Goal: Task Accomplishment & Management: Manage account settings

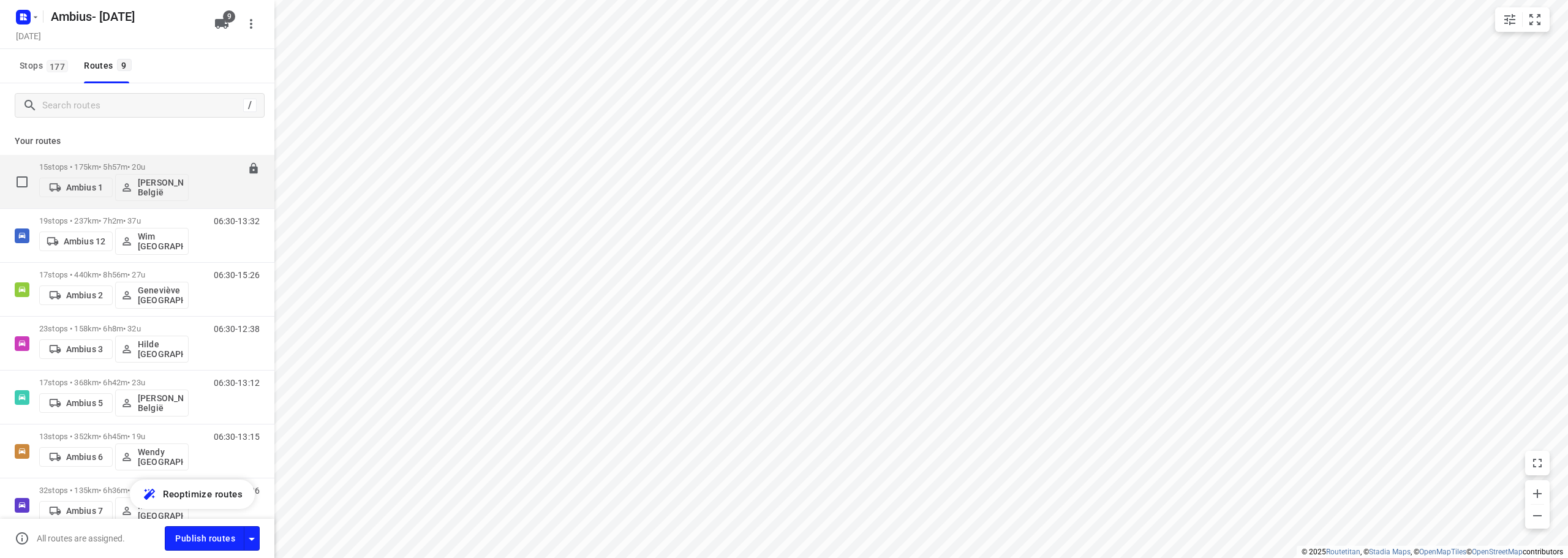
click at [163, 161] on div "15 stops • 175km • 5h57m • 20u Ambius 1 David België" at bounding box center [114, 182] width 150 height 51
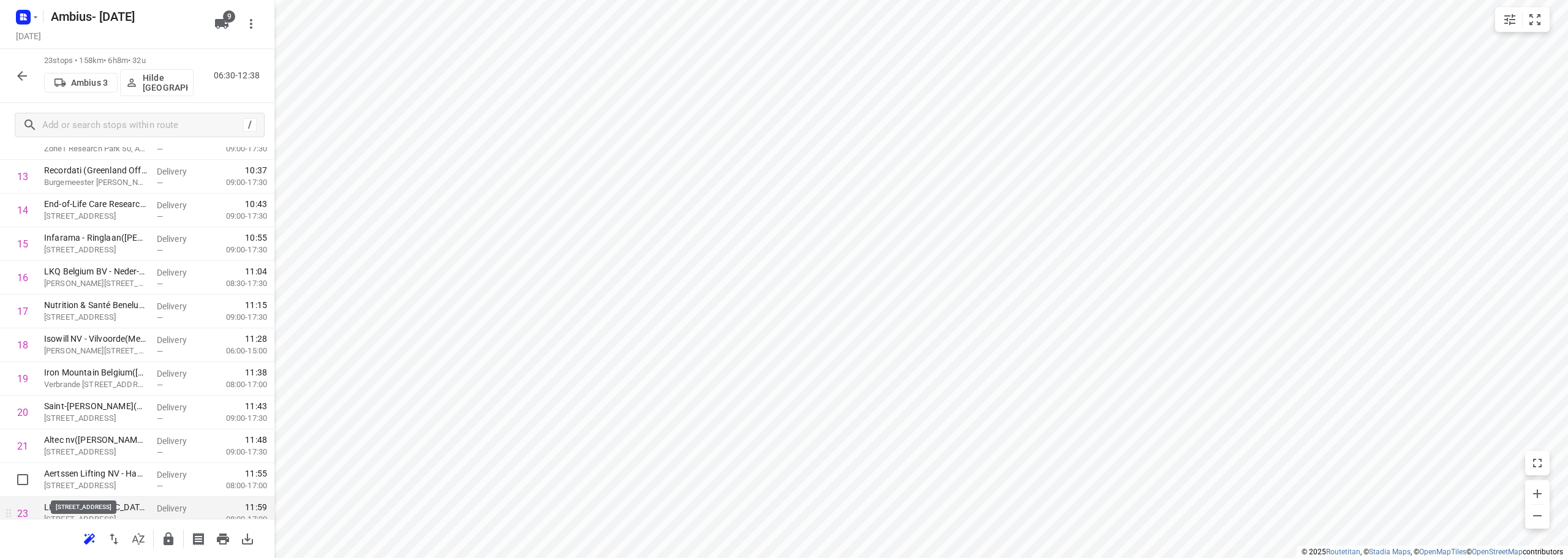
scroll to position [498, 0]
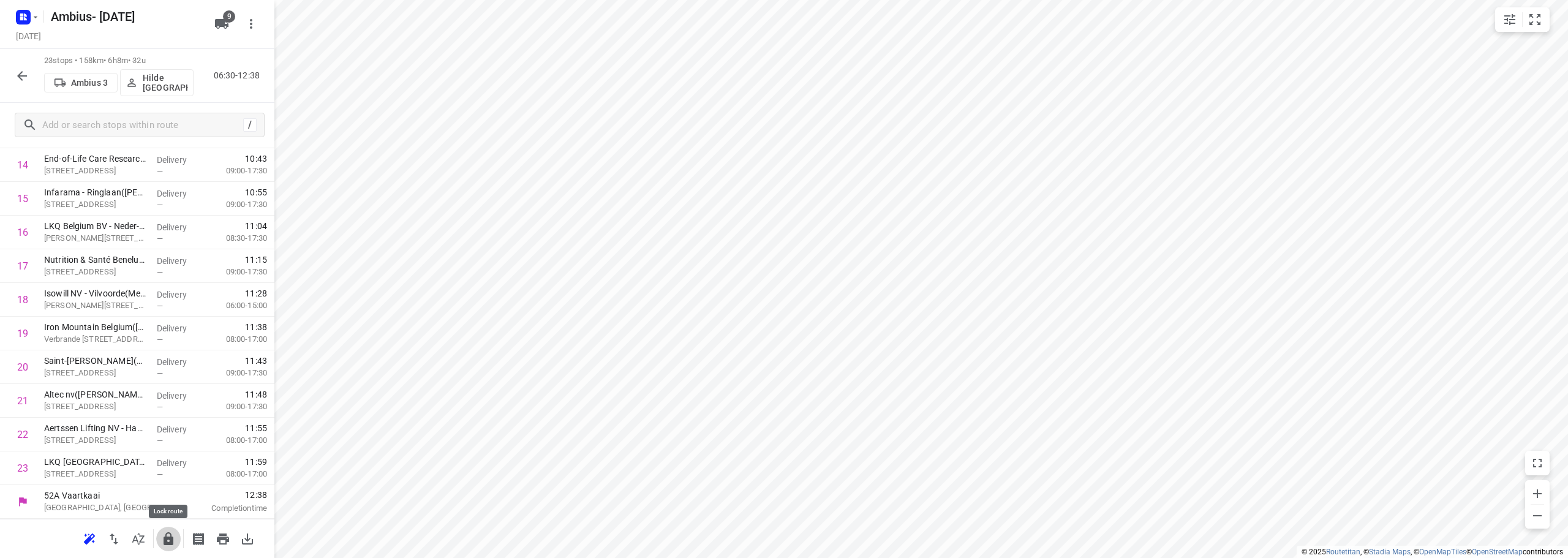
click at [166, 535] on icon "button" at bounding box center [168, 538] width 10 height 13
click at [21, 75] on icon "button" at bounding box center [21, 75] width 10 height 10
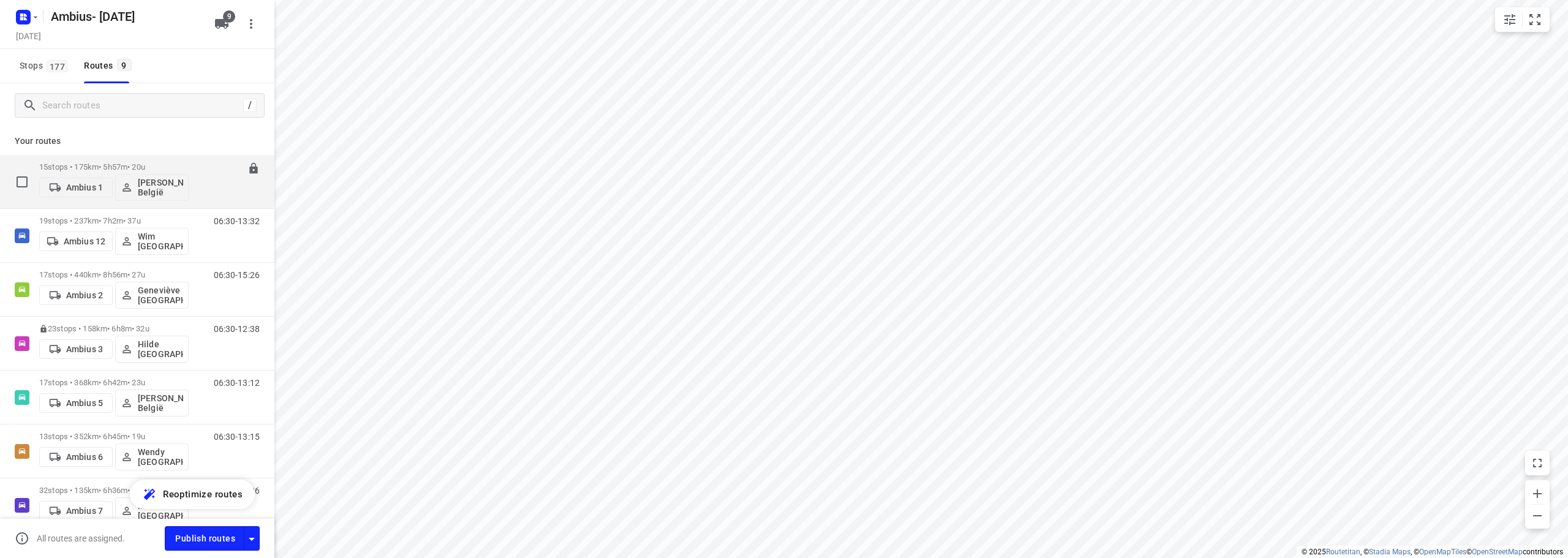
click at [125, 165] on p "15 stops • 175km • 5h57m • 20u" at bounding box center [114, 167] width 150 height 9
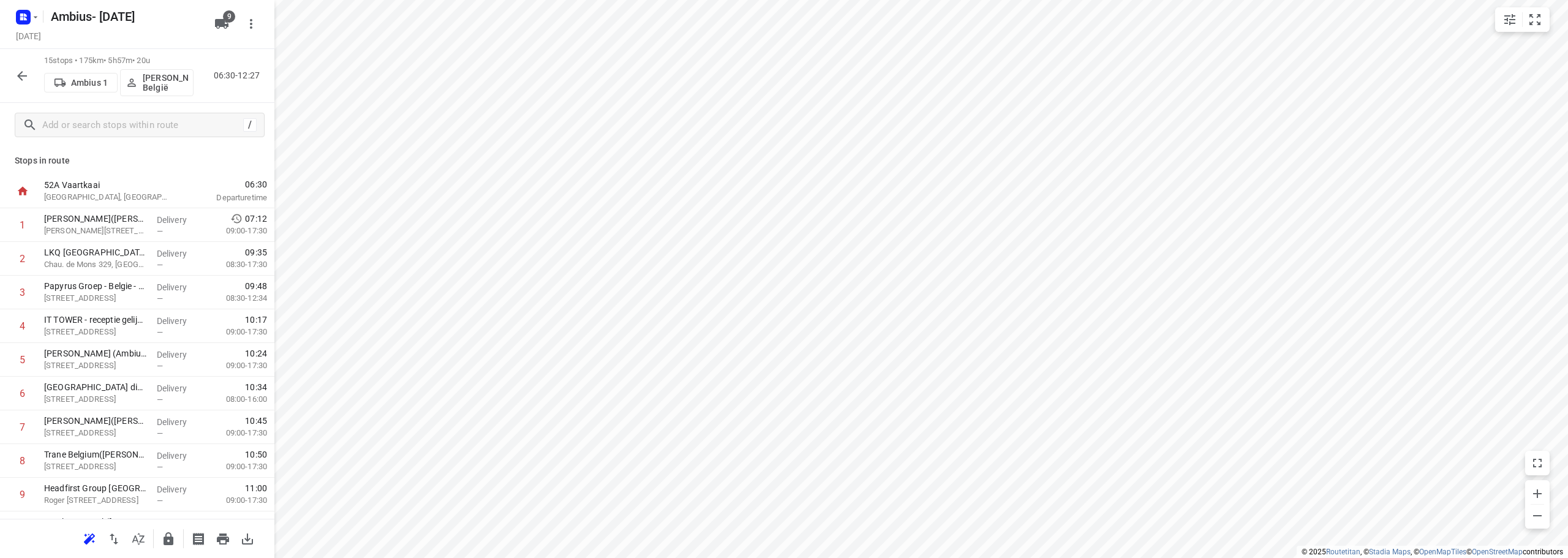
click at [171, 535] on icon "button" at bounding box center [168, 538] width 10 height 13
click at [32, 75] on button "button" at bounding box center [21, 75] width 24 height 24
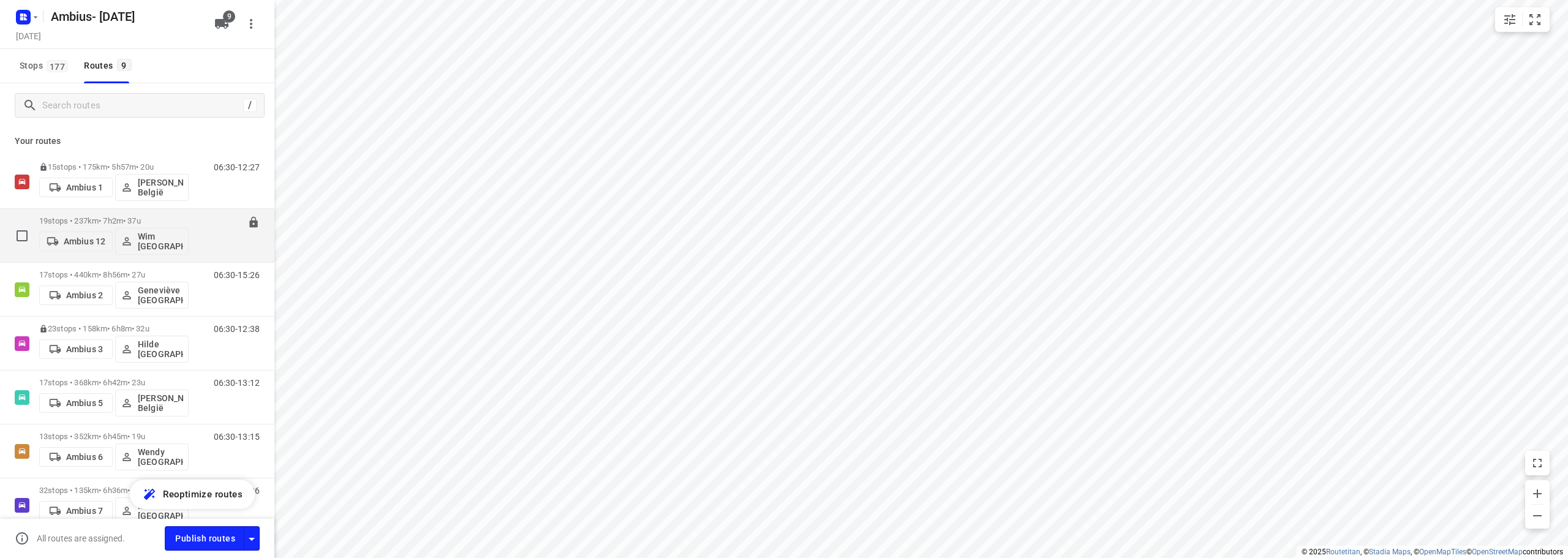
click at [160, 216] on div "19 stops • 237km • 7h2m • 37u Ambius 12 Wim België" at bounding box center [114, 235] width 150 height 51
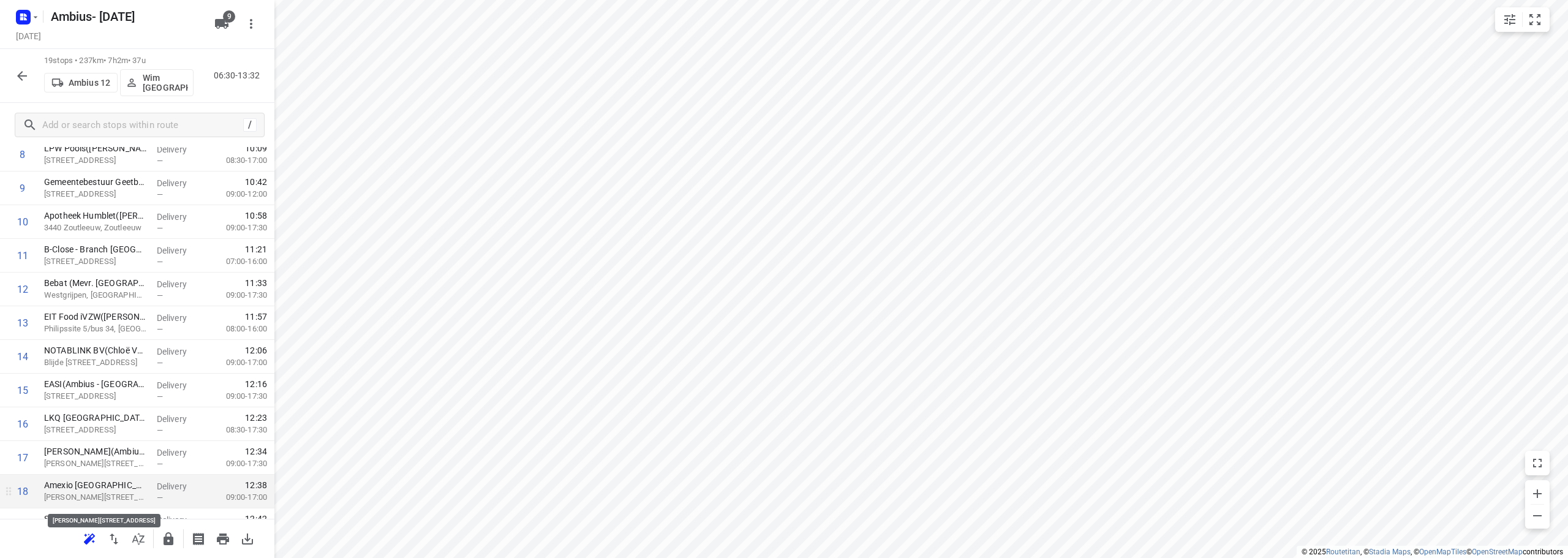
scroll to position [363, 0]
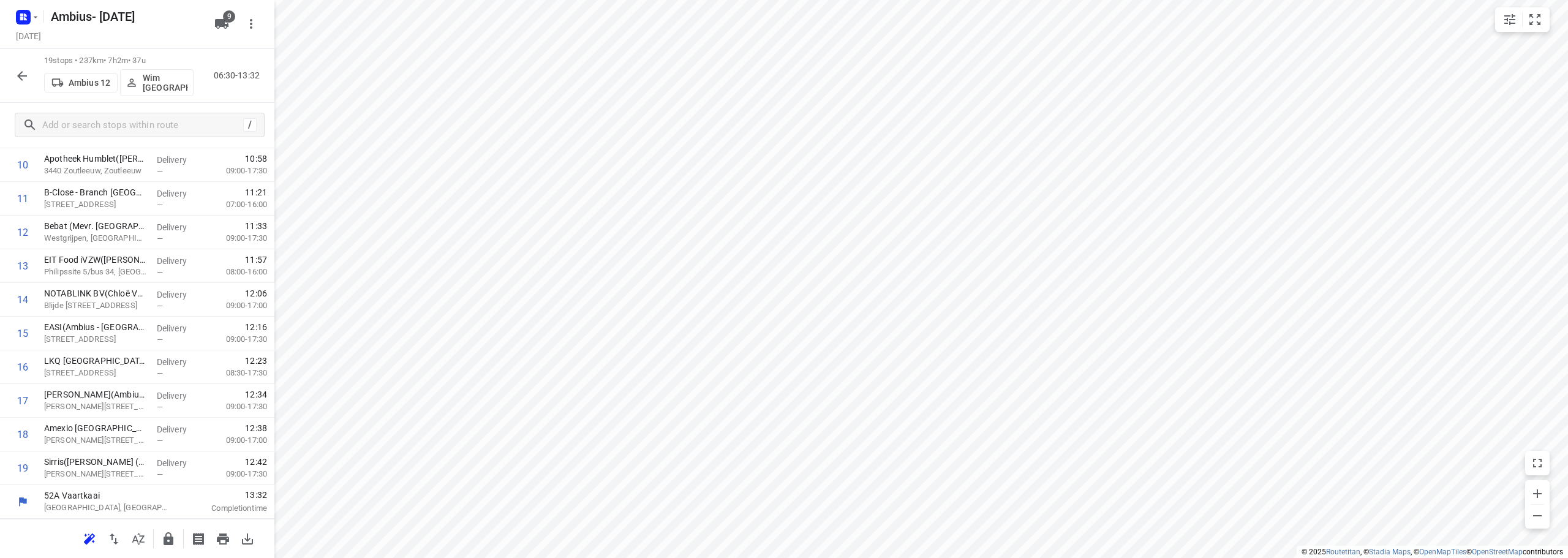
click at [166, 542] on icon "button" at bounding box center [168, 538] width 10 height 13
click at [21, 69] on icon "button" at bounding box center [22, 76] width 15 height 15
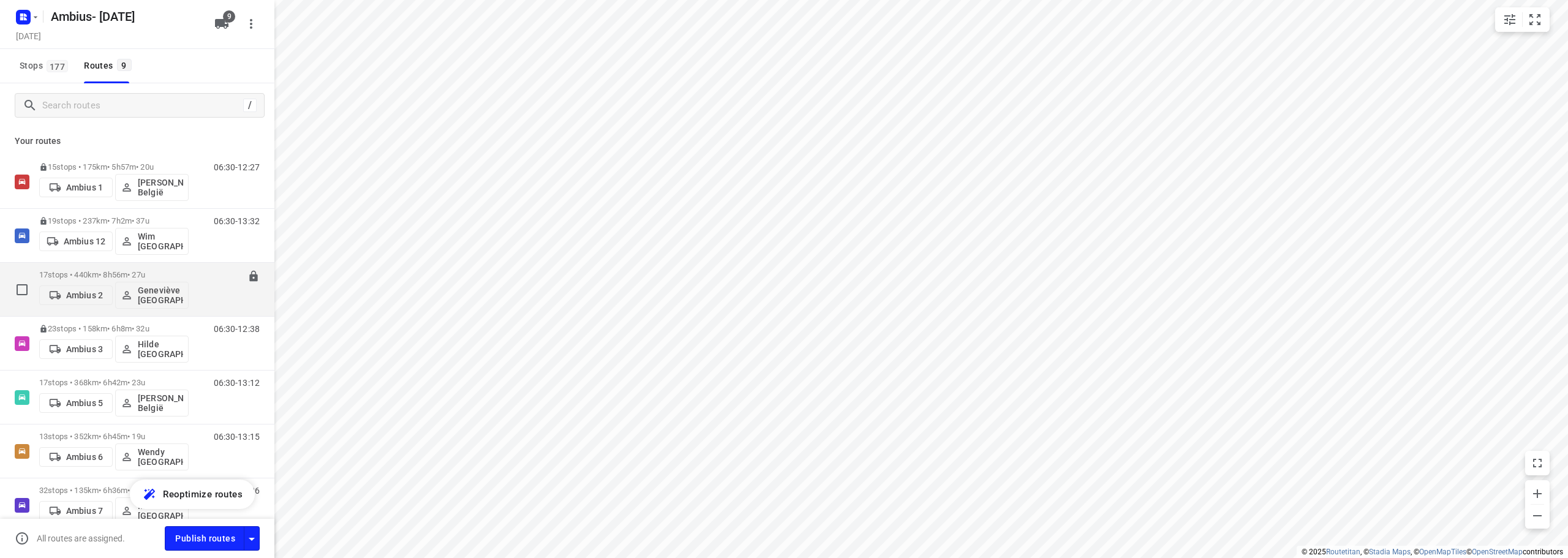
click at [142, 272] on p "17 stops • 440km • 8h56m • 27u" at bounding box center [114, 275] width 150 height 9
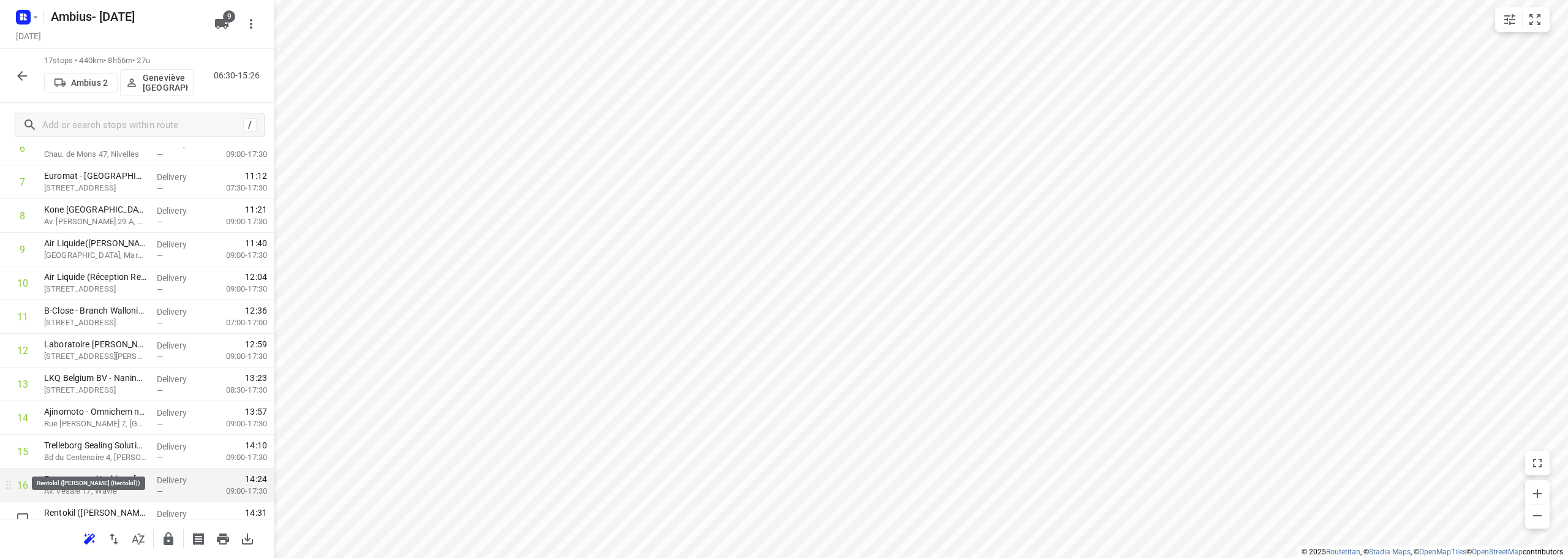
scroll to position [296, 0]
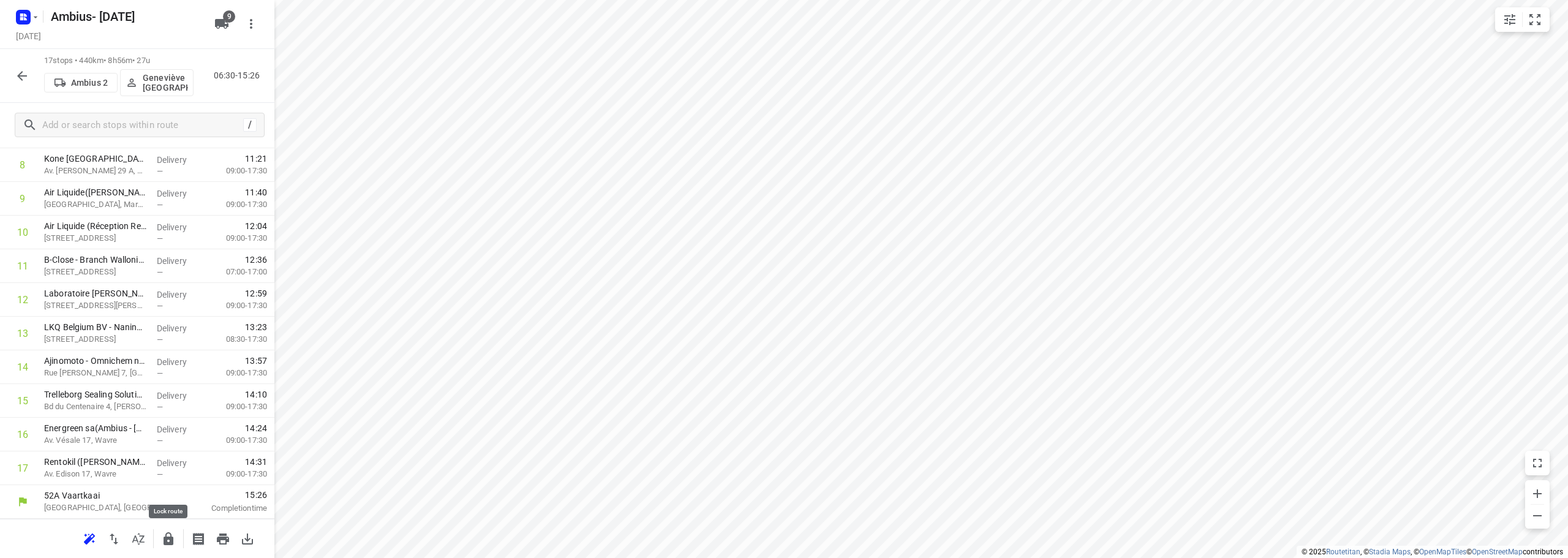
click at [172, 542] on icon "button" at bounding box center [168, 538] width 10 height 13
click at [21, 70] on icon "button" at bounding box center [22, 76] width 15 height 15
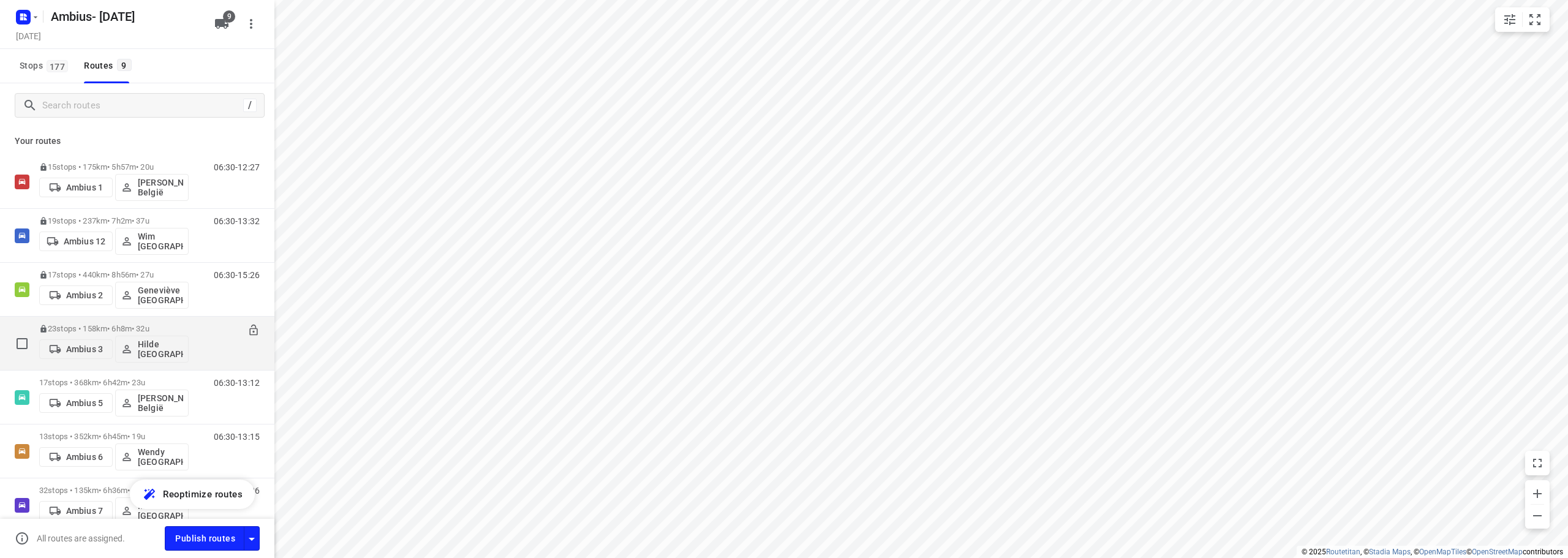
click at [147, 329] on p "23 stops • 158km • 6h8m • 32u" at bounding box center [114, 328] width 150 height 9
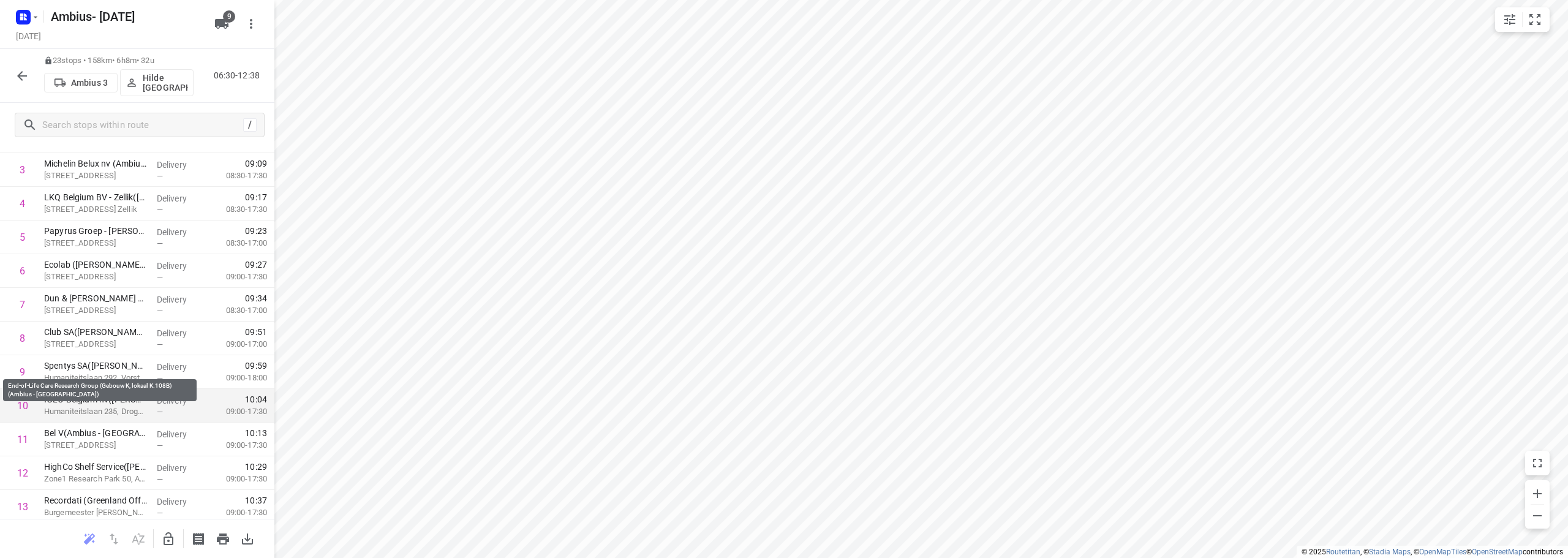
scroll to position [306, 0]
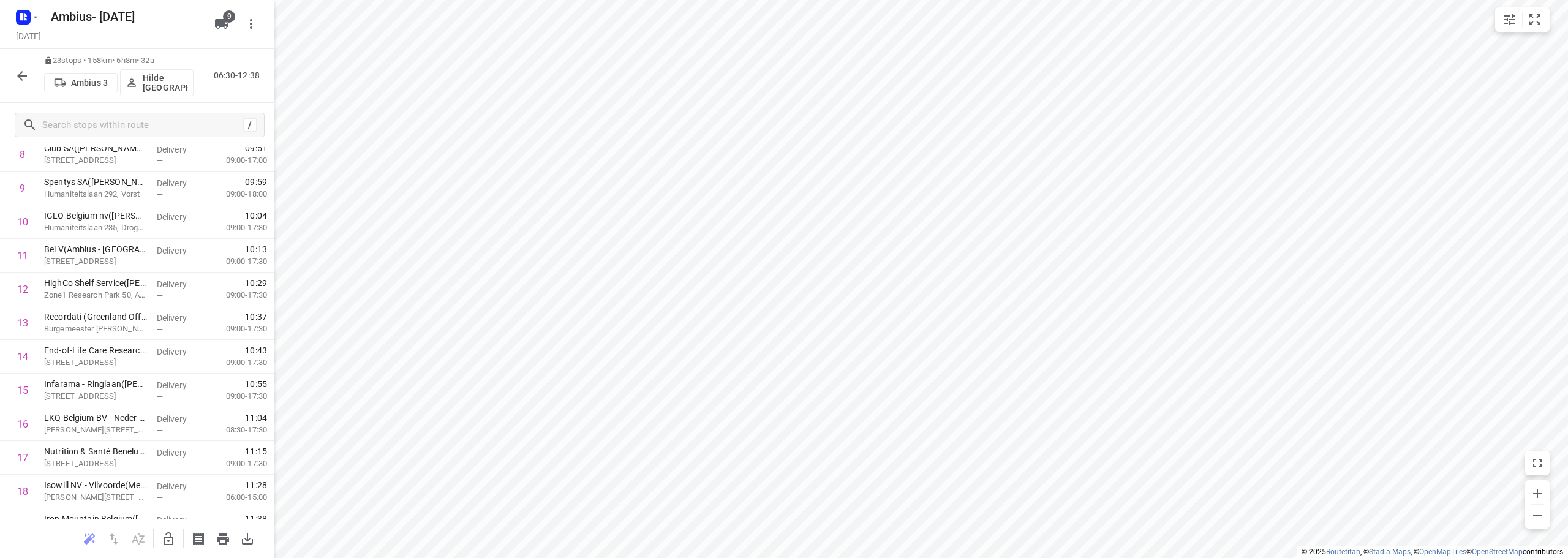
click at [23, 69] on icon "button" at bounding box center [22, 76] width 15 height 15
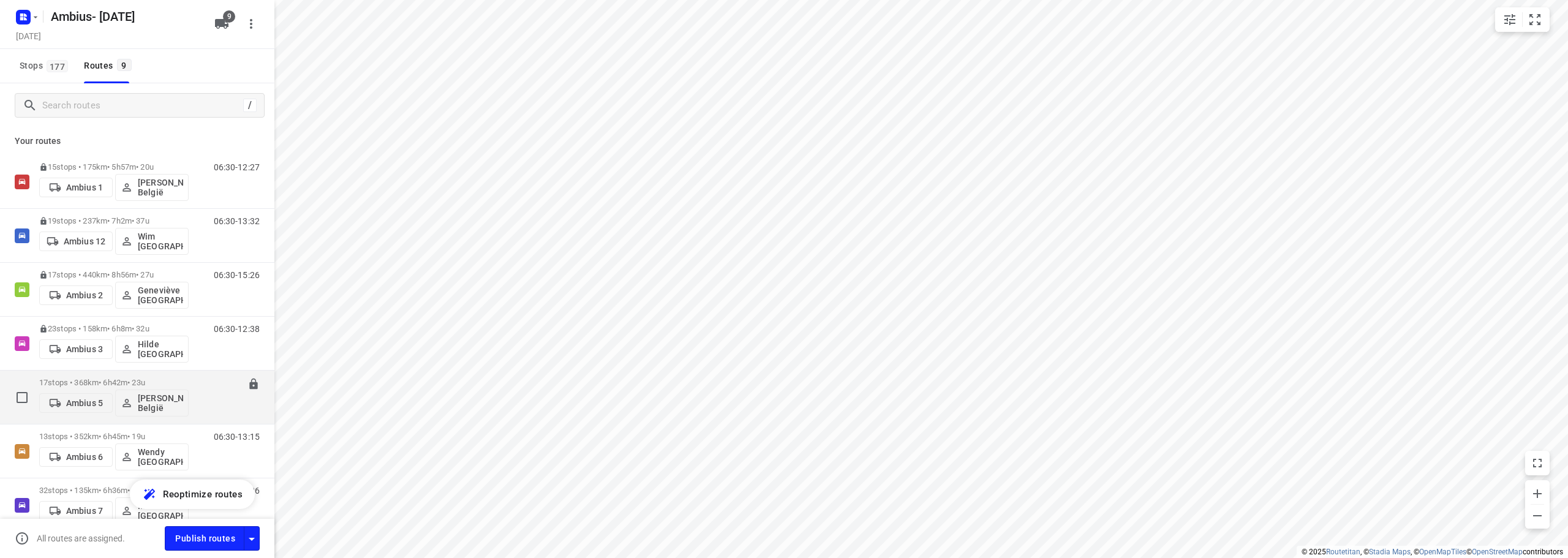
click at [135, 380] on p "17 stops • 368km • 6h42m • 23u" at bounding box center [114, 382] width 150 height 9
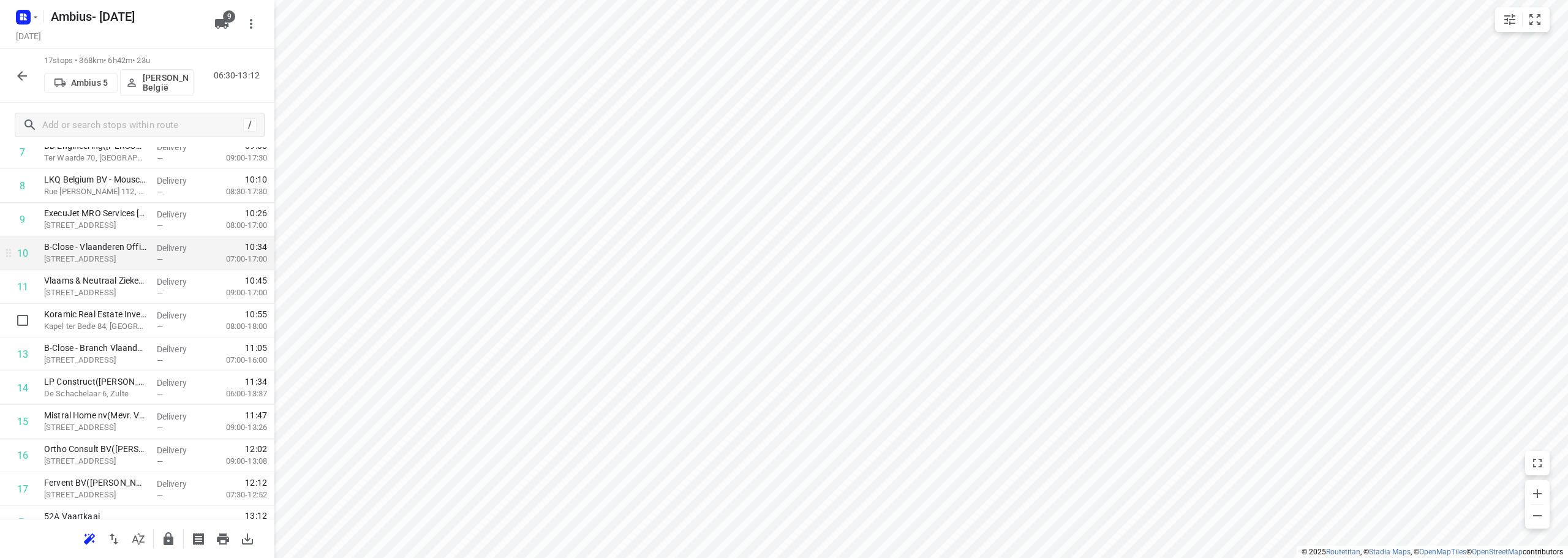
scroll to position [296, 0]
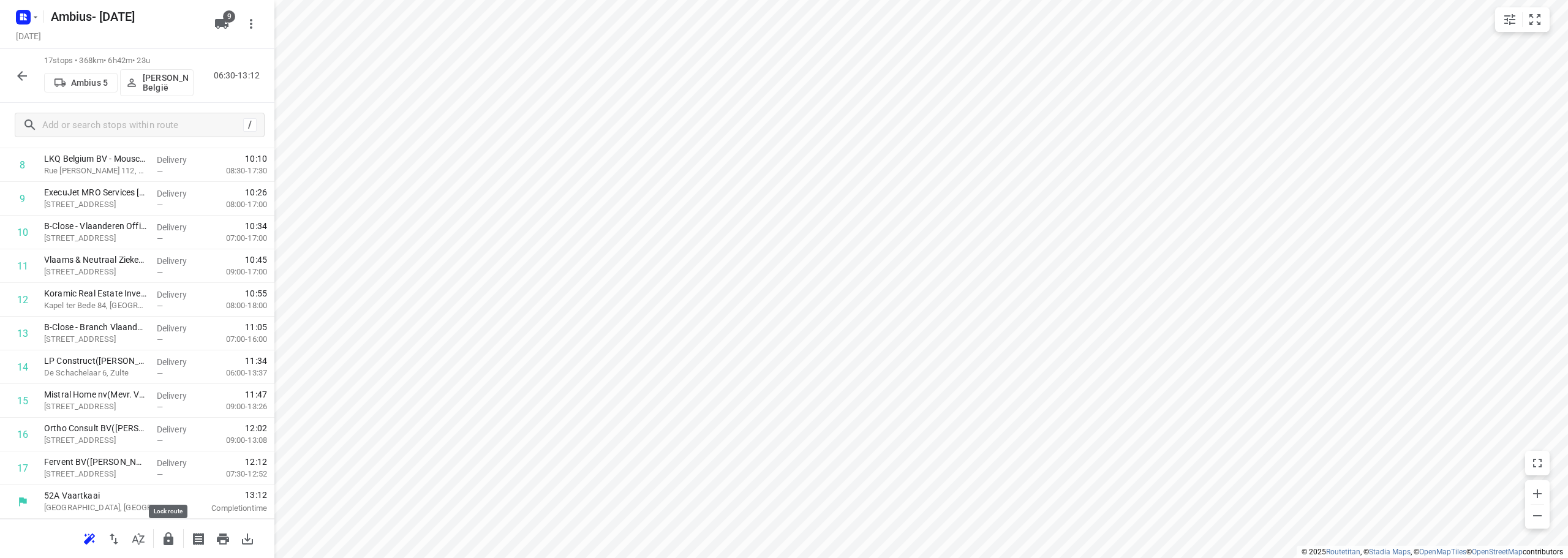
click at [170, 541] on icon "button" at bounding box center [168, 538] width 10 height 13
click at [23, 72] on icon "button" at bounding box center [21, 75] width 10 height 10
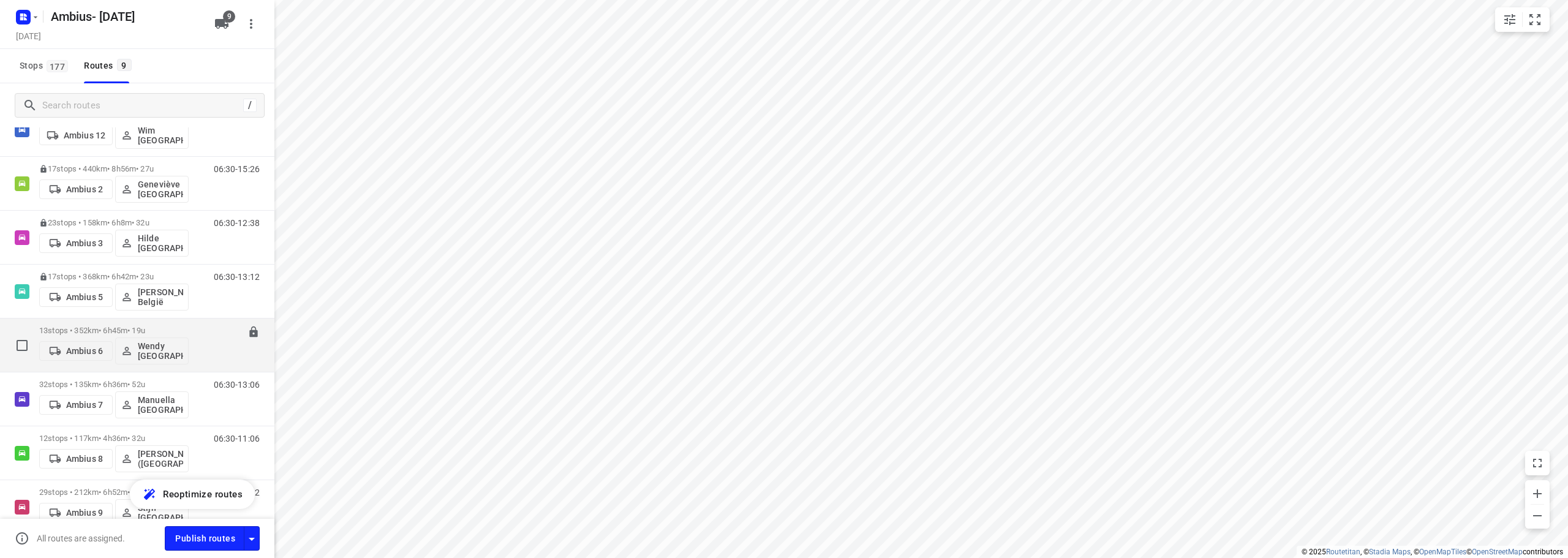
scroll to position [123, 0]
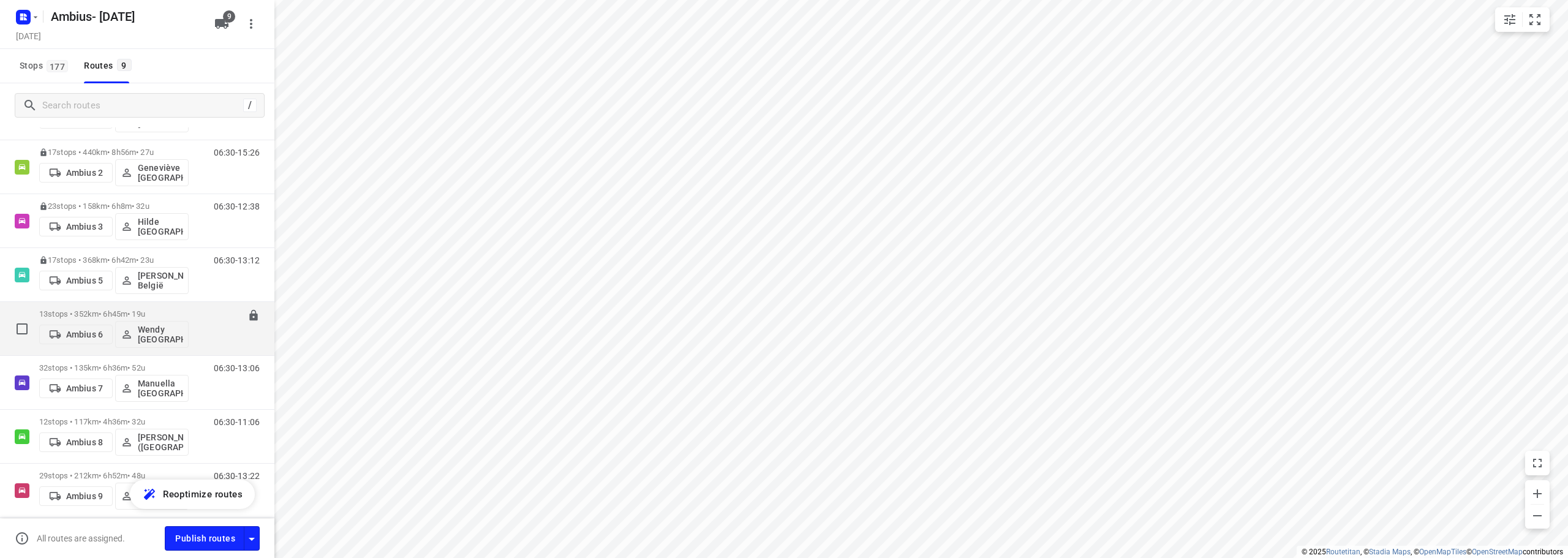
click at [142, 311] on p "13 stops • 352km • 6h45m • 19u" at bounding box center [114, 314] width 150 height 9
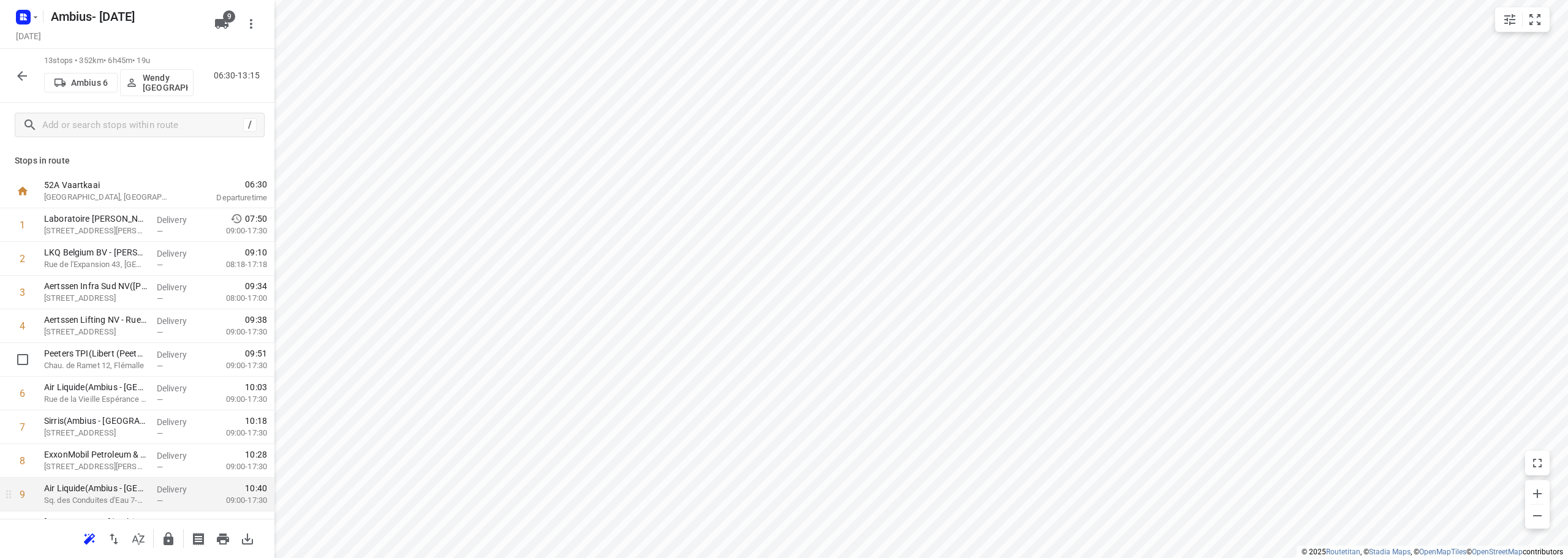
scroll to position [161, 0]
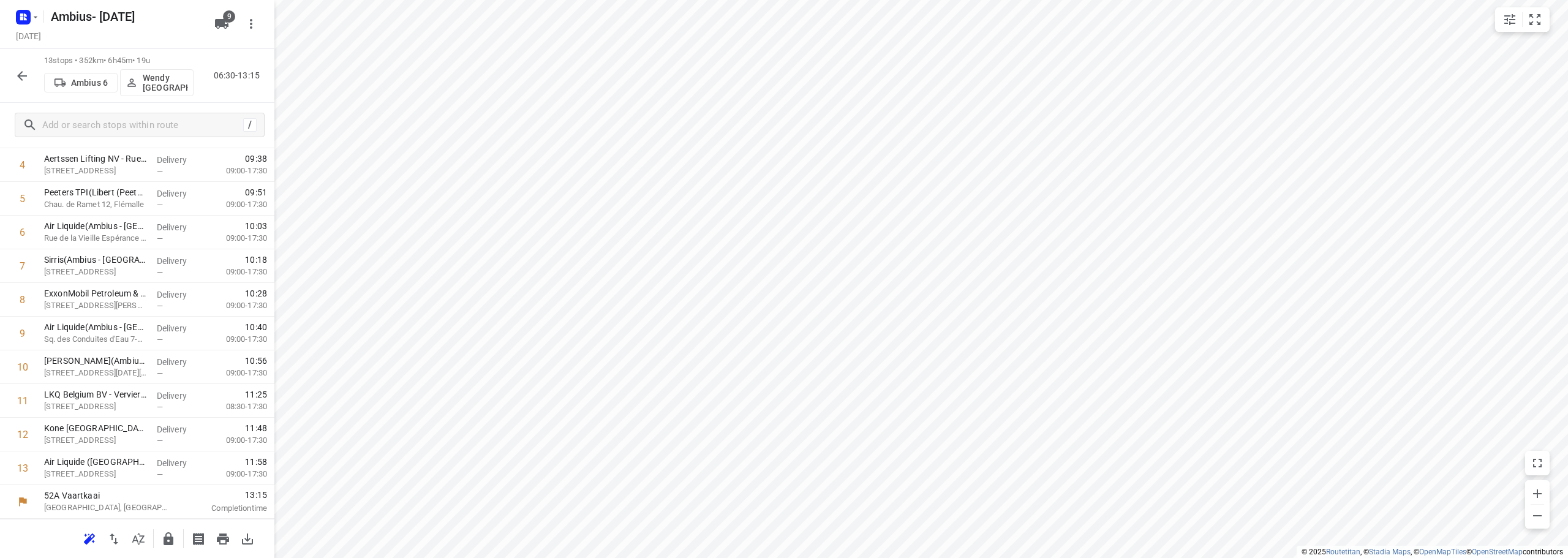
click at [167, 541] on icon "button" at bounding box center [168, 538] width 10 height 13
click at [21, 70] on icon "button" at bounding box center [22, 76] width 15 height 15
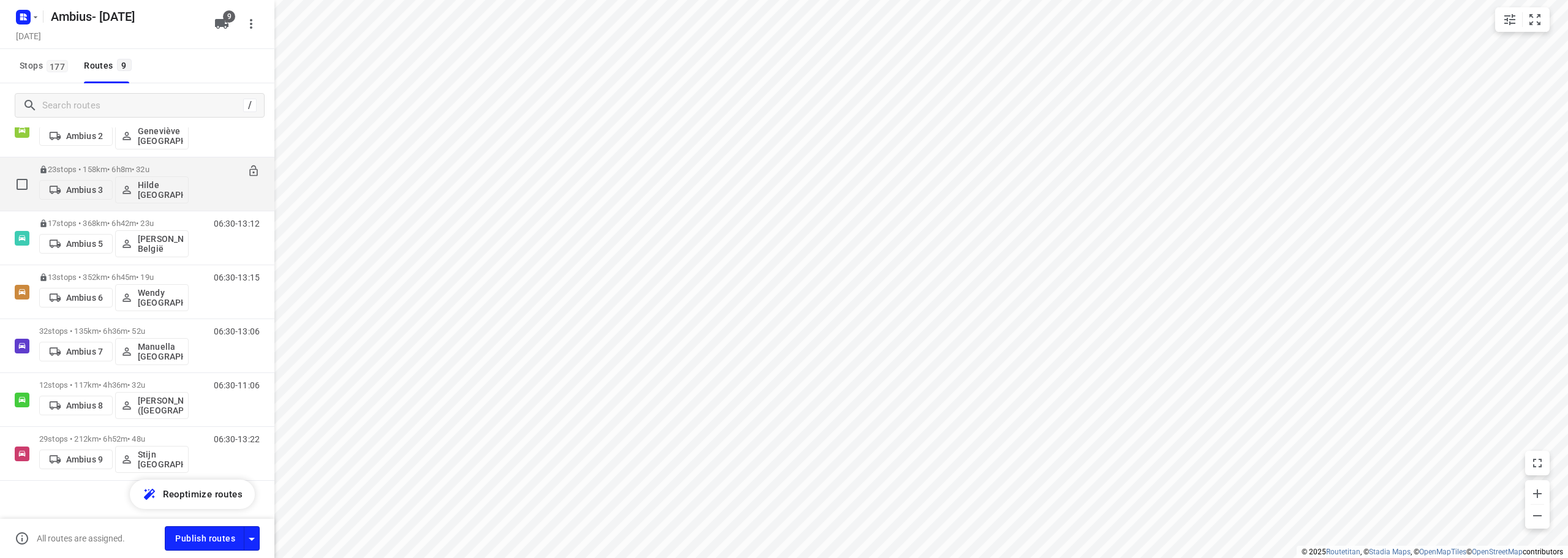
scroll to position [170, 0]
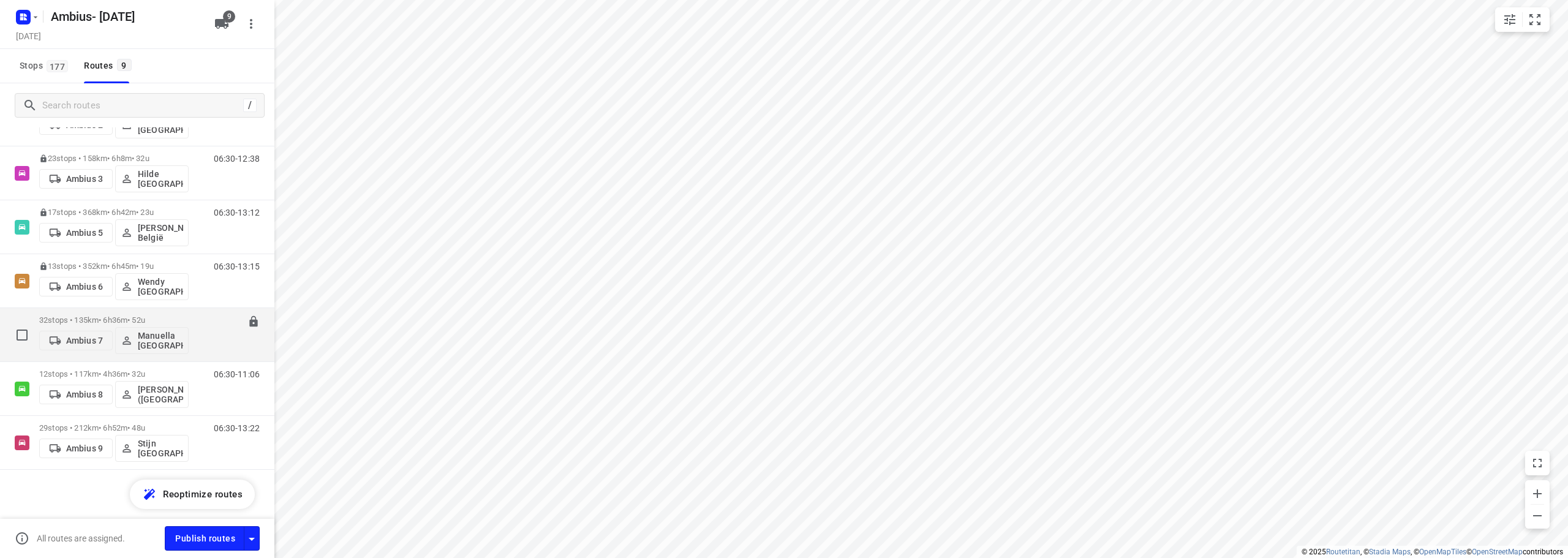
click at [164, 324] on p "32 stops • 135km • 6h36m • 52u" at bounding box center [114, 320] width 150 height 9
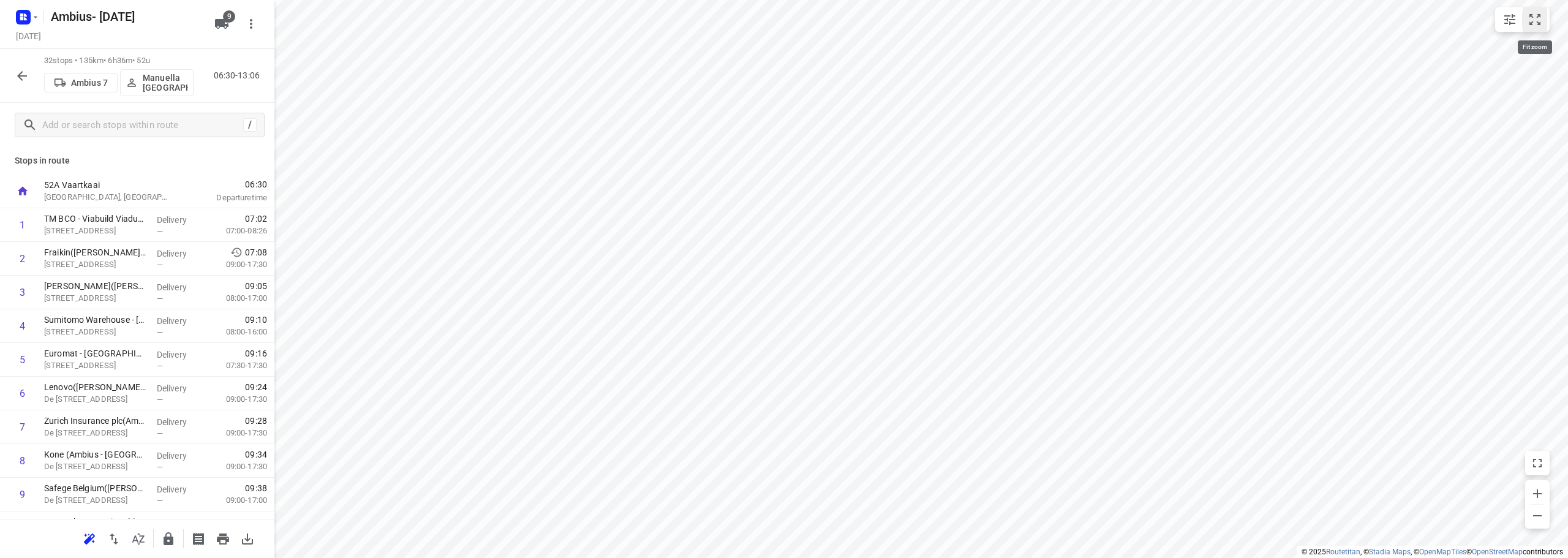
click at [1531, 16] on icon "small contained button group" at bounding box center [1534, 19] width 11 height 11
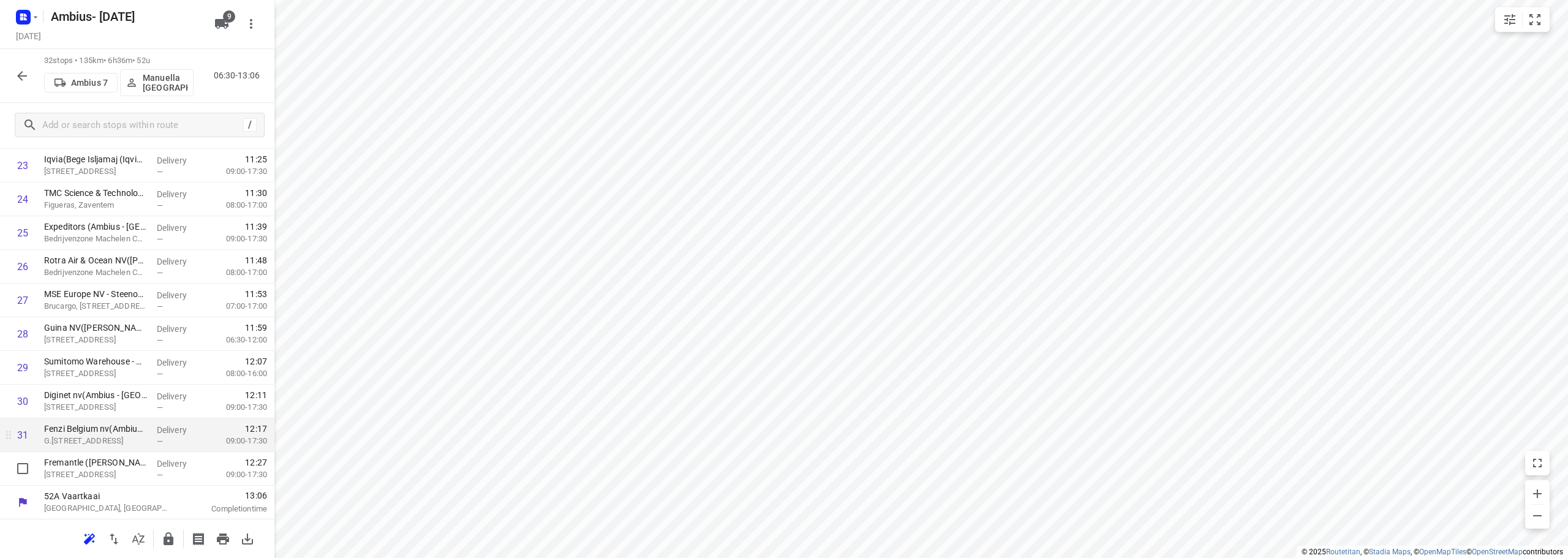
scroll to position [802, 0]
click at [170, 539] on icon "button" at bounding box center [168, 538] width 10 height 13
click at [18, 70] on icon "button" at bounding box center [22, 76] width 15 height 15
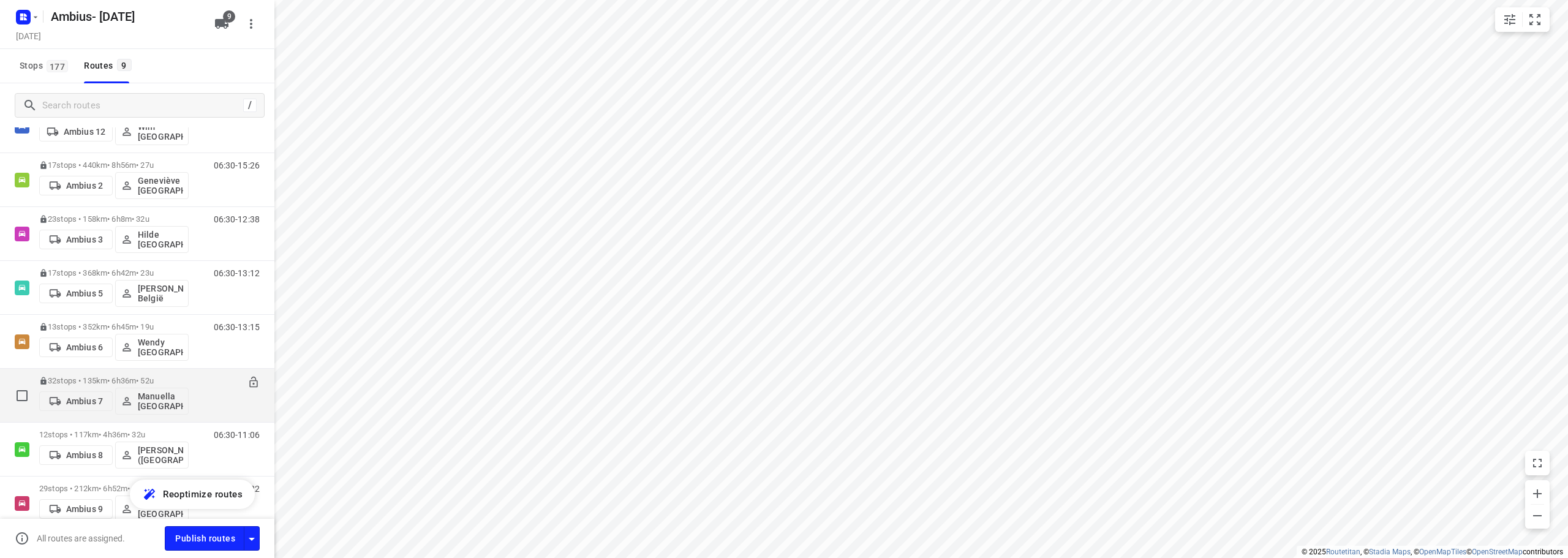
scroll to position [170, 0]
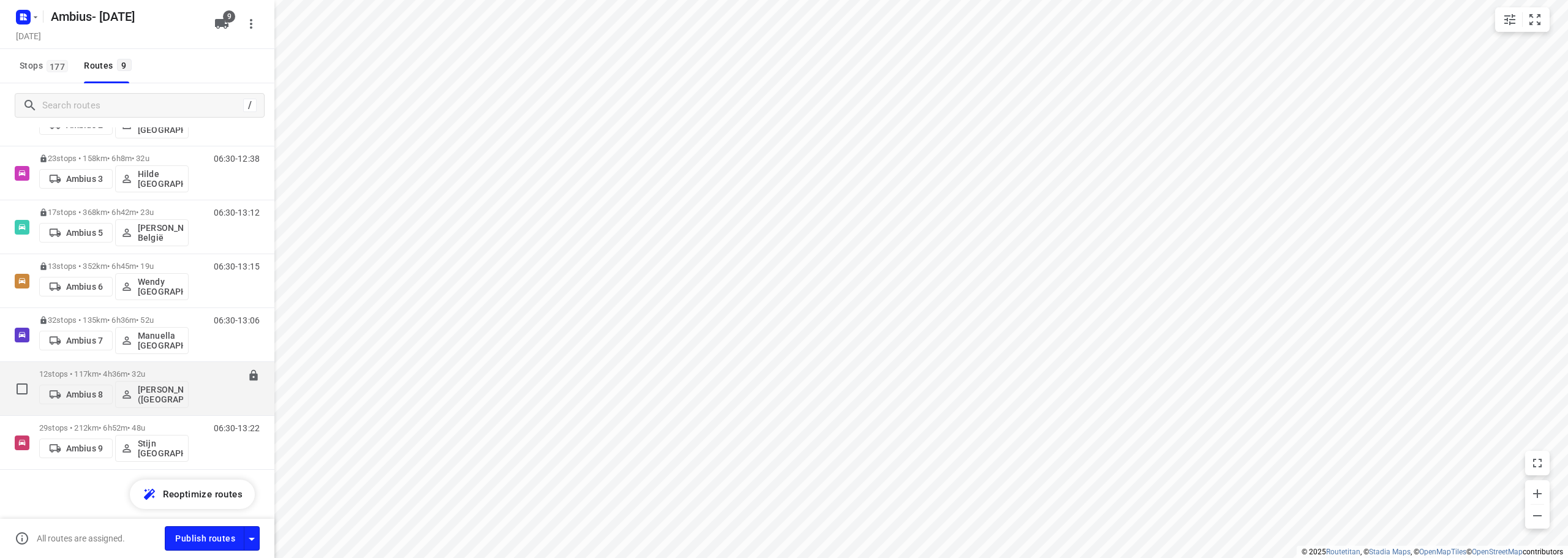
click at [148, 369] on p "12 stops • 117km • 4h36m • 32u" at bounding box center [114, 373] width 150 height 9
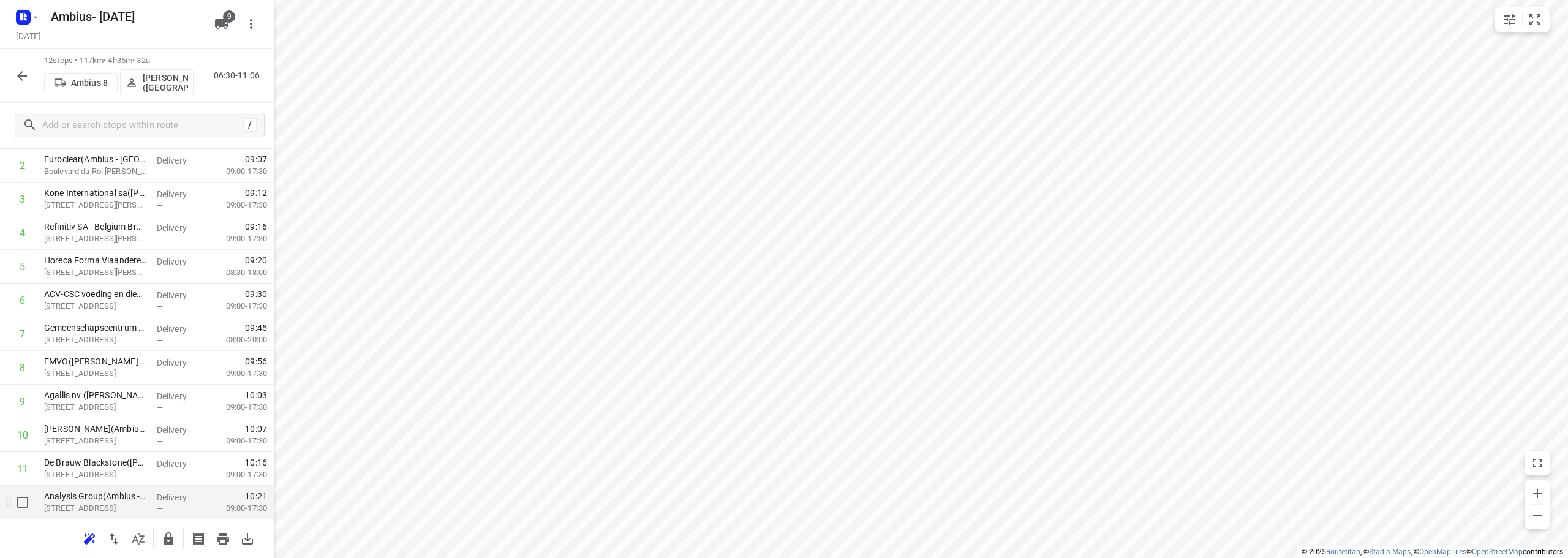
scroll to position [128, 0]
click at [173, 542] on icon "button" at bounding box center [168, 538] width 10 height 13
click at [24, 74] on icon "button" at bounding box center [22, 76] width 15 height 15
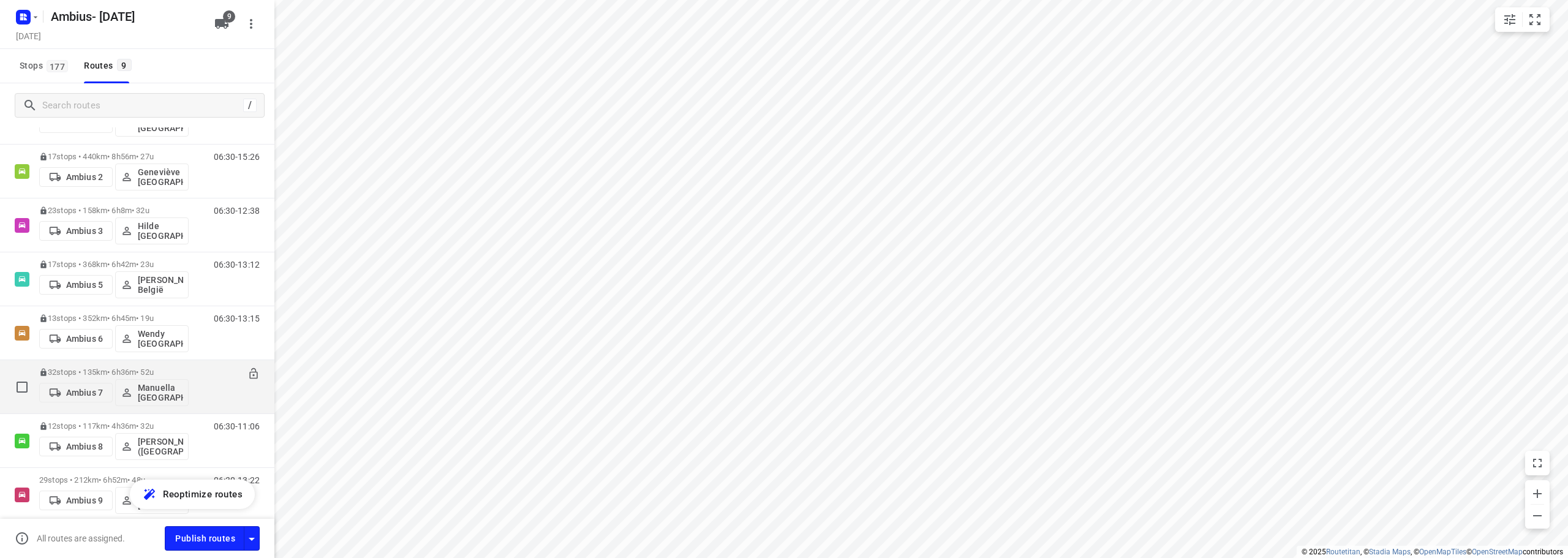
scroll to position [170, 0]
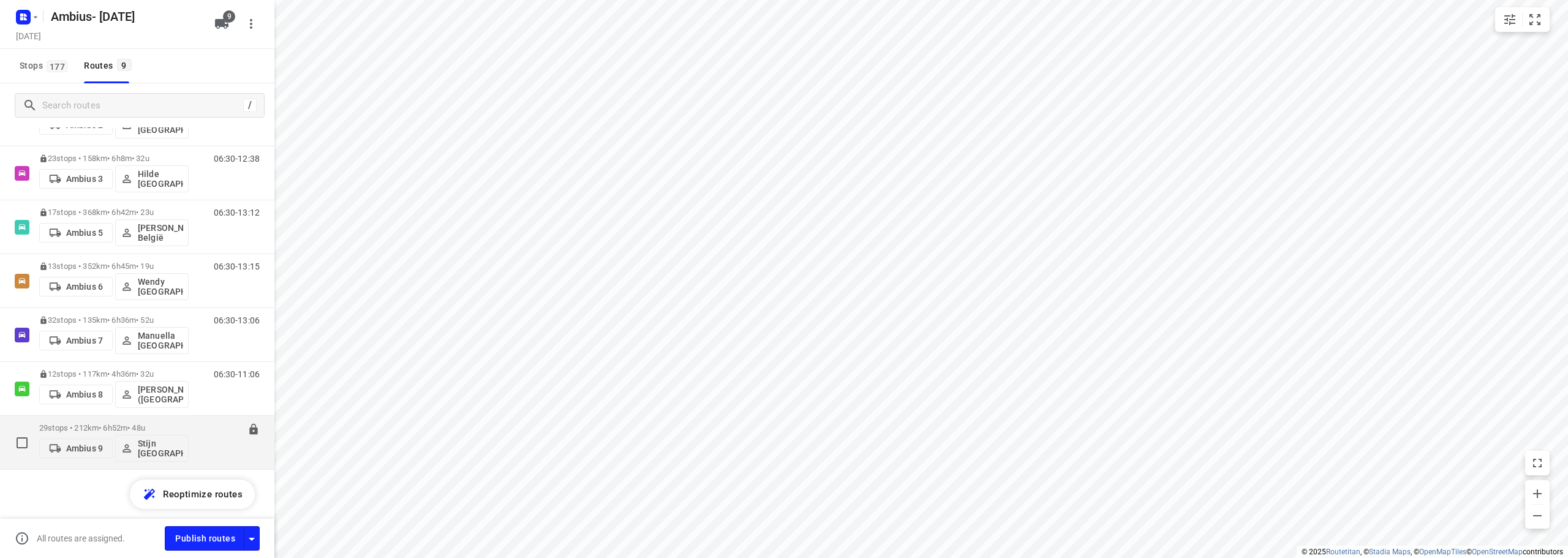
click at [175, 428] on p "29 stops • 212km • 6h52m • 48u" at bounding box center [114, 427] width 150 height 9
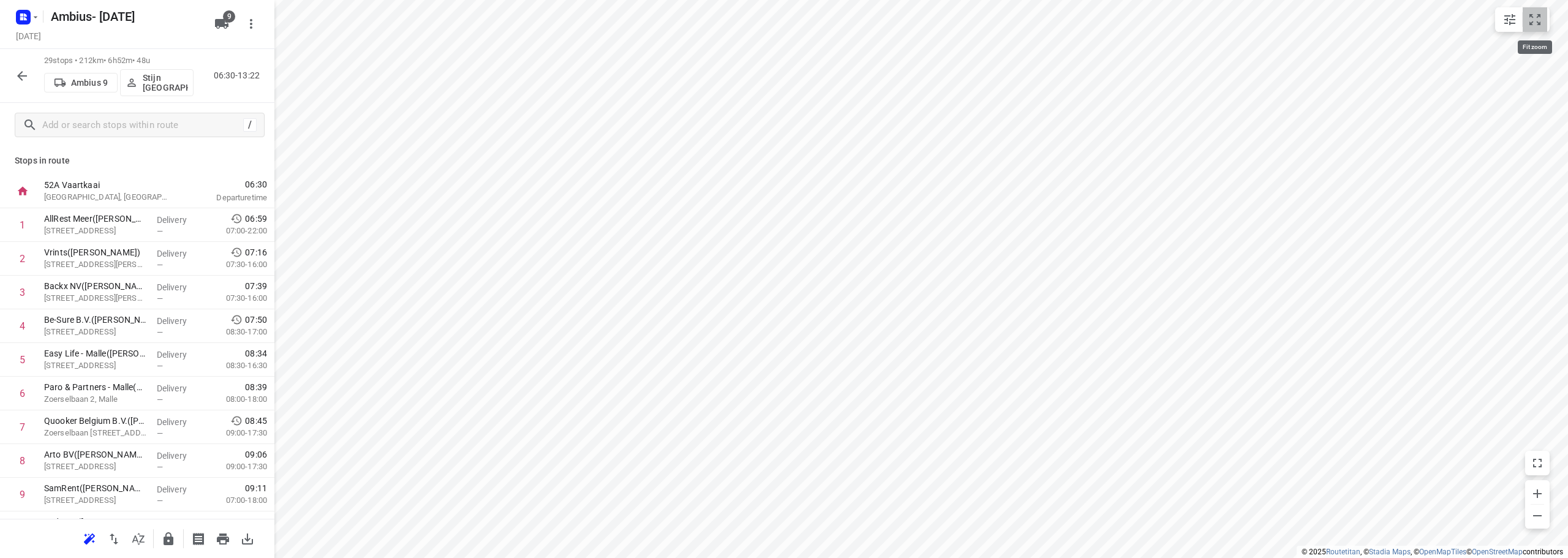
click at [1532, 24] on icon "small contained button group" at bounding box center [1535, 20] width 15 height 15
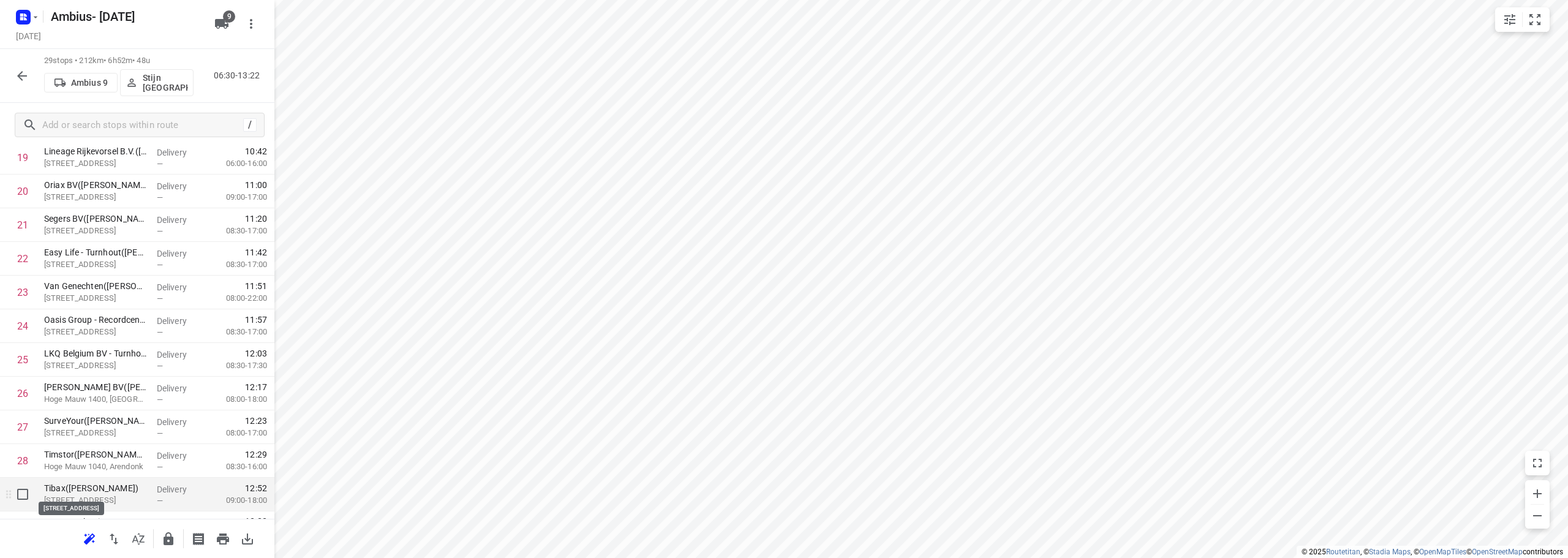
scroll to position [700, 0]
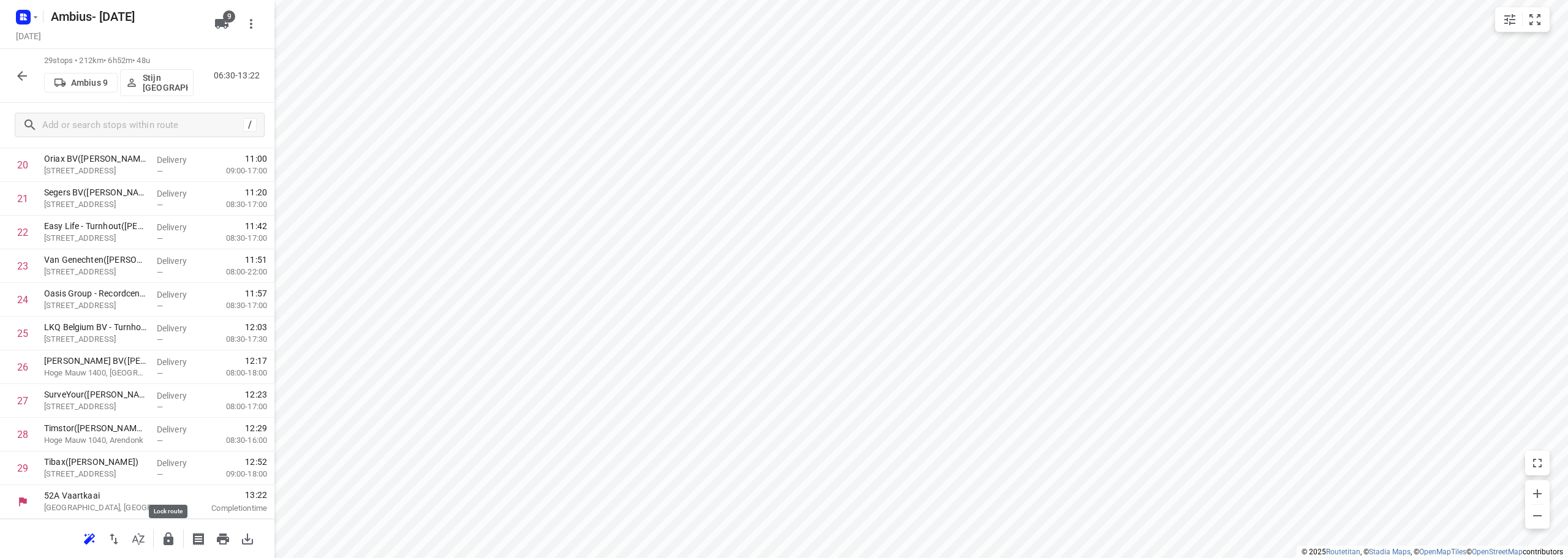
click at [166, 539] on icon "button" at bounding box center [168, 538] width 10 height 13
click at [13, 72] on button "button" at bounding box center [21, 75] width 24 height 24
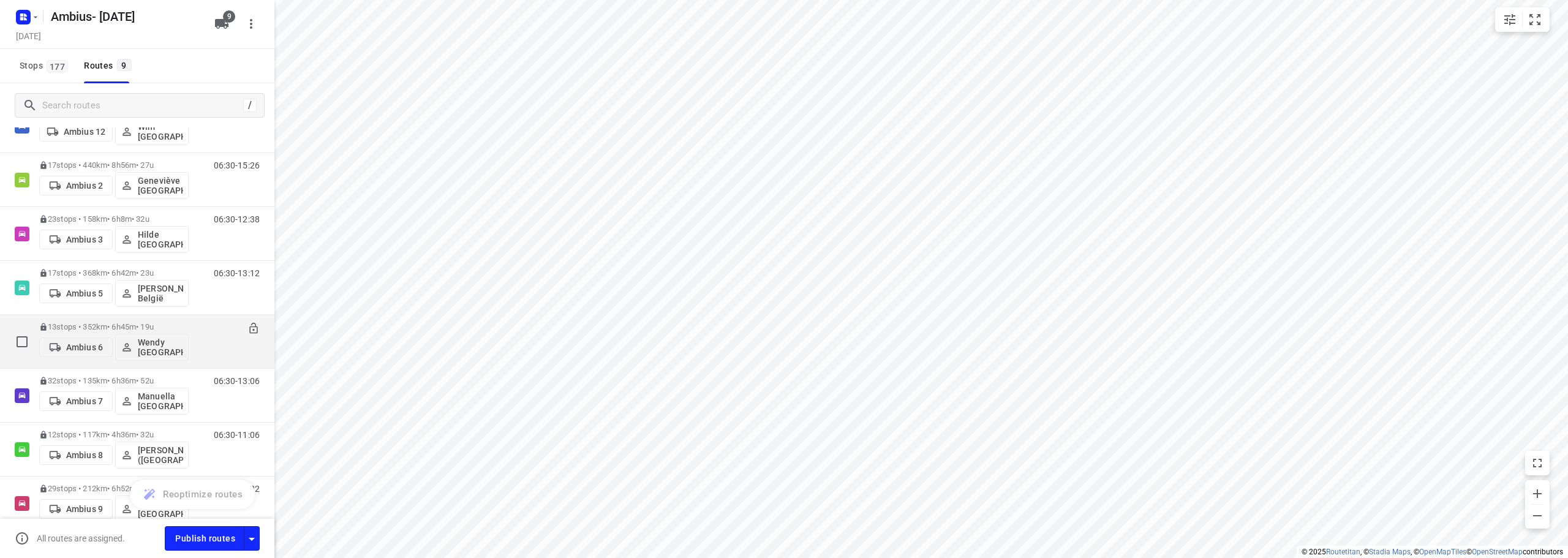
scroll to position [170, 0]
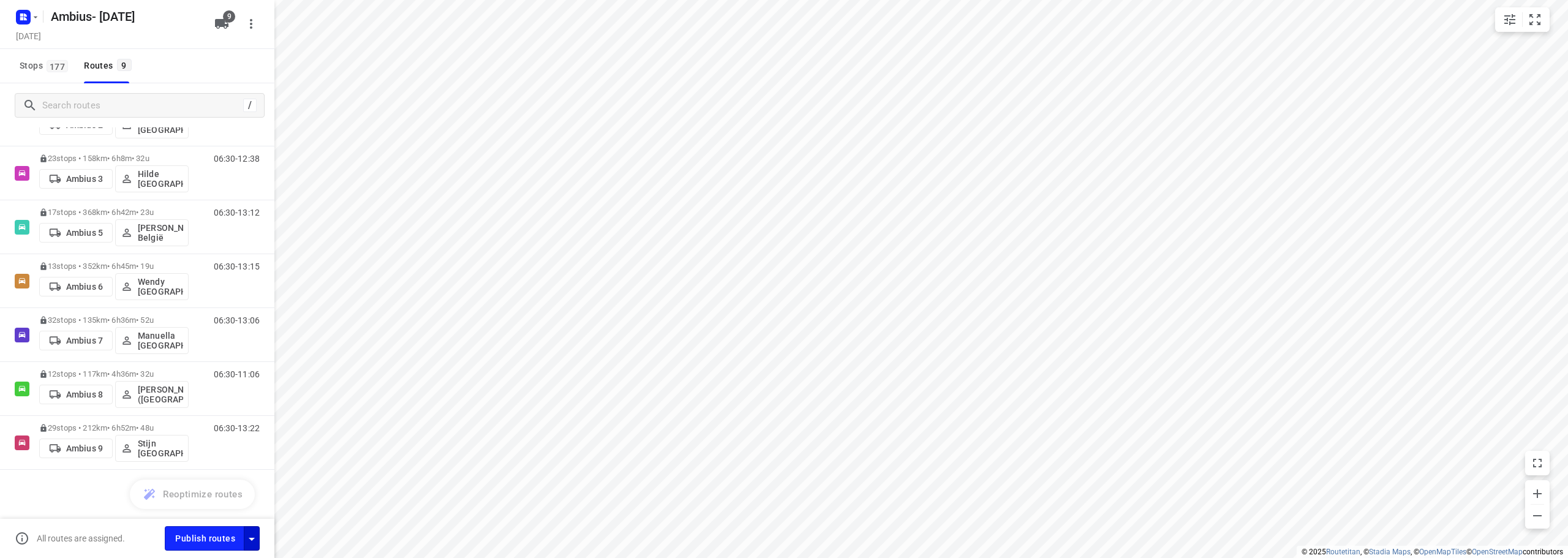
click at [257, 546] on button "button" at bounding box center [252, 538] width 16 height 24
click at [256, 542] on icon "button" at bounding box center [252, 539] width 15 height 15
click at [227, 442] on input "Call the customer" at bounding box center [225, 444] width 70 height 24
checkbox input "true"
click at [231, 410] on input "Fulfill the stops in any order" at bounding box center [225, 417] width 70 height 24
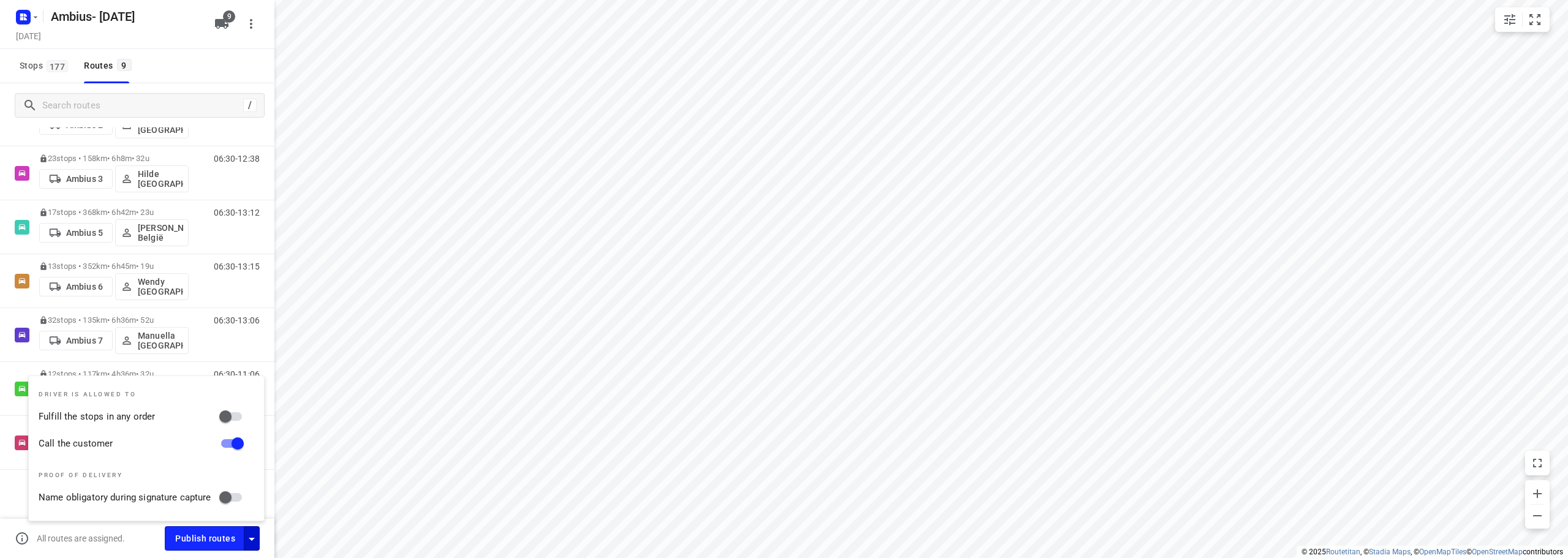
checkbox input "true"
click at [128, 534] on div "All routes are assigned." at bounding box center [89, 539] width 150 height 15
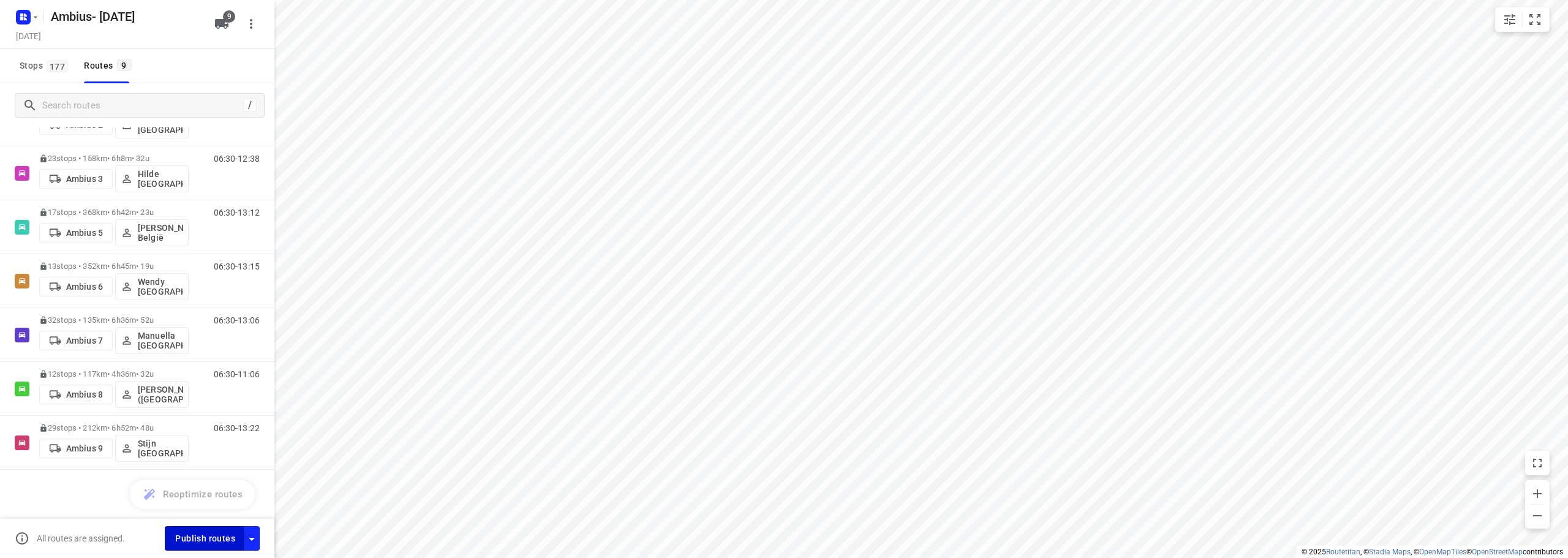
click at [205, 543] on span "Publish routes" at bounding box center [204, 539] width 60 height 16
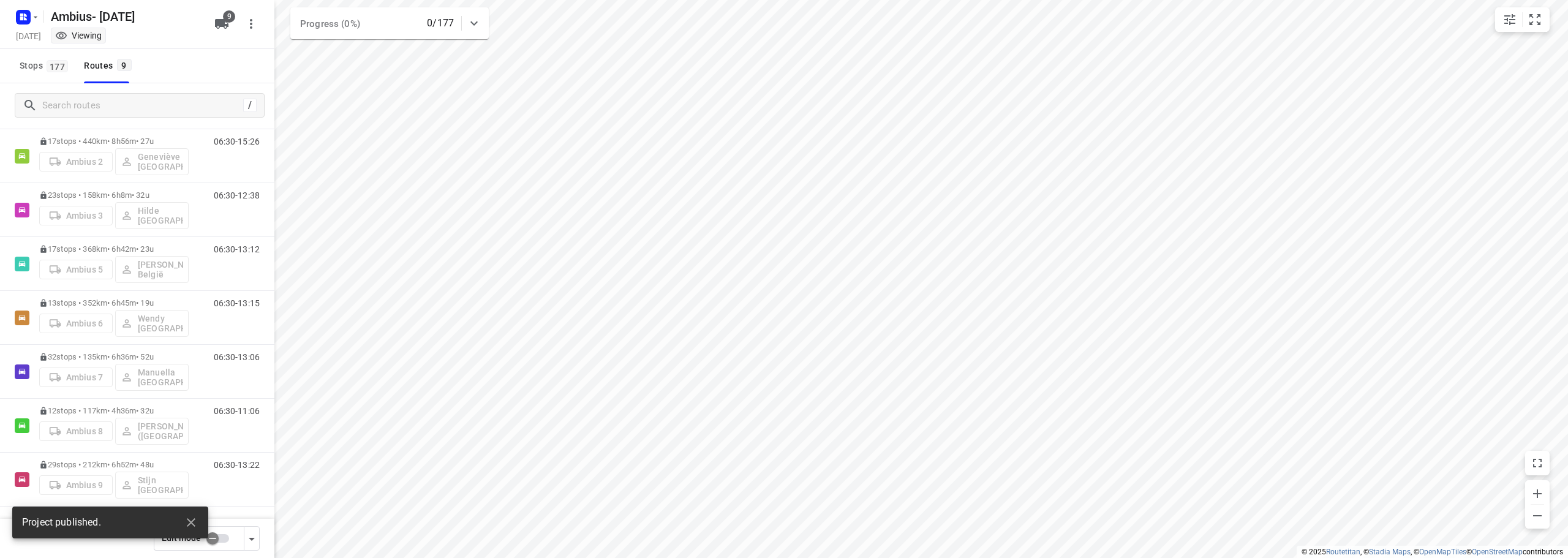
scroll to position [134, 0]
click at [21, 11] on rect "button" at bounding box center [24, 17] width 15 height 15
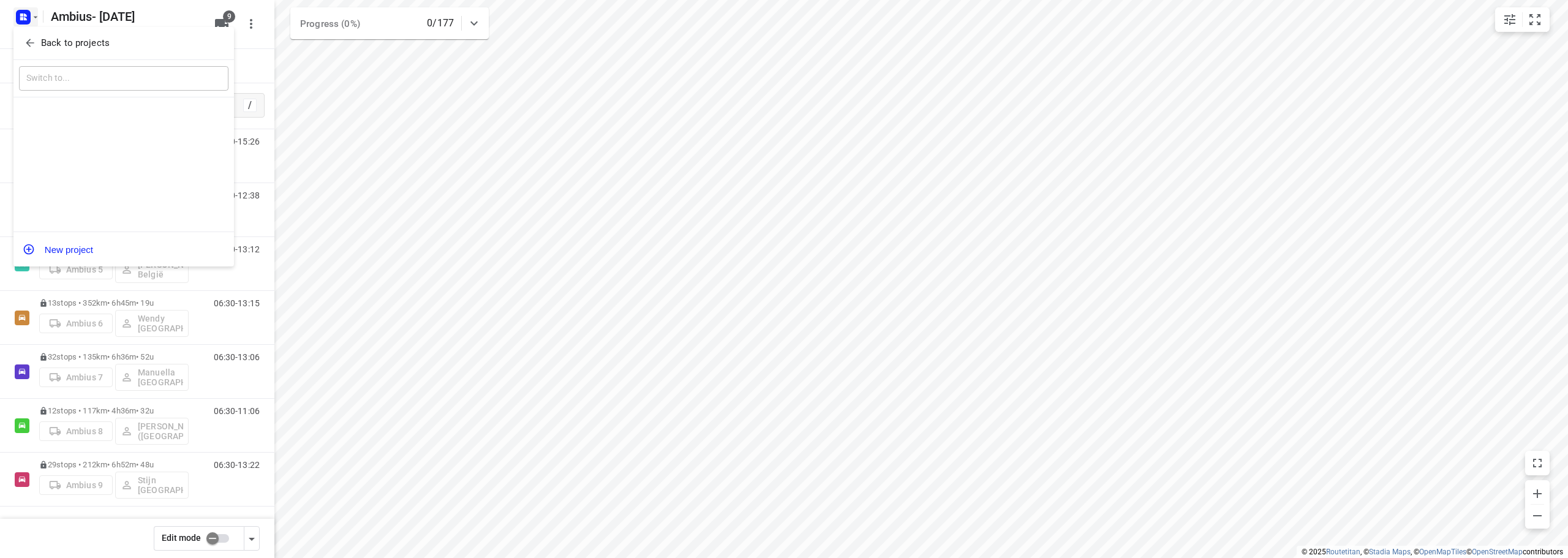
click at [28, 41] on icon "button" at bounding box center [30, 43] width 13 height 13
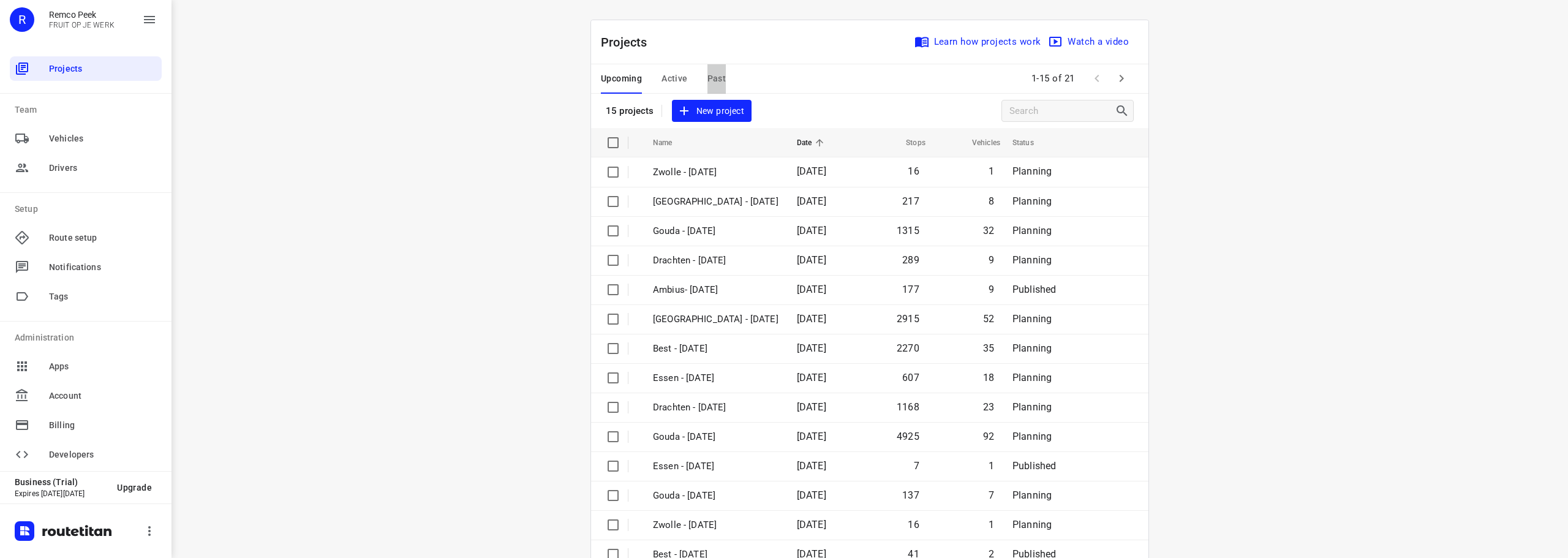
click at [710, 75] on span "Past" at bounding box center [717, 78] width 19 height 16
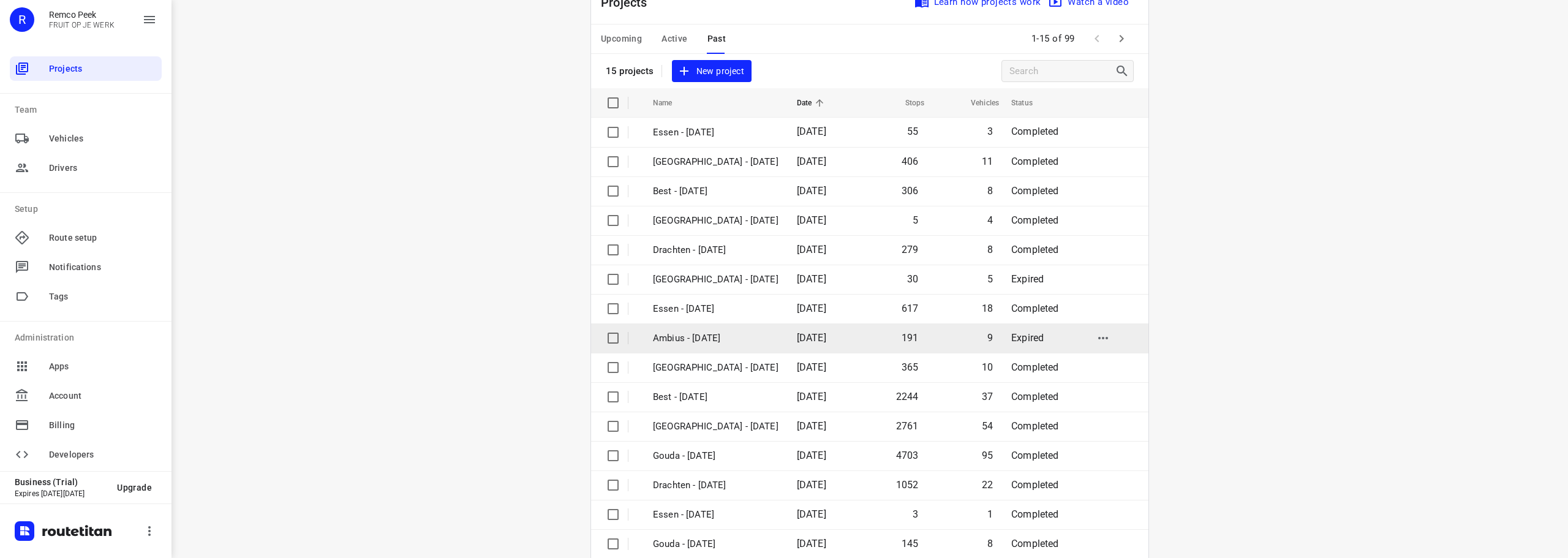
scroll to position [61, 0]
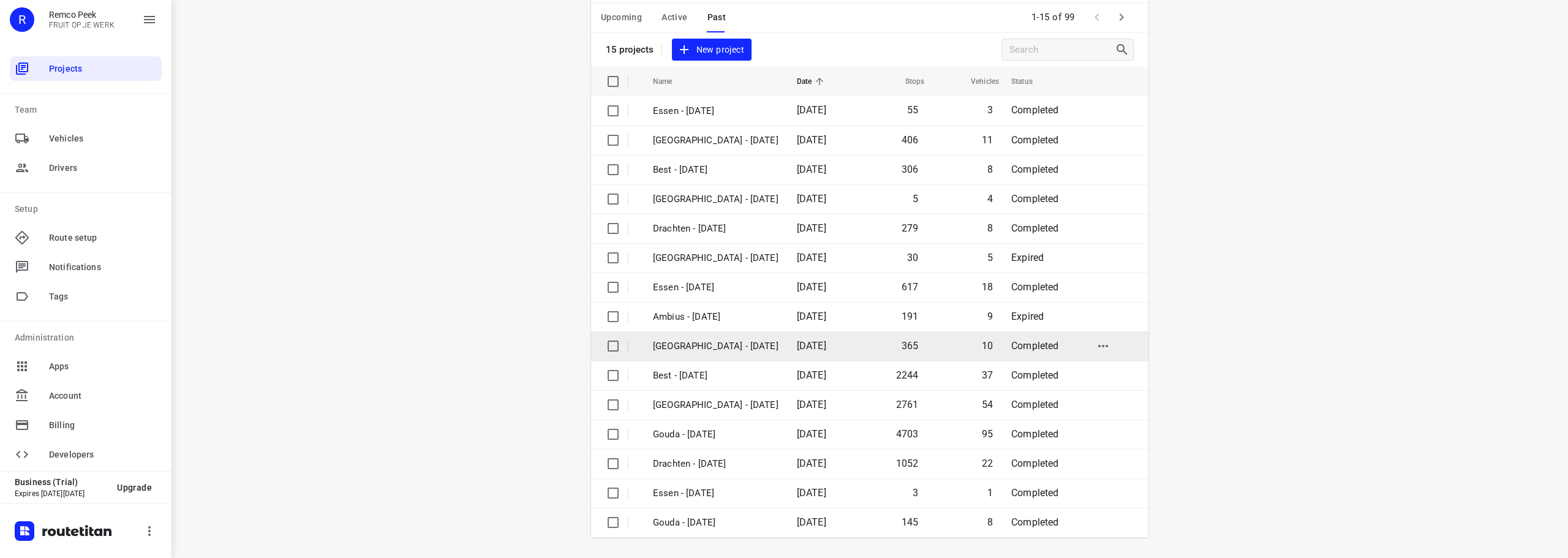
click at [702, 344] on p "[GEOGRAPHIC_DATA] - [DATE]" at bounding box center [716, 346] width 125 height 14
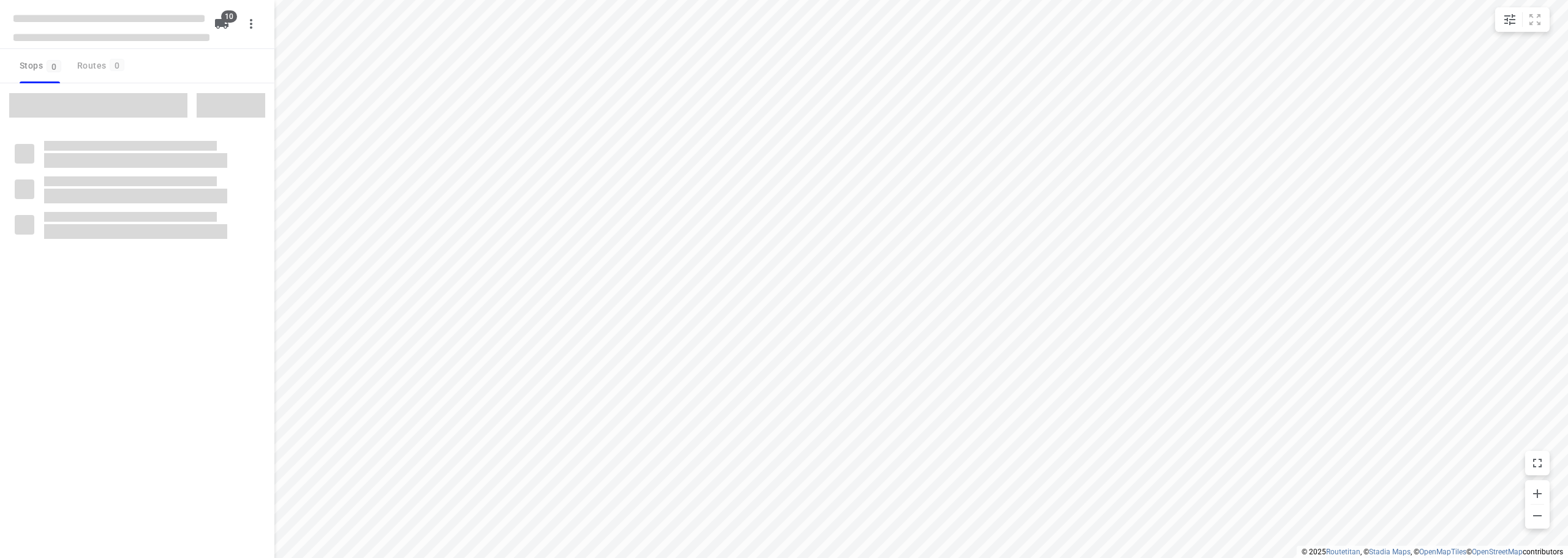
type input "distance"
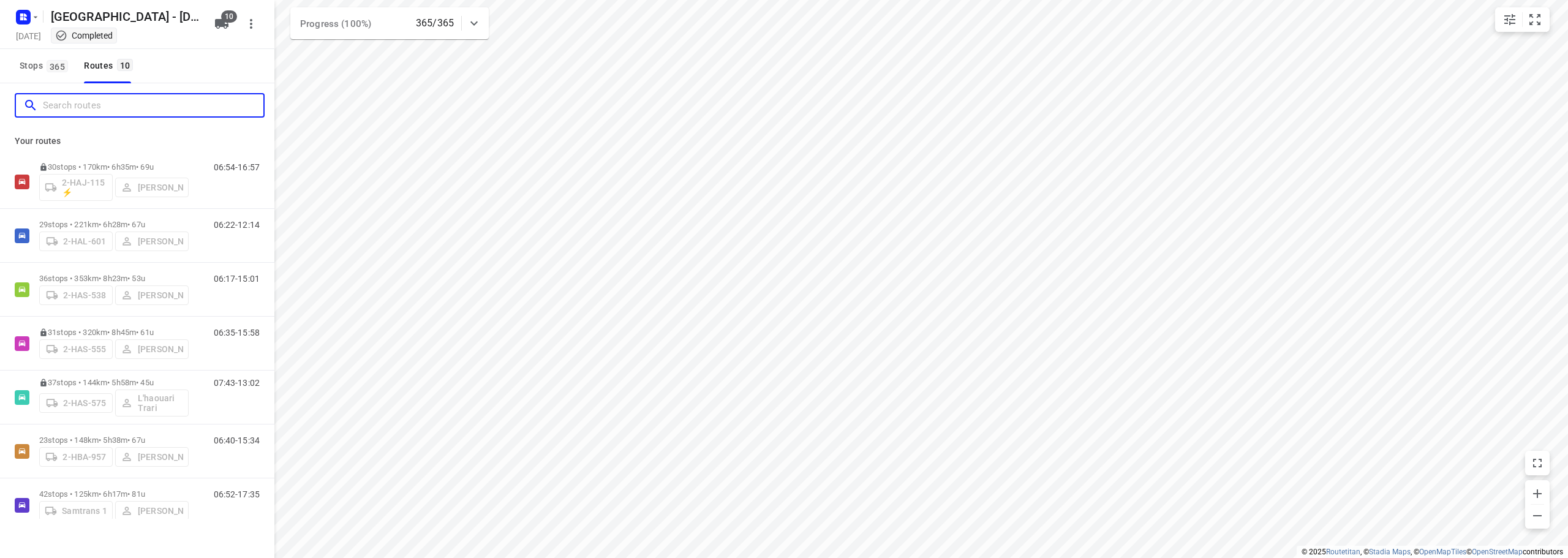
click at [134, 98] on input "Search routes" at bounding box center [153, 106] width 221 height 19
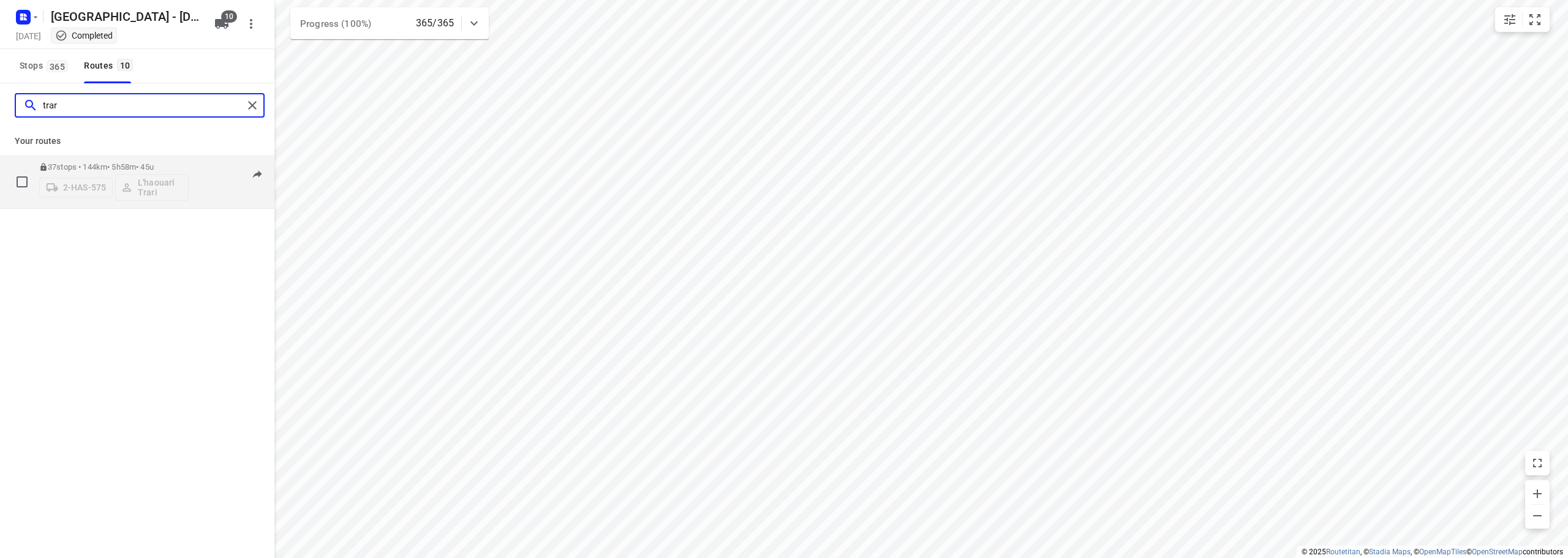
type input "trar"
click at [110, 167] on p "37 stops • 144km • 5h58m • 45u" at bounding box center [114, 167] width 150 height 9
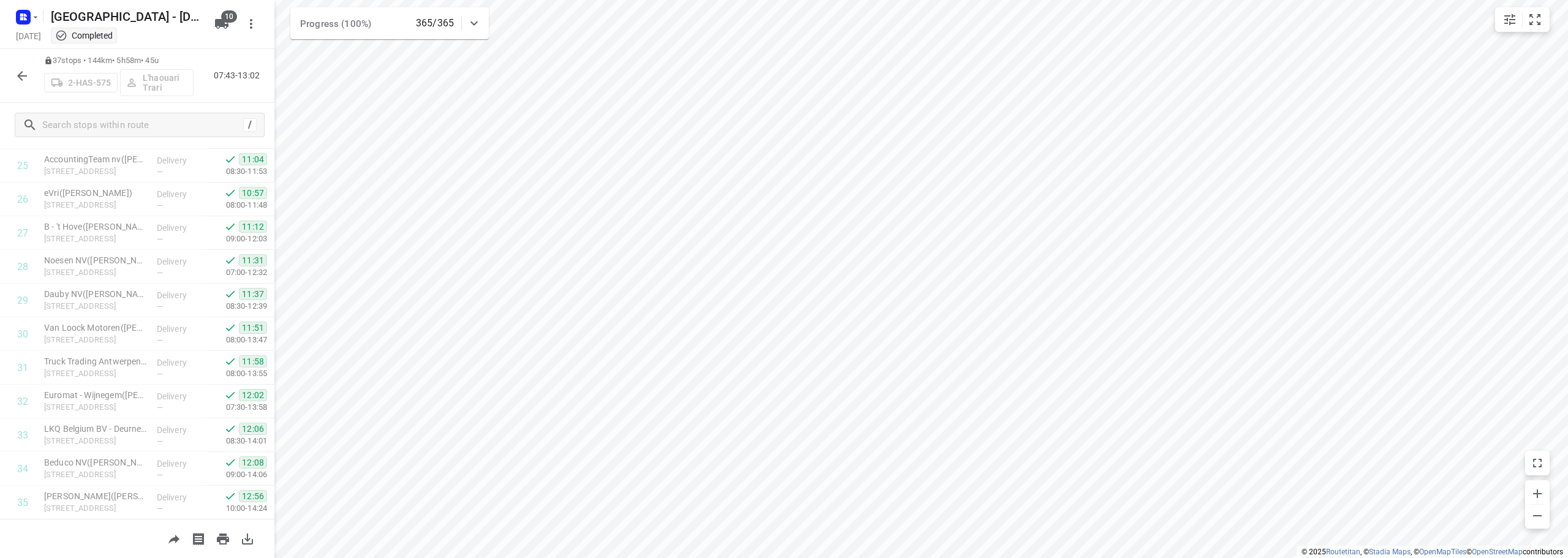
scroll to position [970, 0]
click at [20, 64] on button "button" at bounding box center [21, 75] width 24 height 24
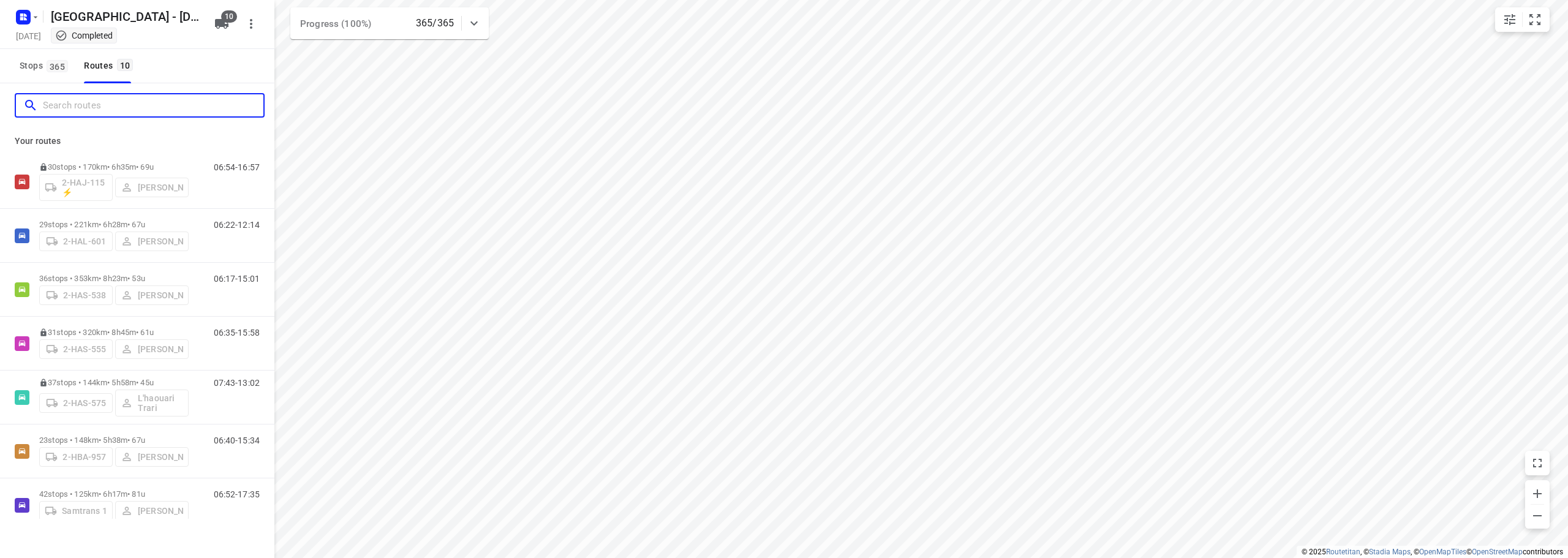
click at [78, 114] on input "Search routes" at bounding box center [153, 106] width 221 height 19
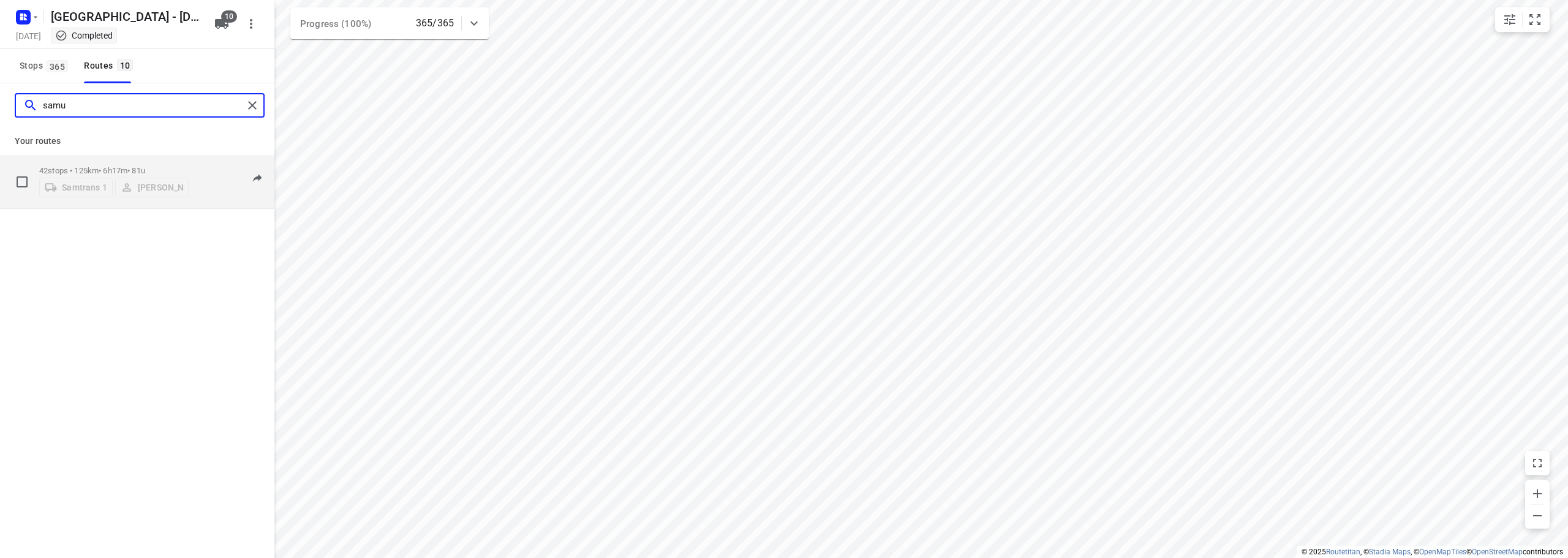
type input "samu"
click at [81, 166] on p "42 stops • 125km • 6h17m • 81u" at bounding box center [114, 170] width 150 height 9
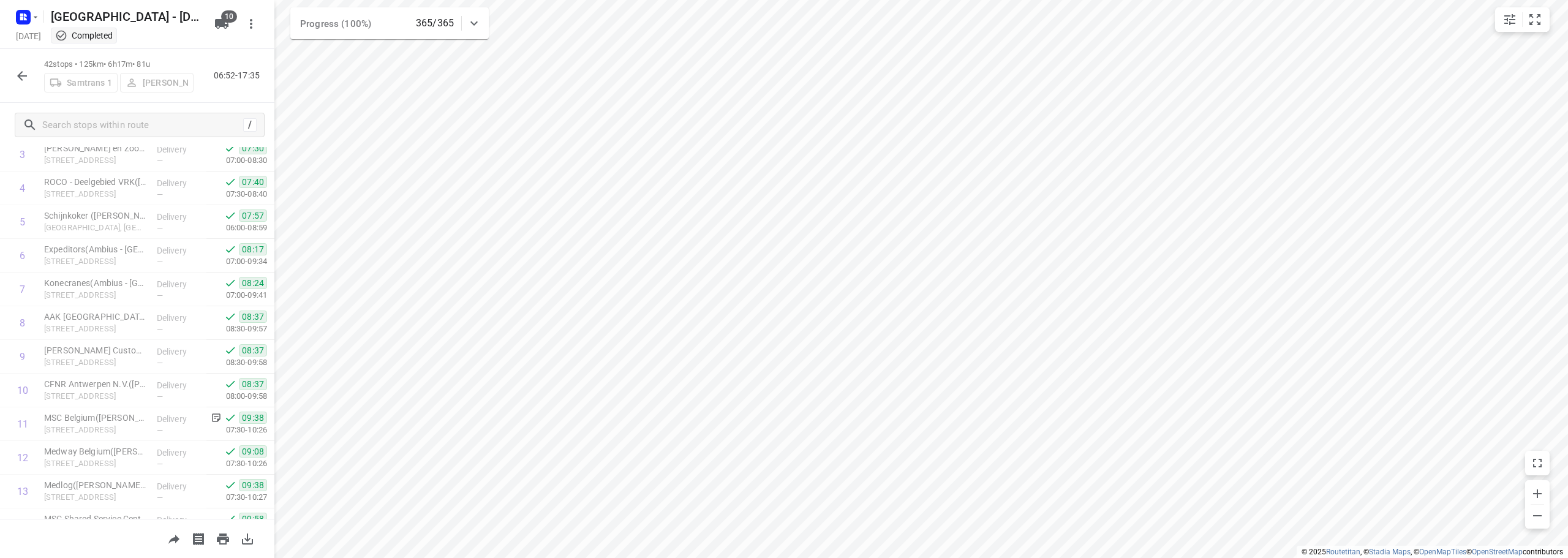
scroll to position [124, 0]
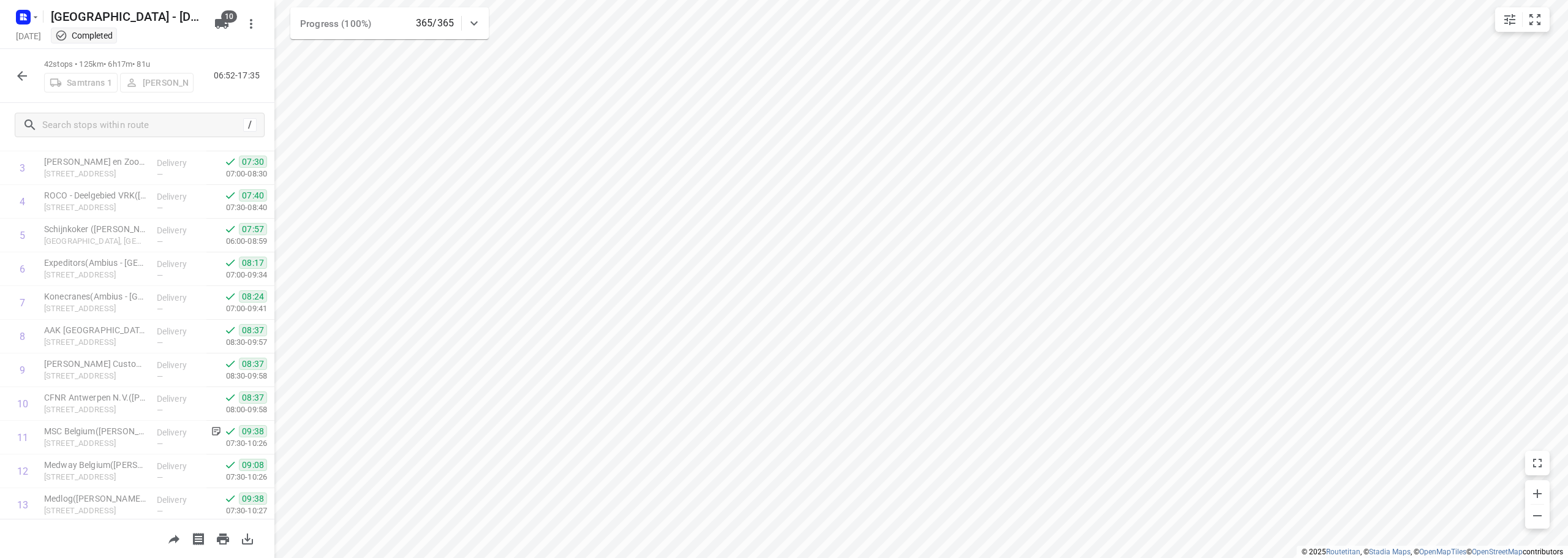
click at [28, 69] on icon "button" at bounding box center [22, 76] width 15 height 15
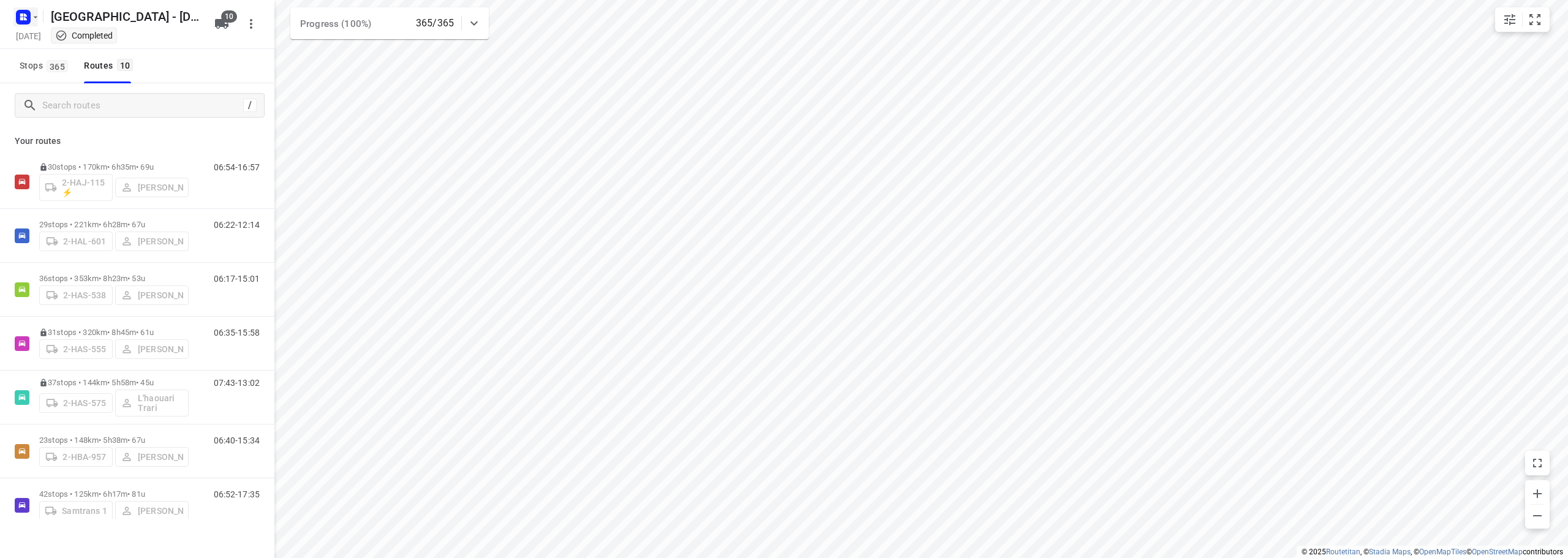
click at [32, 13] on icon "button" at bounding box center [35, 17] width 10 height 10
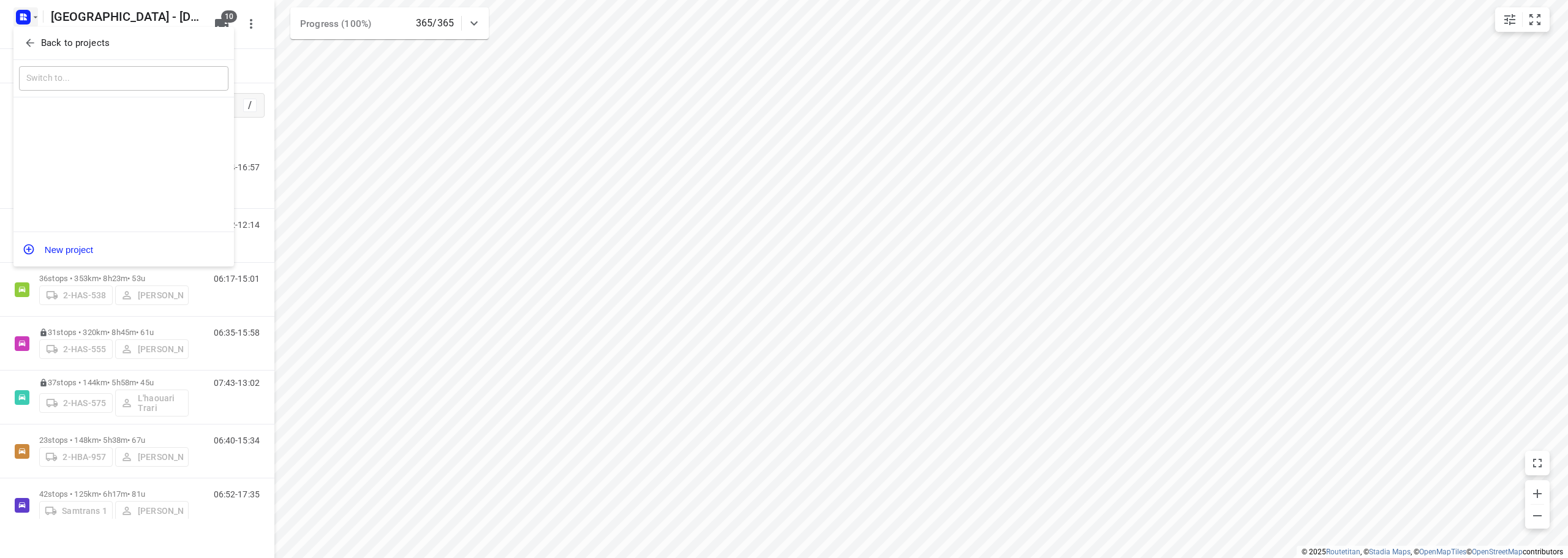
drag, startPoint x: 24, startPoint y: 45, endPoint x: 207, endPoint y: 221, distance: 253.9
click at [24, 44] on icon "button" at bounding box center [30, 43] width 13 height 13
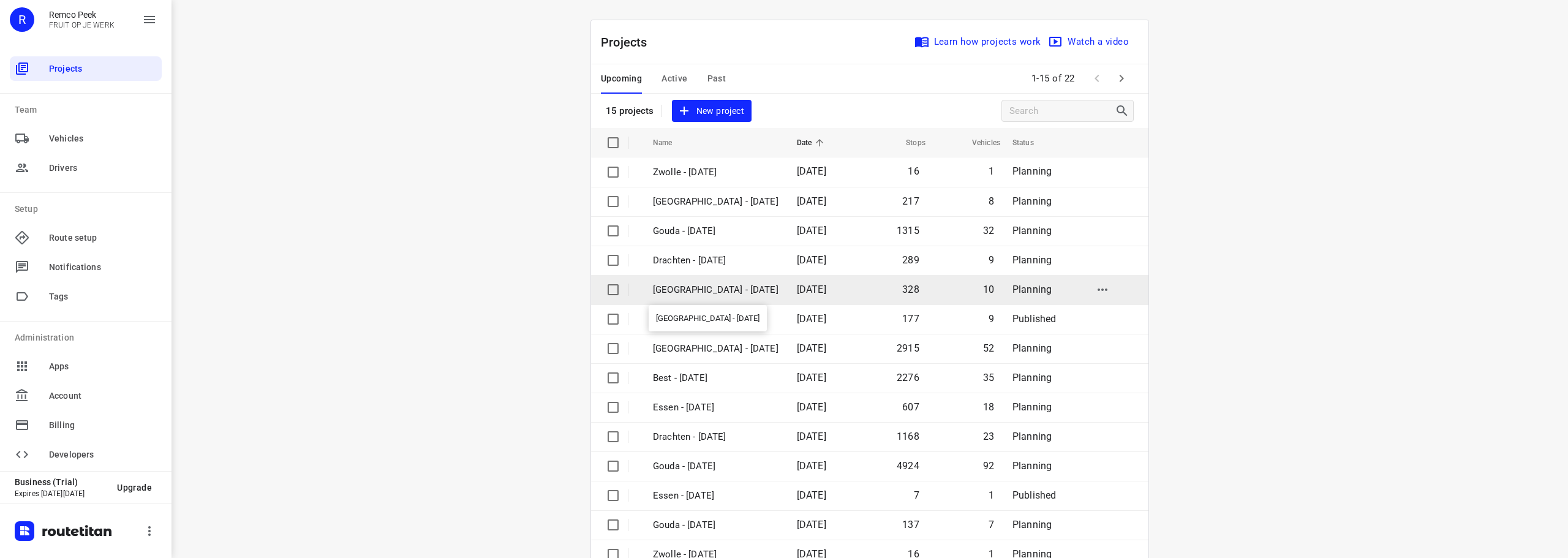
click at [697, 288] on p "[GEOGRAPHIC_DATA] - [DATE]" at bounding box center [716, 289] width 125 height 14
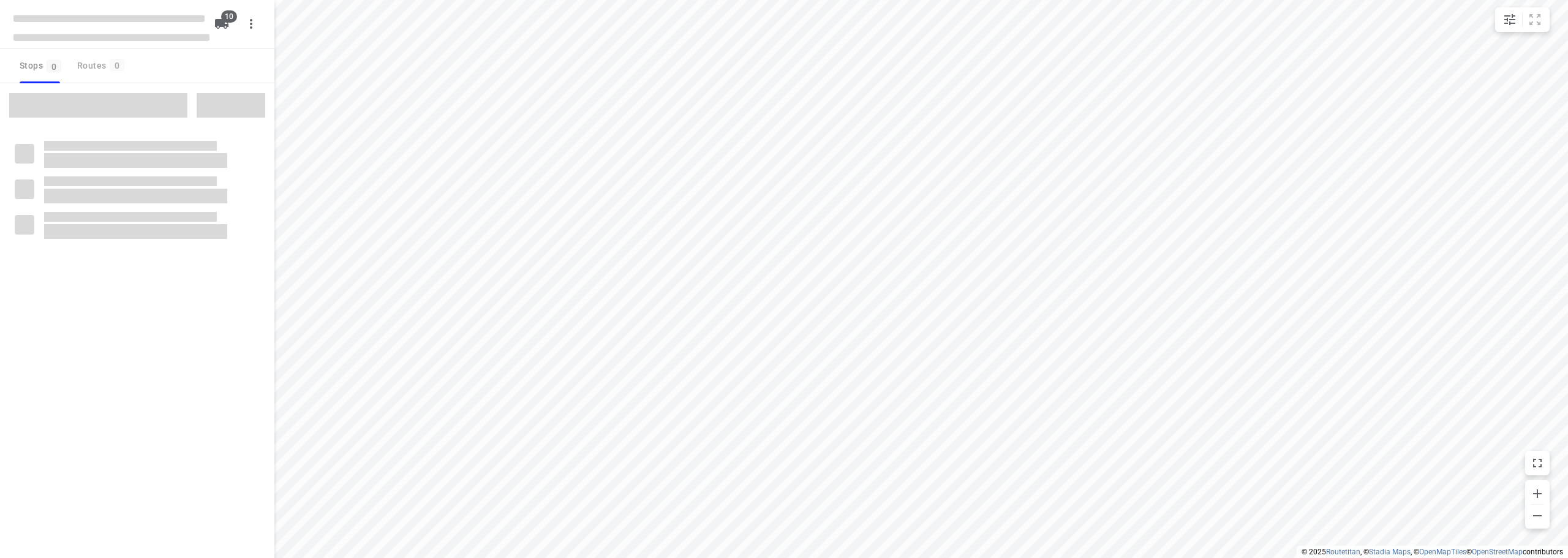
checkbox input "true"
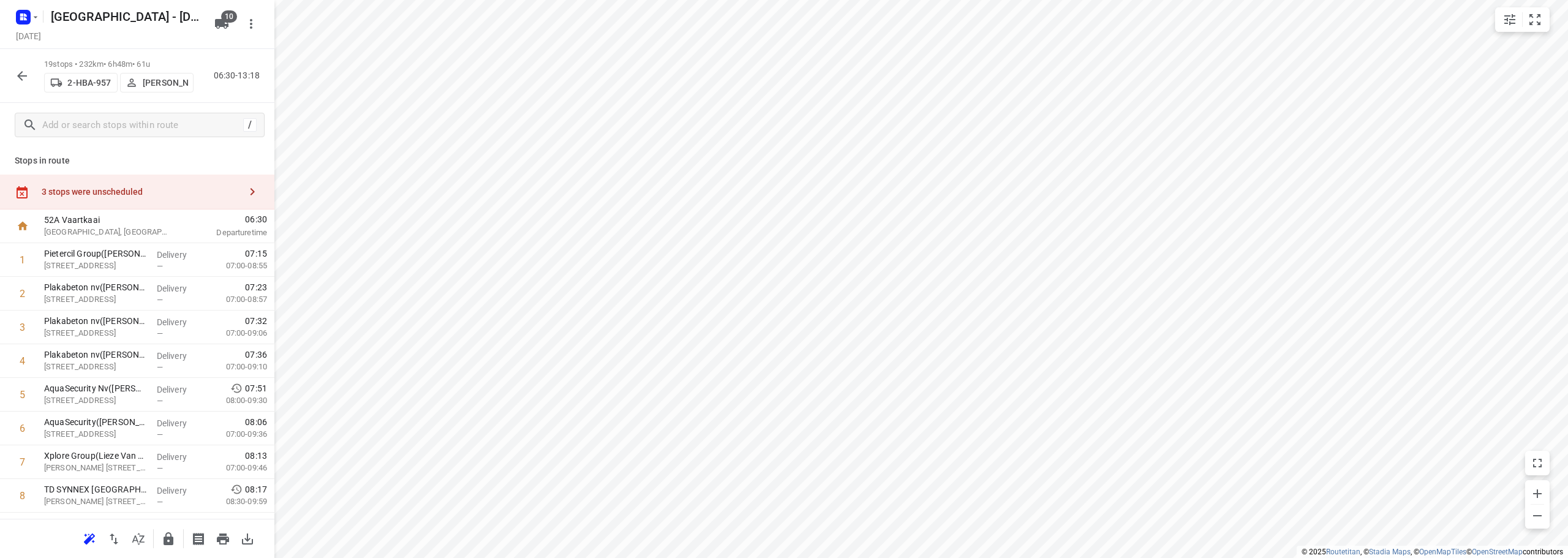
click at [132, 193] on div "3 stops were unscheduled" at bounding box center [140, 191] width 198 height 10
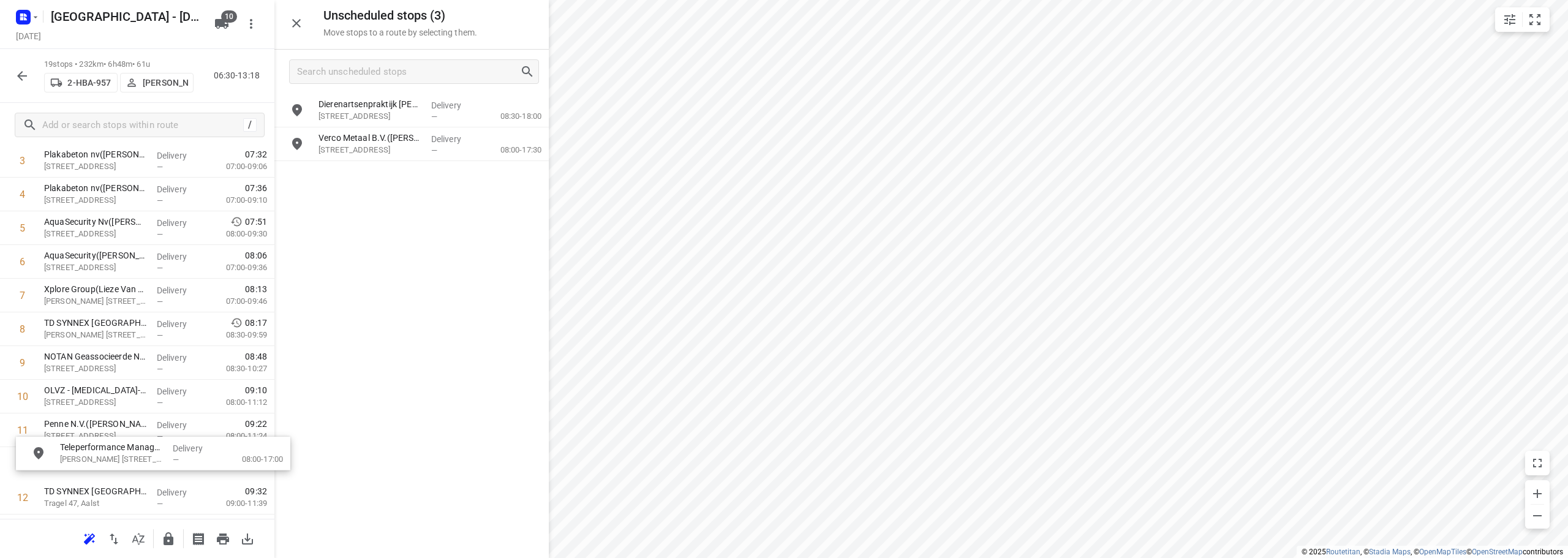
scroll to position [167, 0]
drag, startPoint x: 378, startPoint y: 118, endPoint x: 106, endPoint y: 376, distance: 374.9
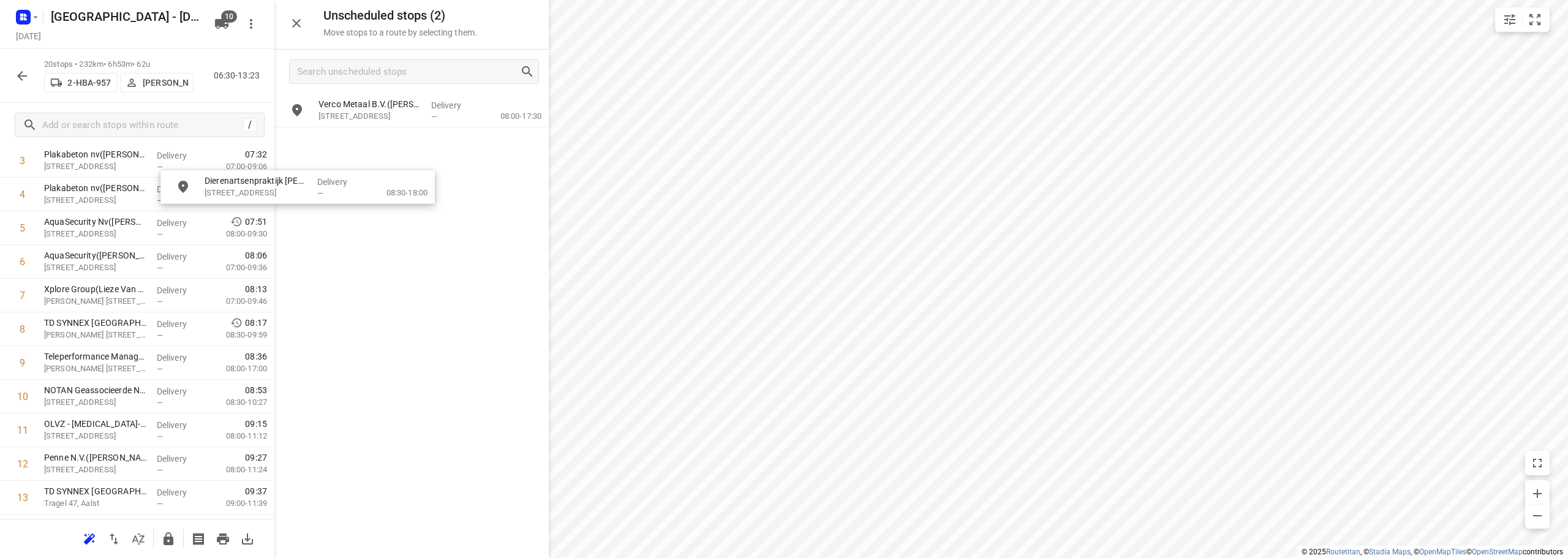
scroll to position [166, 0]
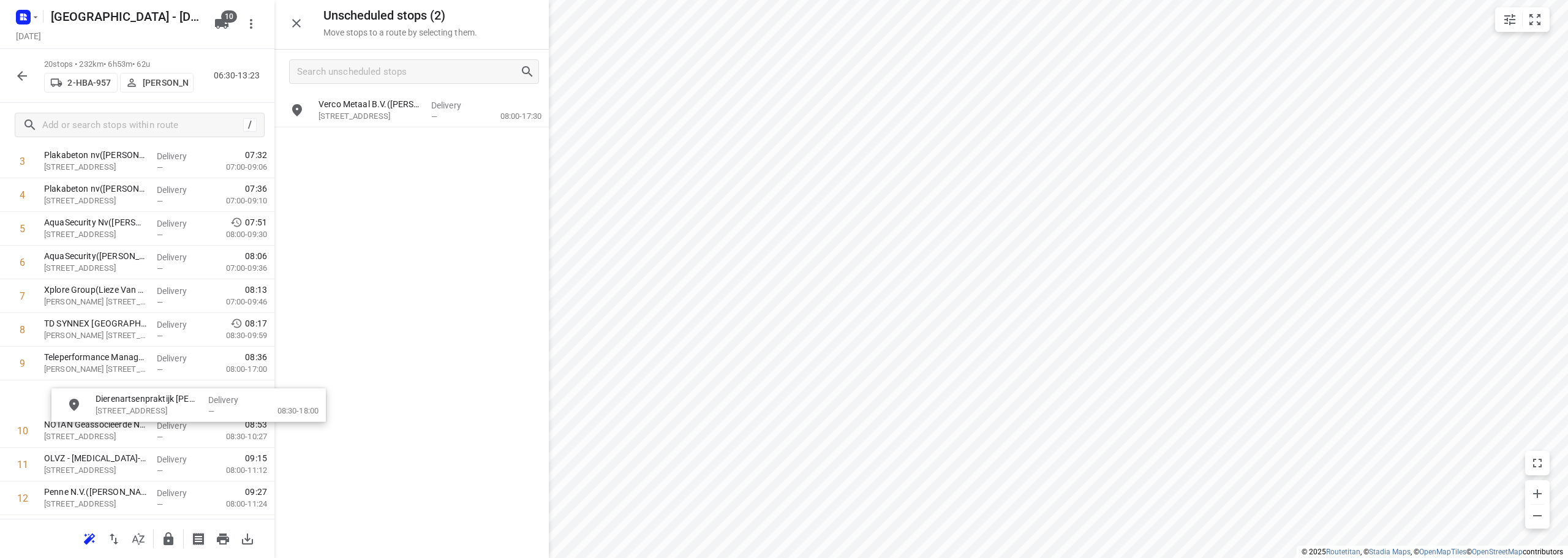
drag, startPoint x: 340, startPoint y: 114, endPoint x: 110, endPoint y: 409, distance: 374.1
drag, startPoint x: 94, startPoint y: 434, endPoint x: 92, endPoint y: 402, distance: 32.1
click at [92, 402] on div "1 Pietercil Group([PERSON_NAME]) [STREET_ADDRESS], Ternat Delivery — 07:15 07:0…" at bounding box center [137, 430] width 274 height 708
click at [304, 24] on button "button" at bounding box center [296, 23] width 24 height 24
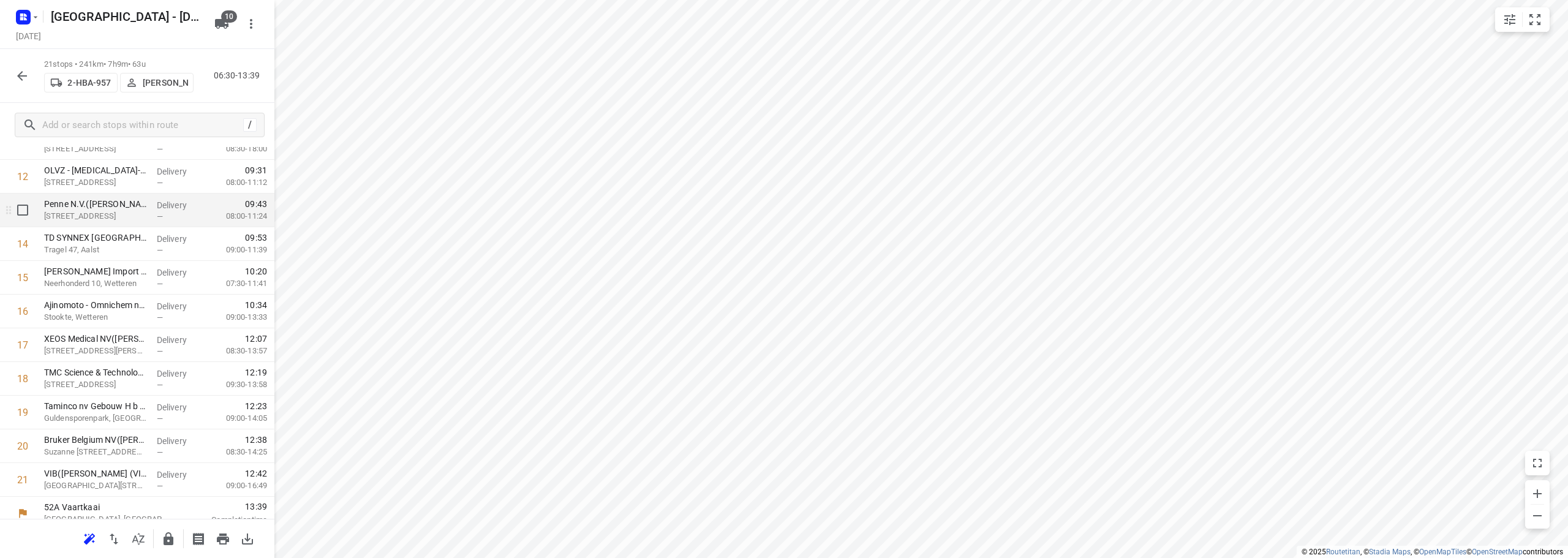
scroll to position [466, 0]
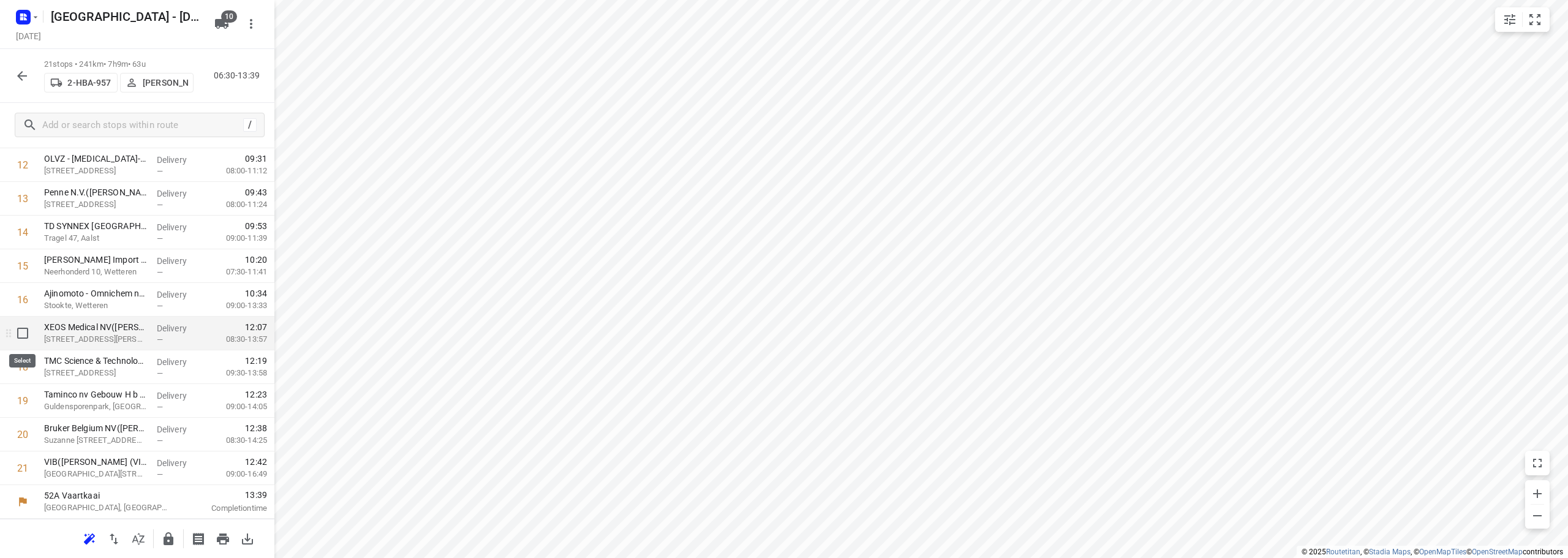
click at [24, 333] on input "checkbox" at bounding box center [22, 333] width 24 height 24
checkbox input "true"
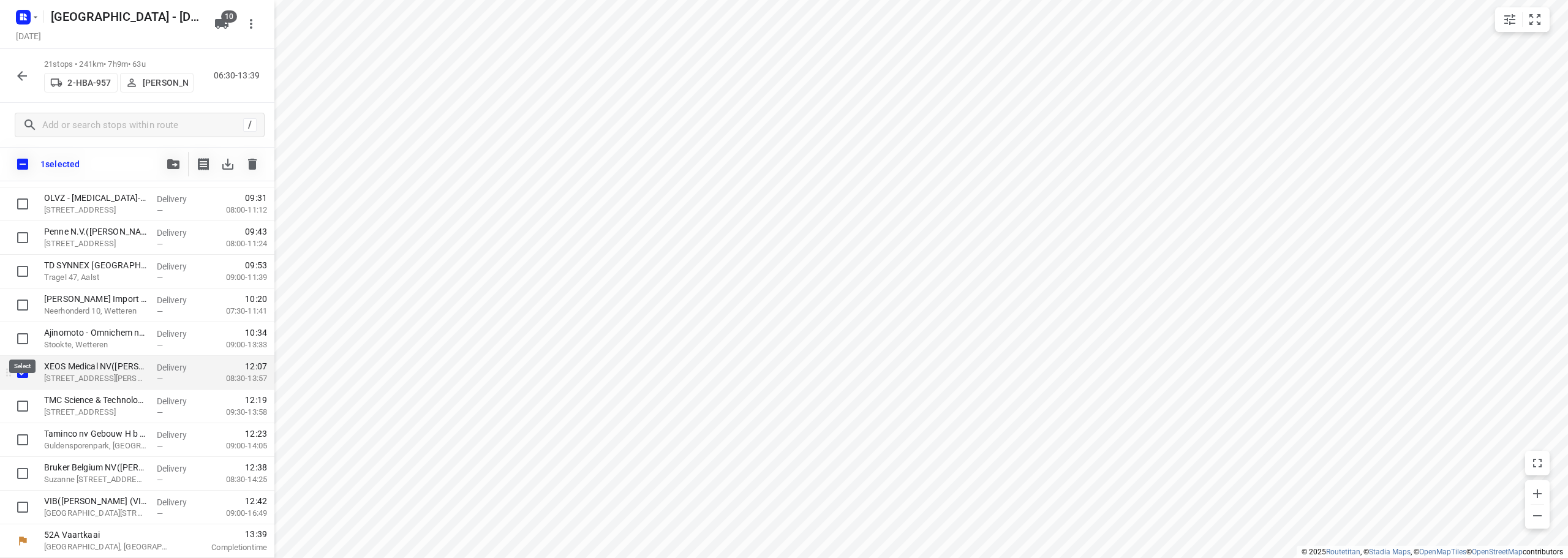
scroll to position [461, 0]
click at [175, 164] on icon "button" at bounding box center [173, 164] width 13 height 10
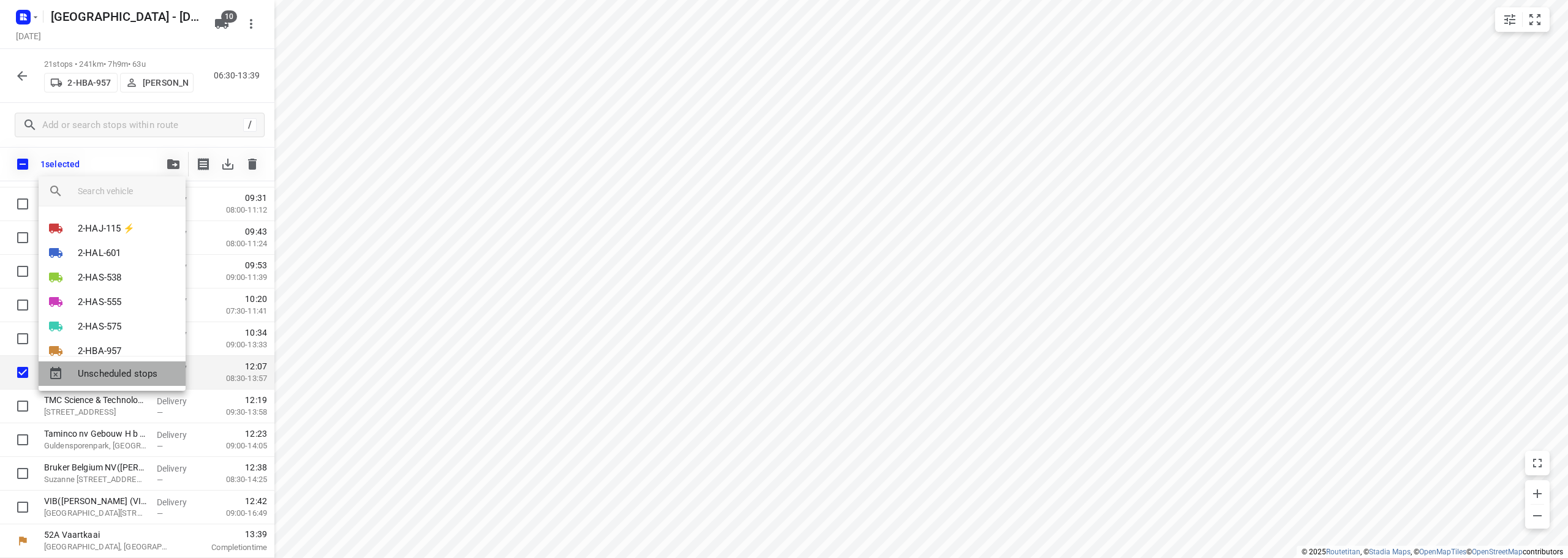
click at [114, 369] on span "Unscheduled stops" at bounding box center [126, 373] width 98 height 14
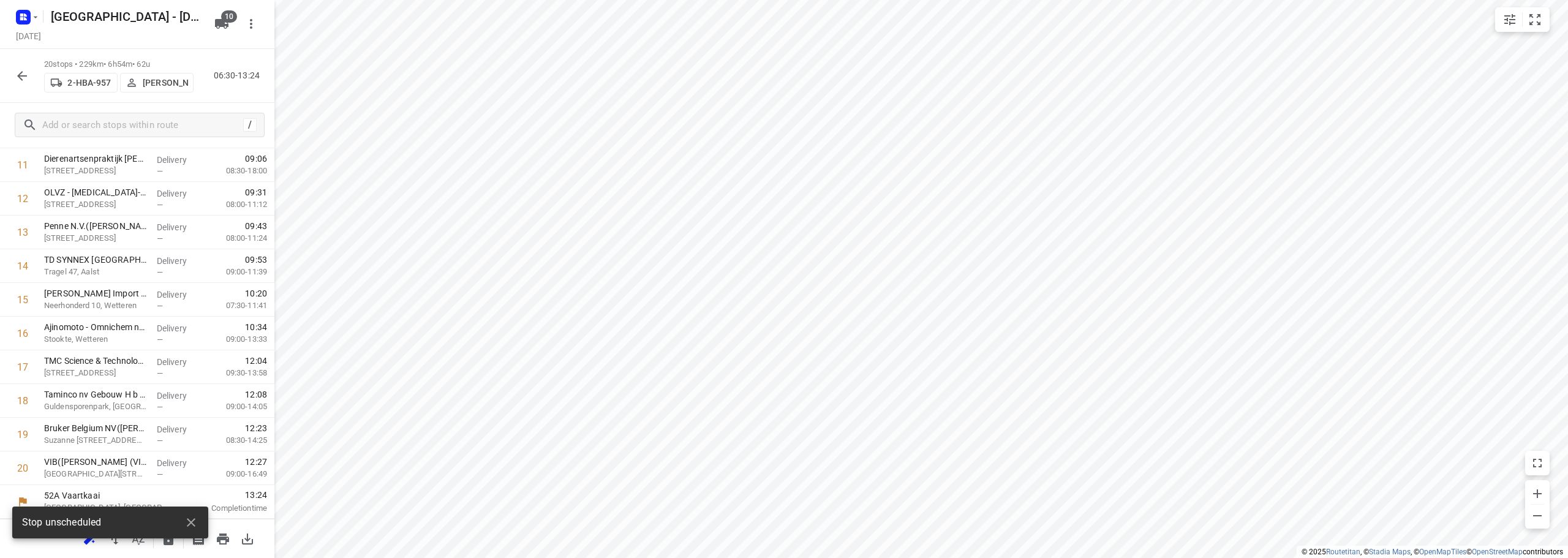
scroll to position [432, 0]
click at [23, 72] on icon "button" at bounding box center [21, 75] width 10 height 10
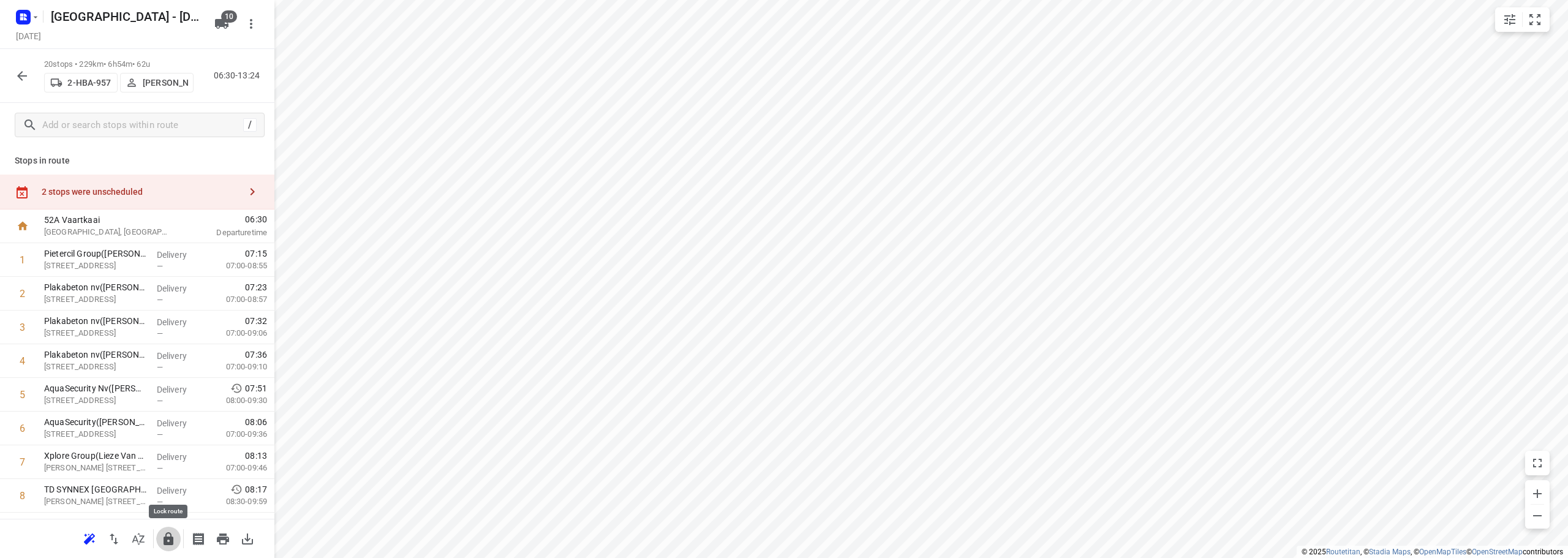
click at [168, 542] on icon "button" at bounding box center [168, 539] width 15 height 15
click at [17, 79] on icon "button" at bounding box center [22, 76] width 15 height 15
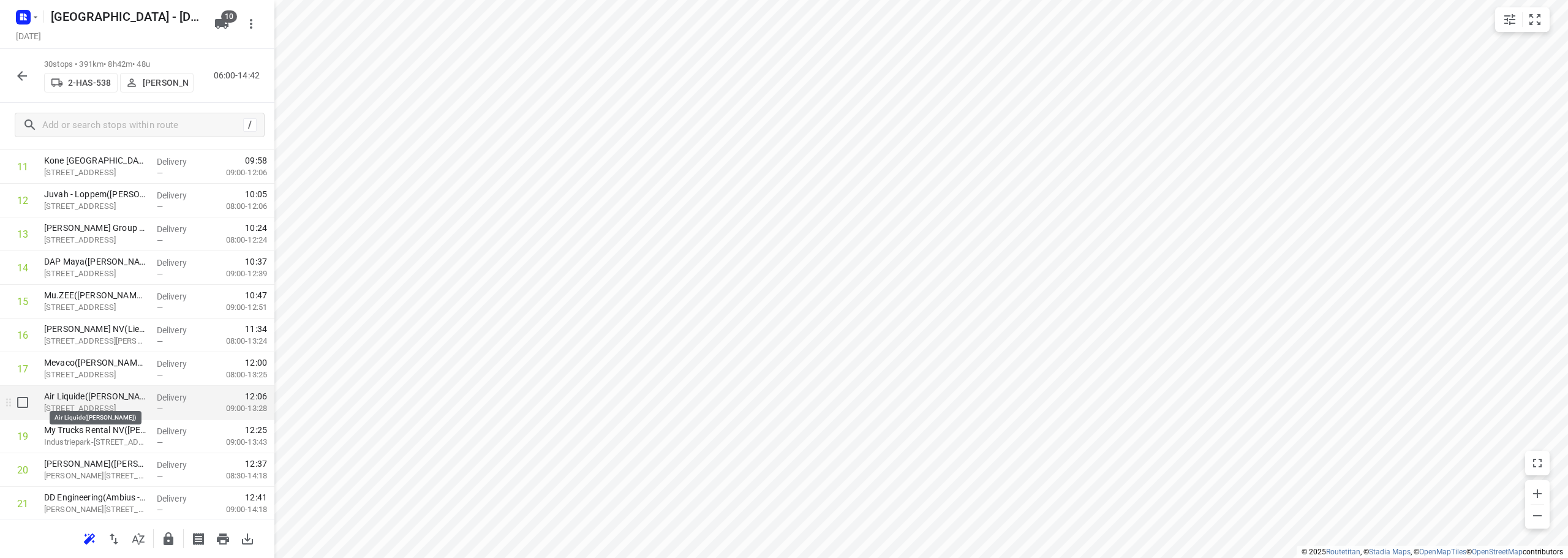
scroll to position [490, 0]
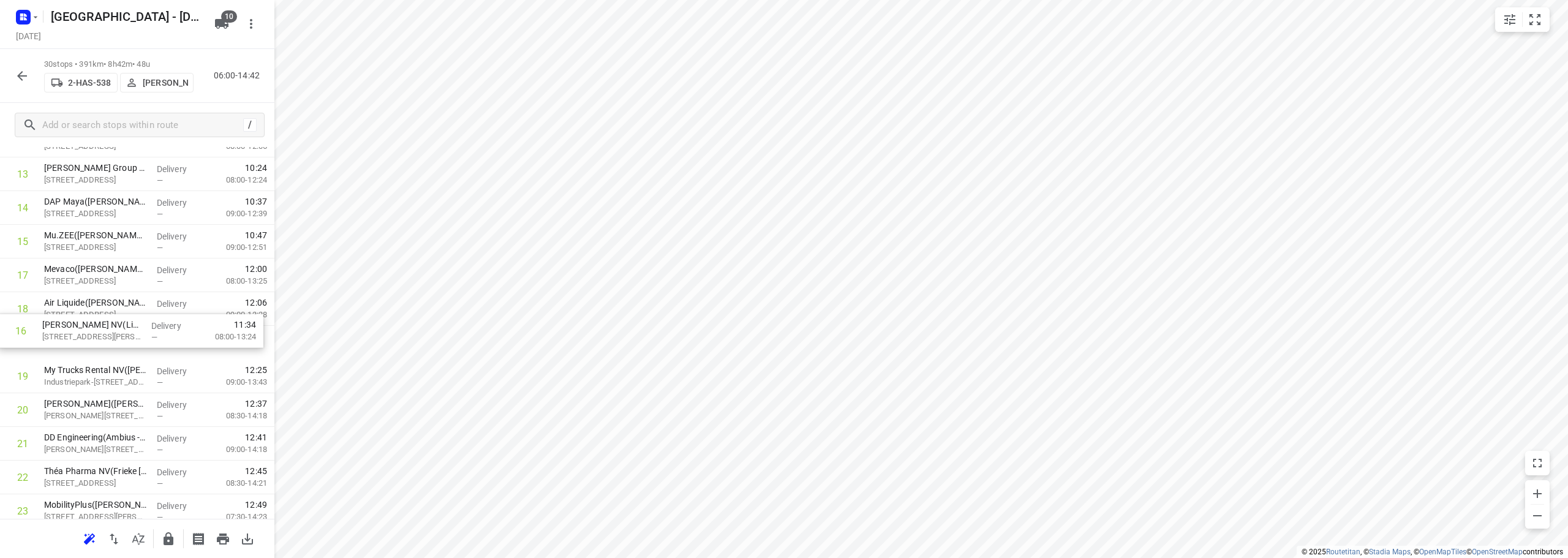
drag, startPoint x: 58, startPoint y: 320, endPoint x: 58, endPoint y: 342, distance: 22.0
click at [58, 342] on div "1 MBZ(Mevr. [PERSON_NAME] (MBZ)) [STREET_ADDRESS] Delivery — 07:18 07:30-09:00 …" at bounding box center [137, 258] width 274 height 1010
drag, startPoint x: 69, startPoint y: 350, endPoint x: 69, endPoint y: 376, distance: 26.0
click at [69, 376] on div "1 MBZ(Mevr. [PERSON_NAME] (MBZ)) [STREET_ADDRESS] Delivery — 07:18 07:30-09:00 …" at bounding box center [137, 258] width 274 height 1010
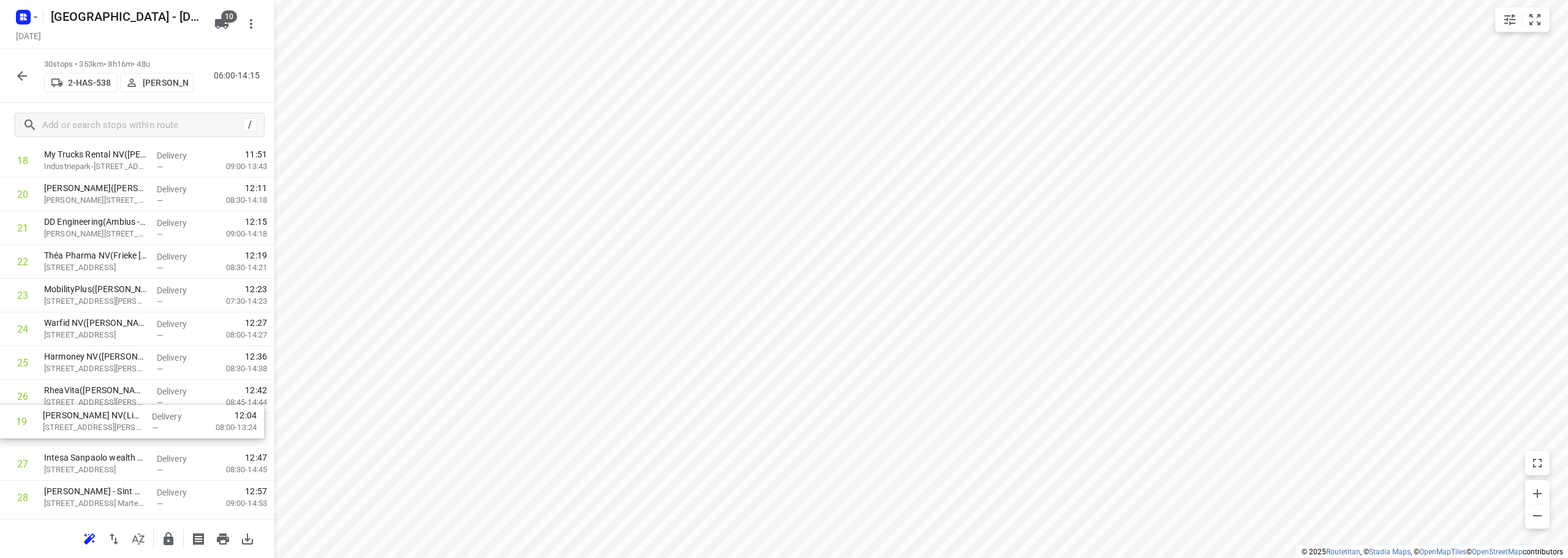
scroll to position [672, 0]
drag, startPoint x: 99, startPoint y: 369, endPoint x: 94, endPoint y: 394, distance: 25.5
click at [94, 394] on div "1 MBZ(Mevr. [PERSON_NAME] (MBZ)) [STREET_ADDRESS] Delivery — 07:18 07:30-09:00 …" at bounding box center [137, 76] width 274 height 1010
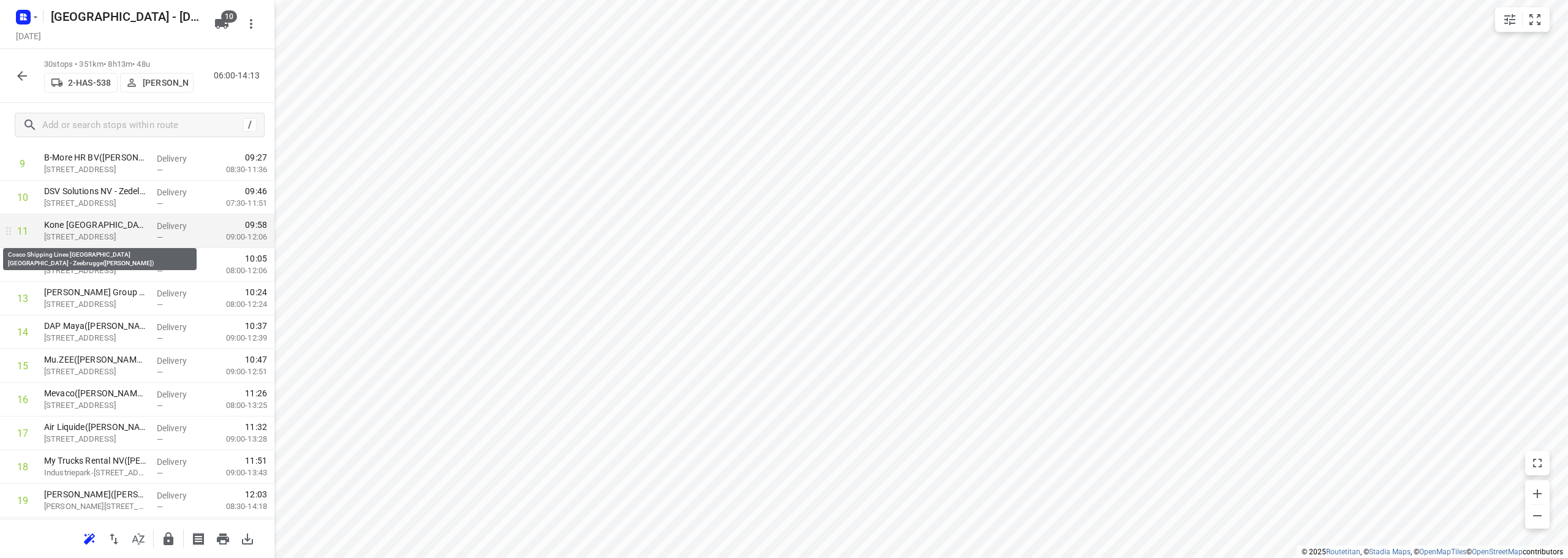
scroll to position [0, 0]
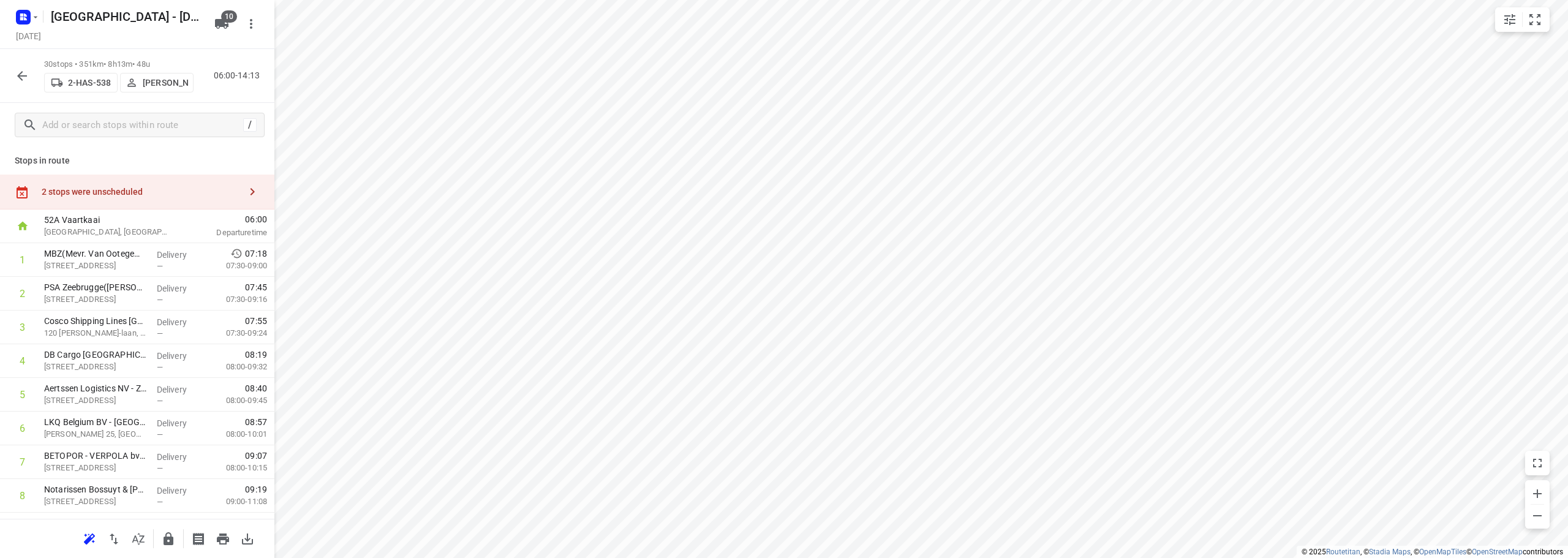
click at [117, 199] on div "2 stops were unscheduled" at bounding box center [137, 192] width 274 height 35
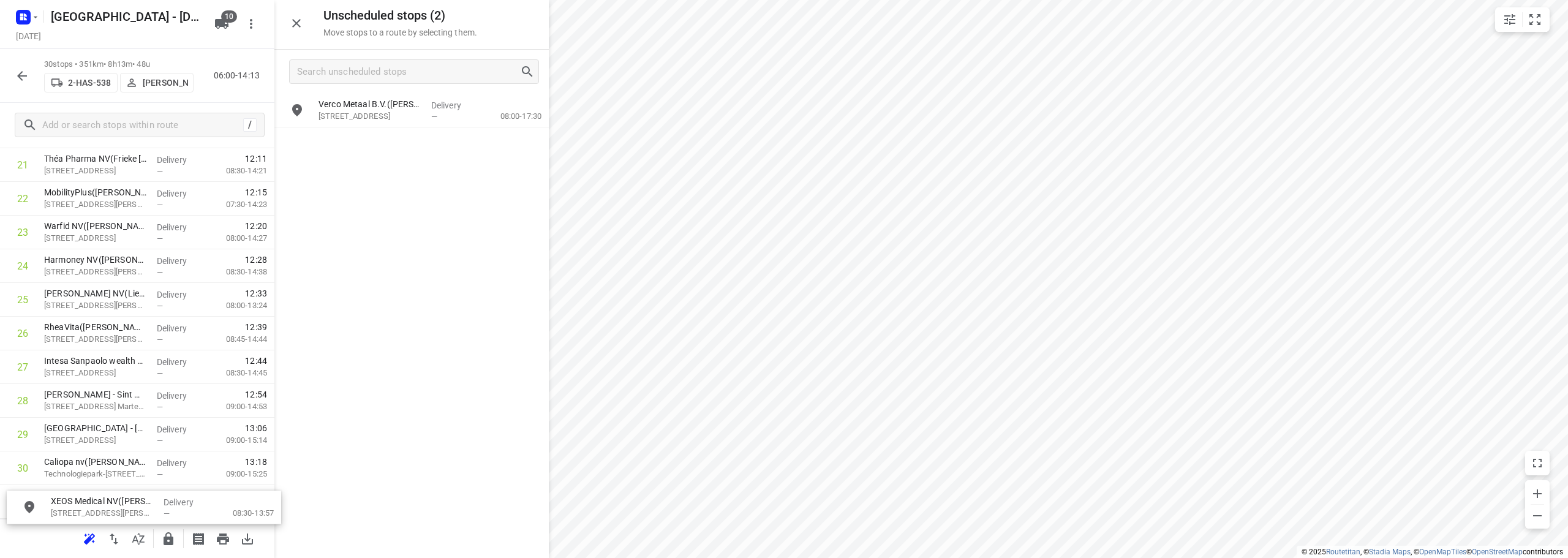
scroll to position [794, 0]
drag, startPoint x: 386, startPoint y: 116, endPoint x: 109, endPoint y: 407, distance: 401.8
drag, startPoint x: 77, startPoint y: 402, endPoint x: 78, endPoint y: 372, distance: 30.0
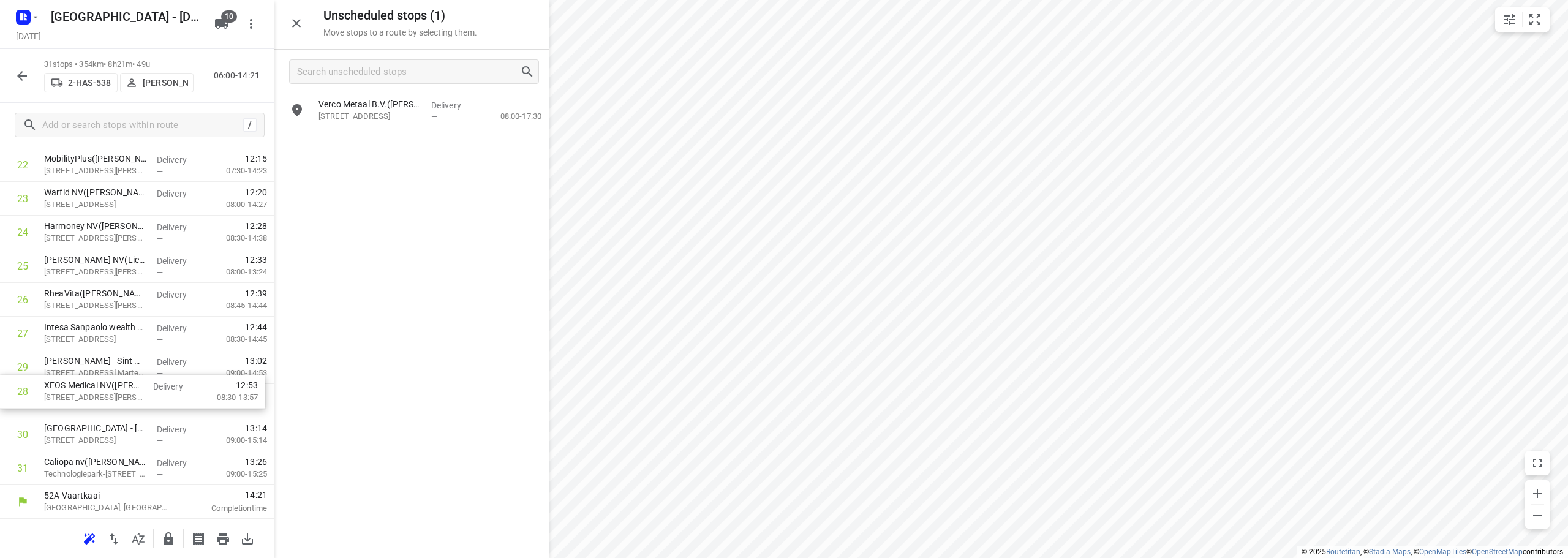
drag, startPoint x: 49, startPoint y: 371, endPoint x: 49, endPoint y: 403, distance: 32.0
drag, startPoint x: 96, startPoint y: 394, endPoint x: 91, endPoint y: 367, distance: 27.5
drag, startPoint x: 91, startPoint y: 367, endPoint x: 91, endPoint y: 399, distance: 32.0
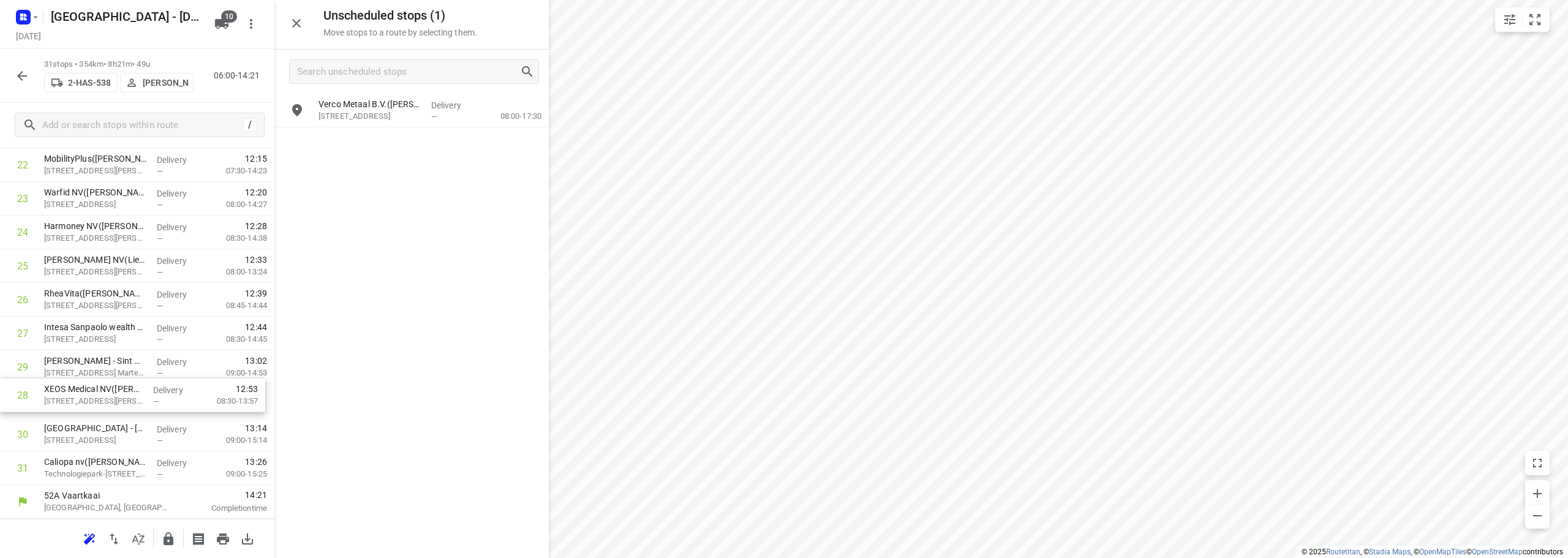
click at [171, 539] on icon "button" at bounding box center [168, 538] width 10 height 13
click at [18, 83] on icon "button" at bounding box center [22, 76] width 15 height 15
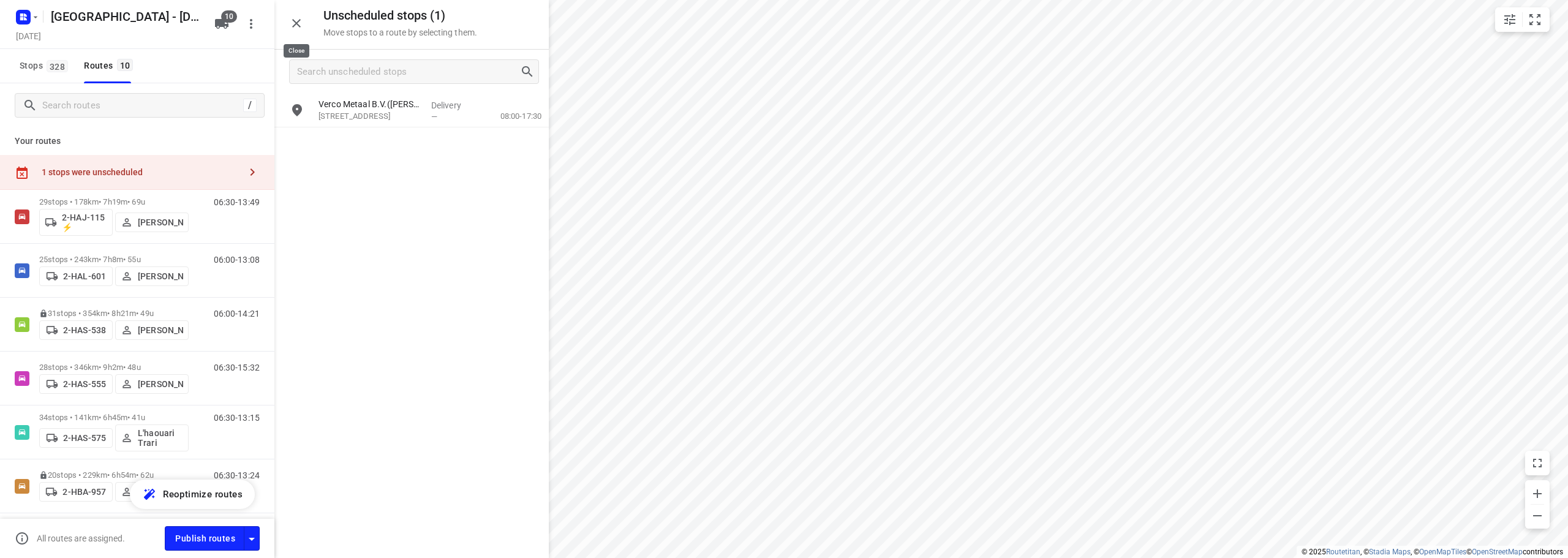
click at [294, 21] on icon "button" at bounding box center [297, 24] width 9 height 9
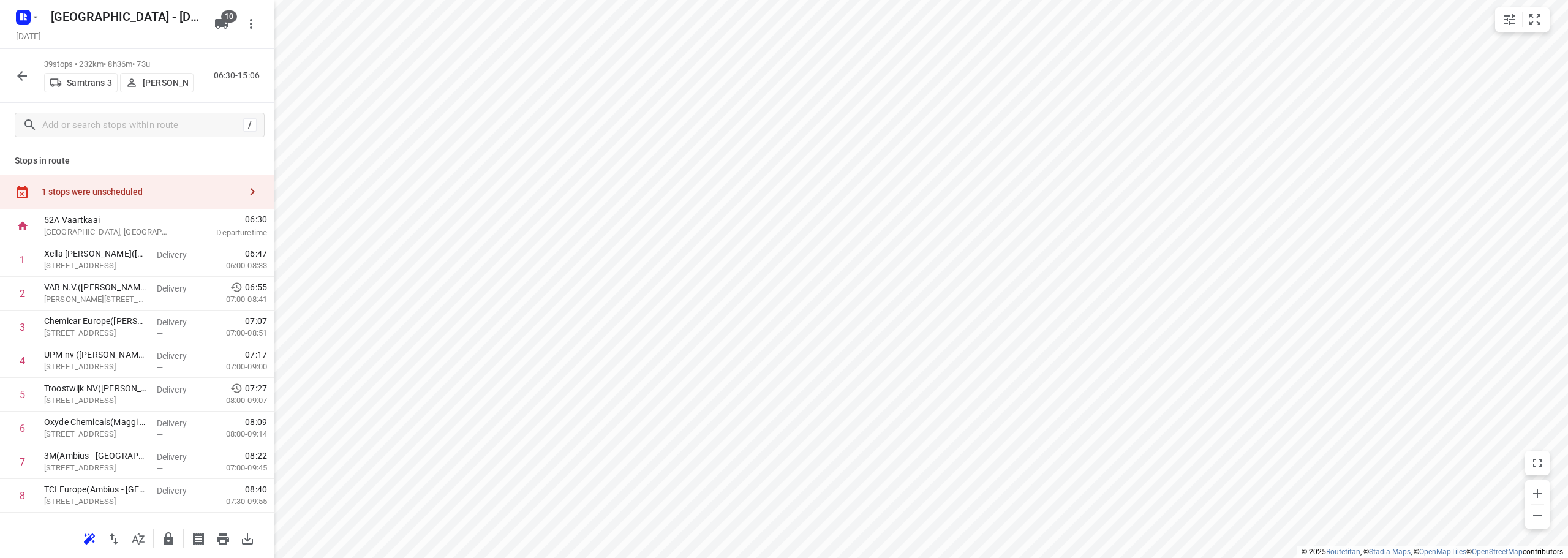
click at [160, 188] on div "1 stops were unscheduled" at bounding box center [140, 191] width 198 height 10
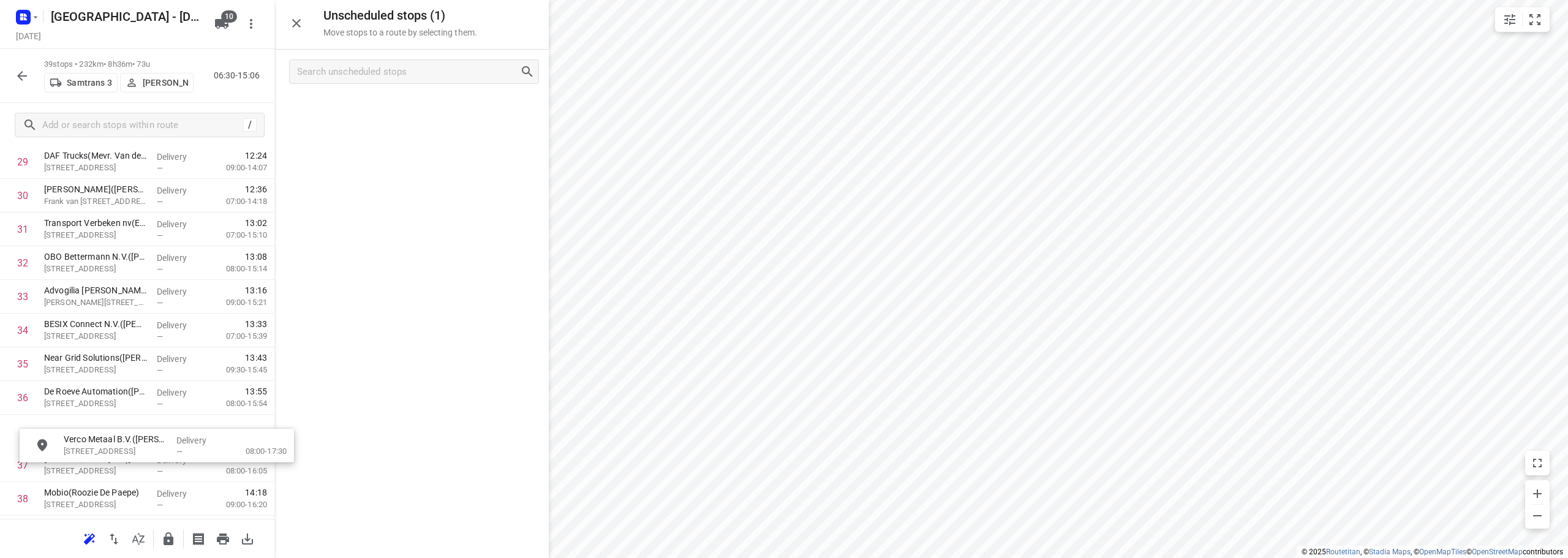
scroll to position [1042, 0]
drag, startPoint x: 420, startPoint y: 102, endPoint x: 150, endPoint y: 264, distance: 314.9
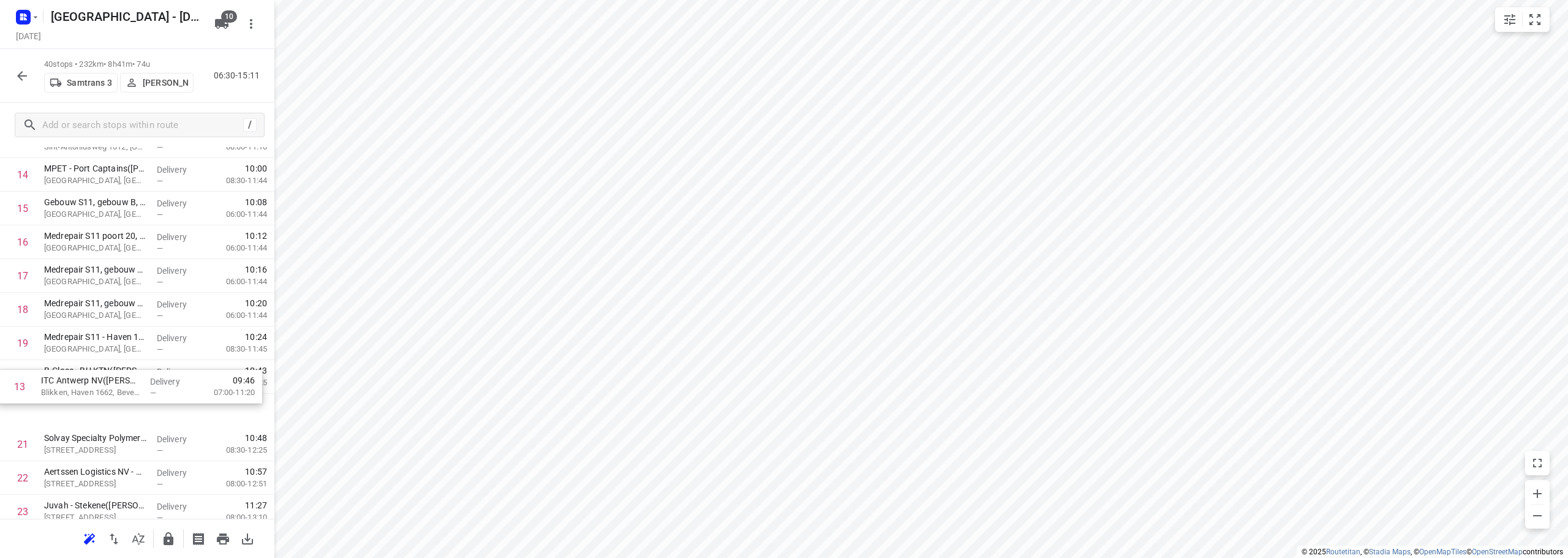
scroll to position [464, 0]
drag, startPoint x: 76, startPoint y: 374, endPoint x: 80, endPoint y: 359, distance: 15.5
click at [80, 359] on div "1 Xella N.V. - Burcht([PERSON_NAME] & [PERSON_NAME]) Heirbaan 258, Burcht Deliv…" at bounding box center [137, 418] width 274 height 1348
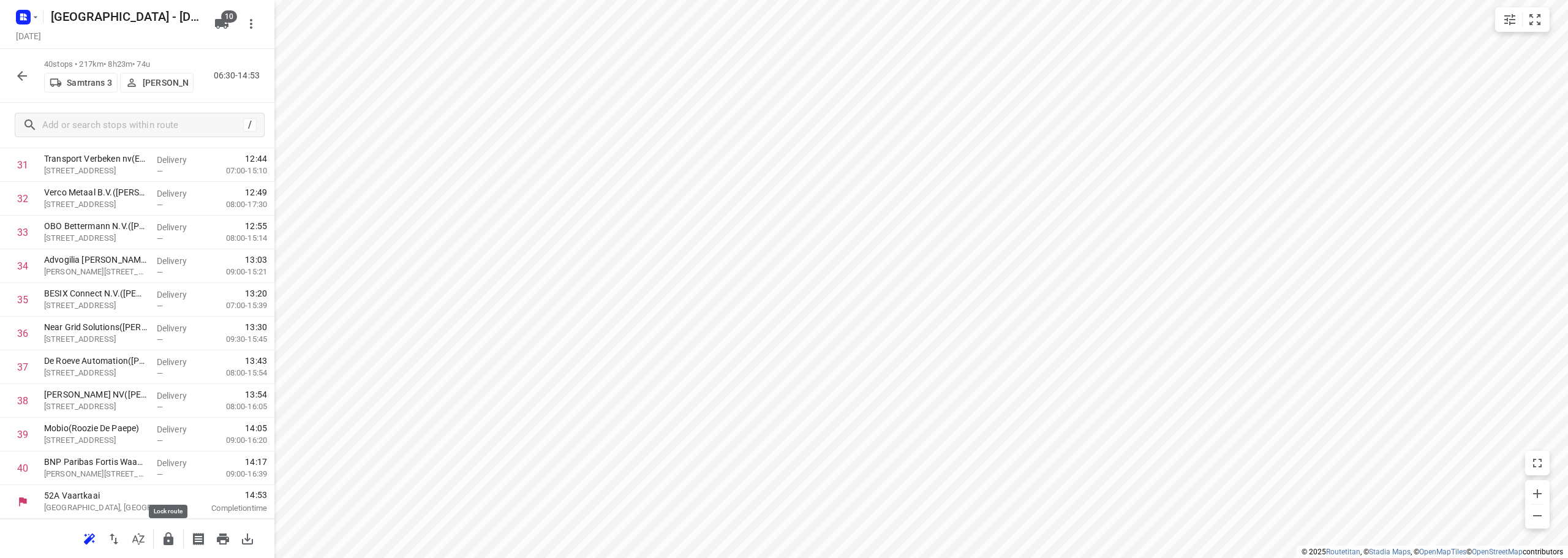
click at [164, 544] on icon "button" at bounding box center [168, 538] width 10 height 13
click at [25, 78] on icon "button" at bounding box center [22, 76] width 15 height 15
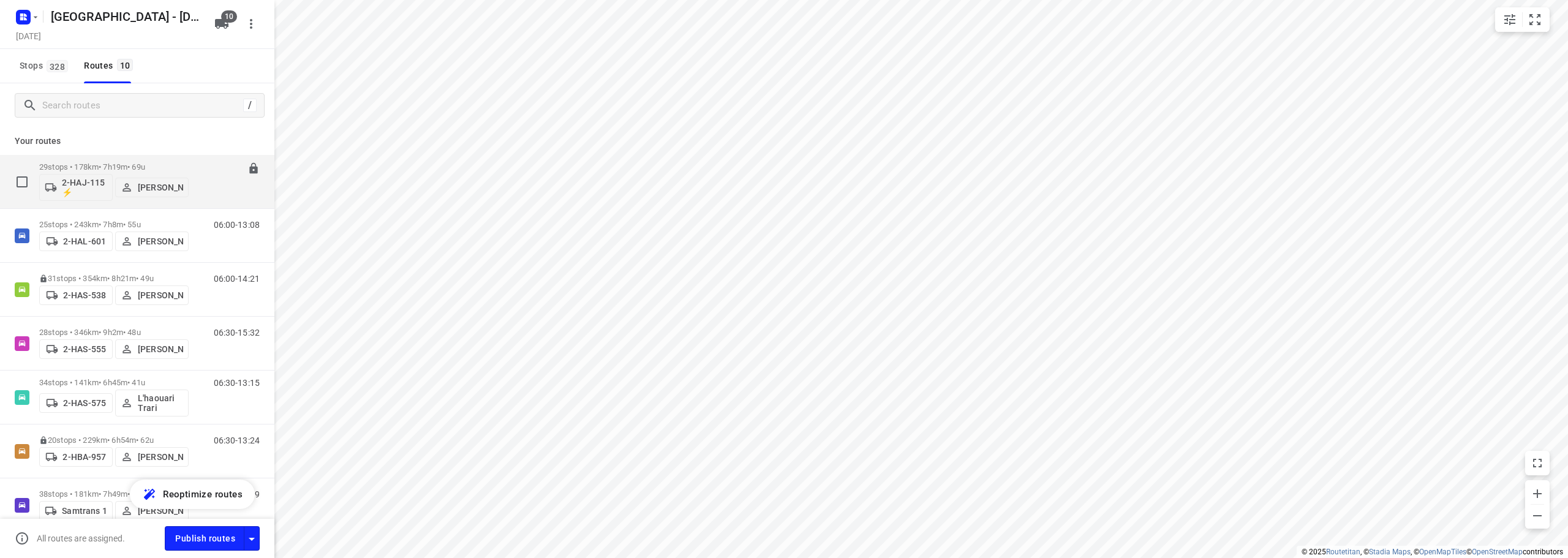
click at [181, 162] on div "29 stops • 178km • 7h19m • 69u 2-HAJ-115 ⚡ [PERSON_NAME]" at bounding box center [114, 182] width 150 height 51
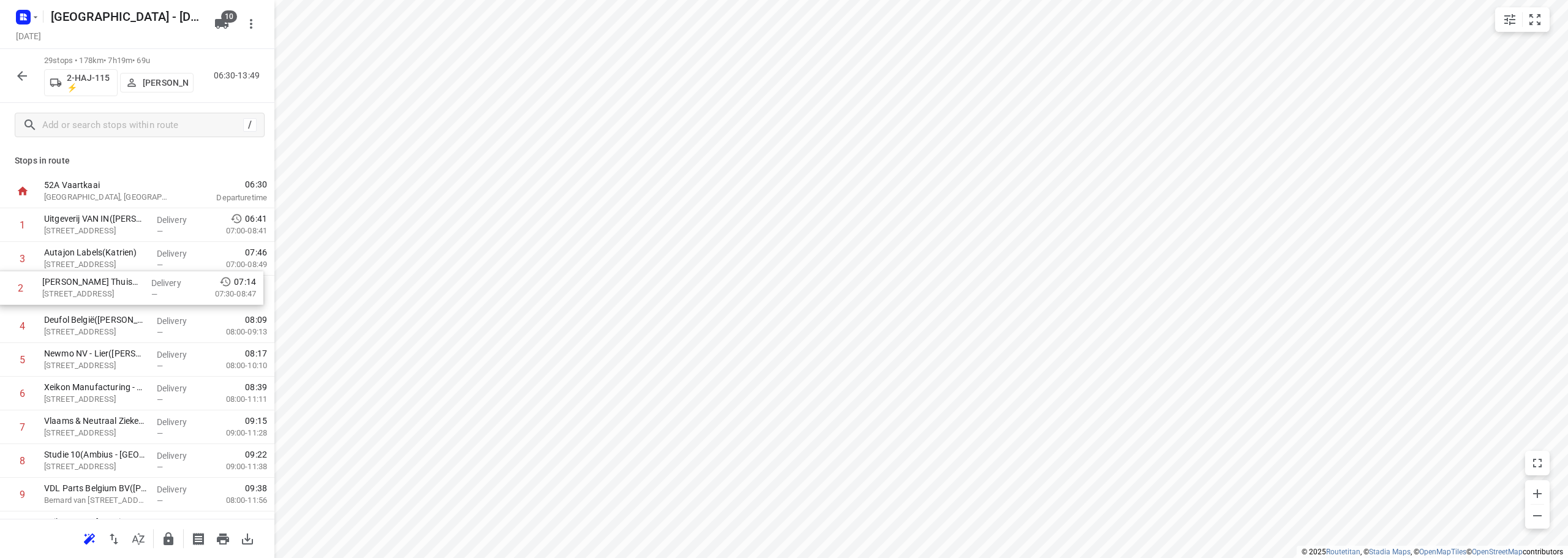
drag, startPoint x: 99, startPoint y: 258, endPoint x: 97, endPoint y: 292, distance: 34.1
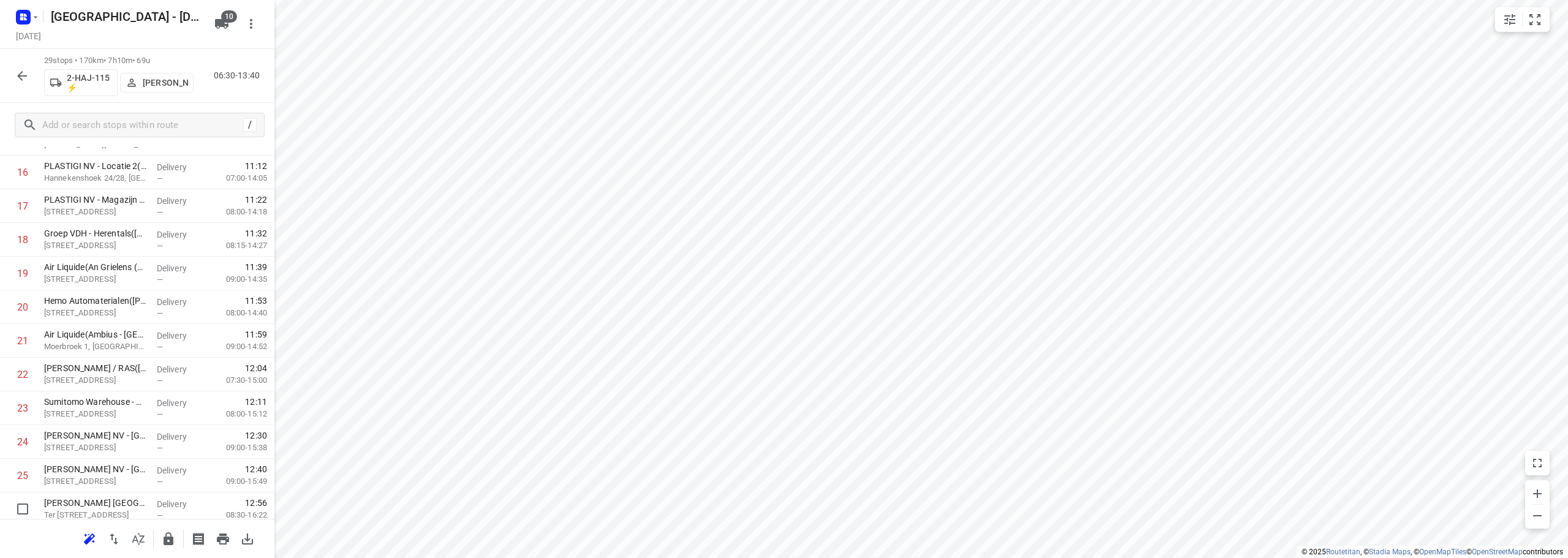
scroll to position [700, 0]
click at [175, 544] on icon "button" at bounding box center [168, 539] width 15 height 15
click at [27, 78] on icon "button" at bounding box center [22, 76] width 15 height 15
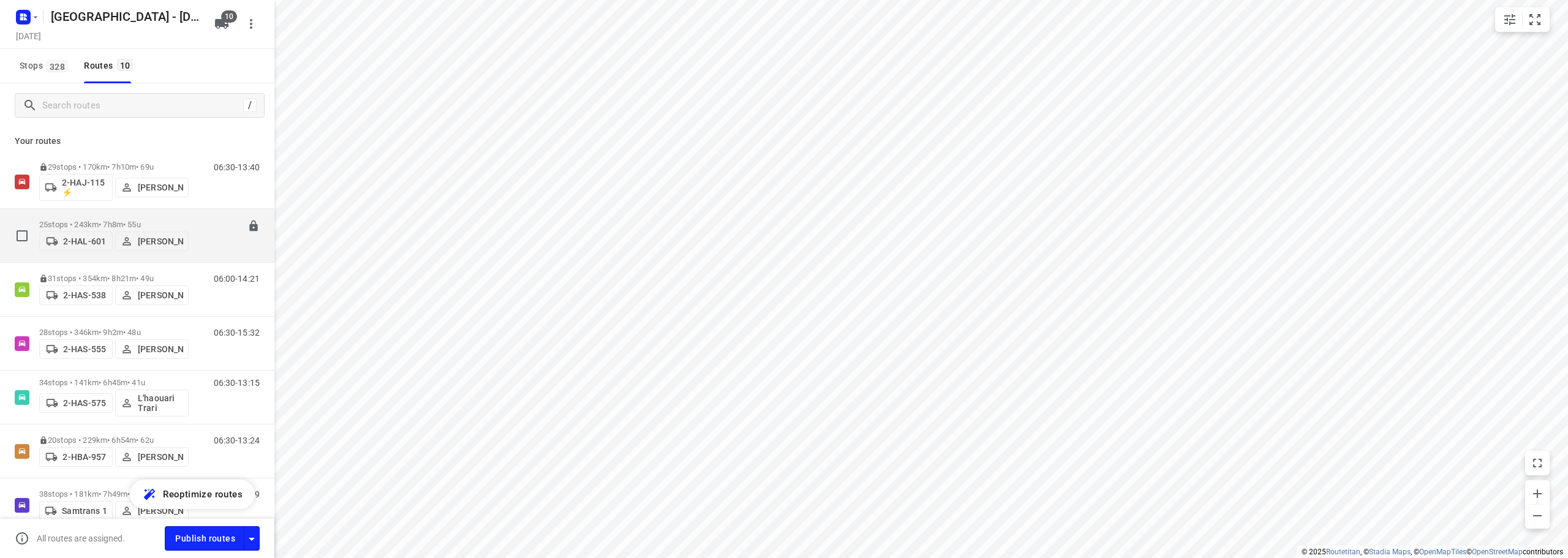
click at [172, 220] on p "25 stops • 243km • 7h8m • 55u" at bounding box center [114, 224] width 150 height 9
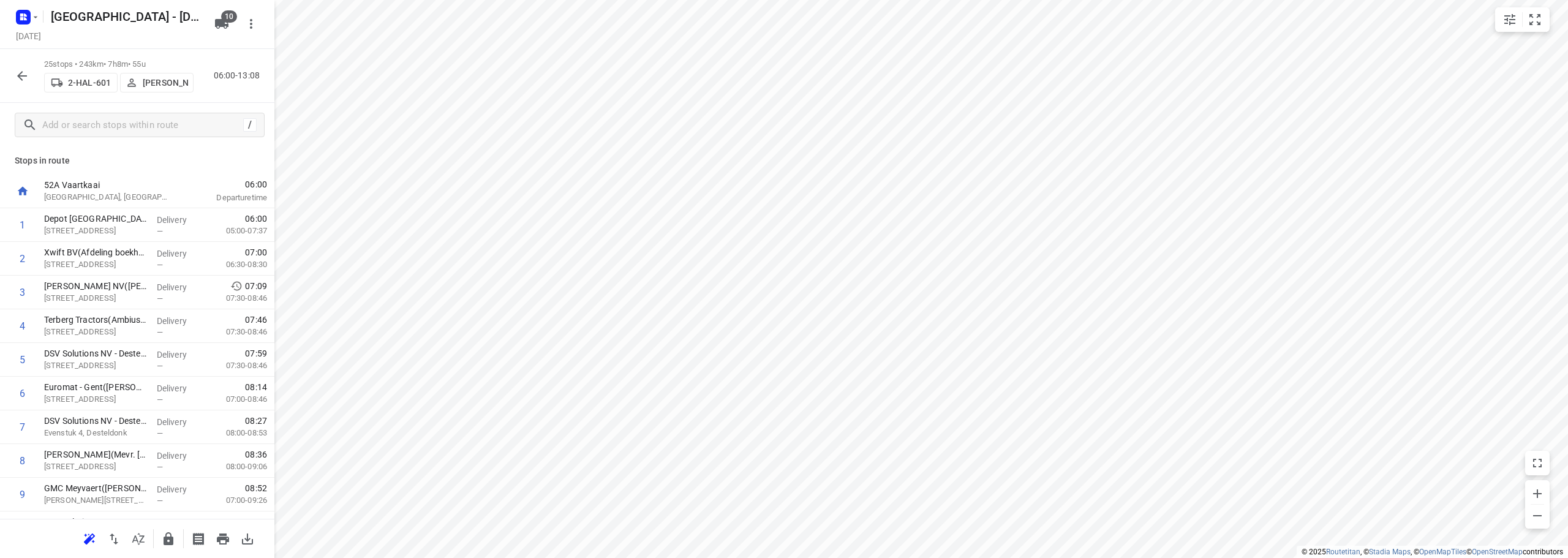
click at [1547, 23] on div "small contained button group" at bounding box center [1522, 19] width 55 height 24
click at [1533, 21] on icon "small contained button group" at bounding box center [1535, 20] width 15 height 15
drag, startPoint x: 112, startPoint y: 355, endPoint x: 108, endPoint y: 290, distance: 65.1
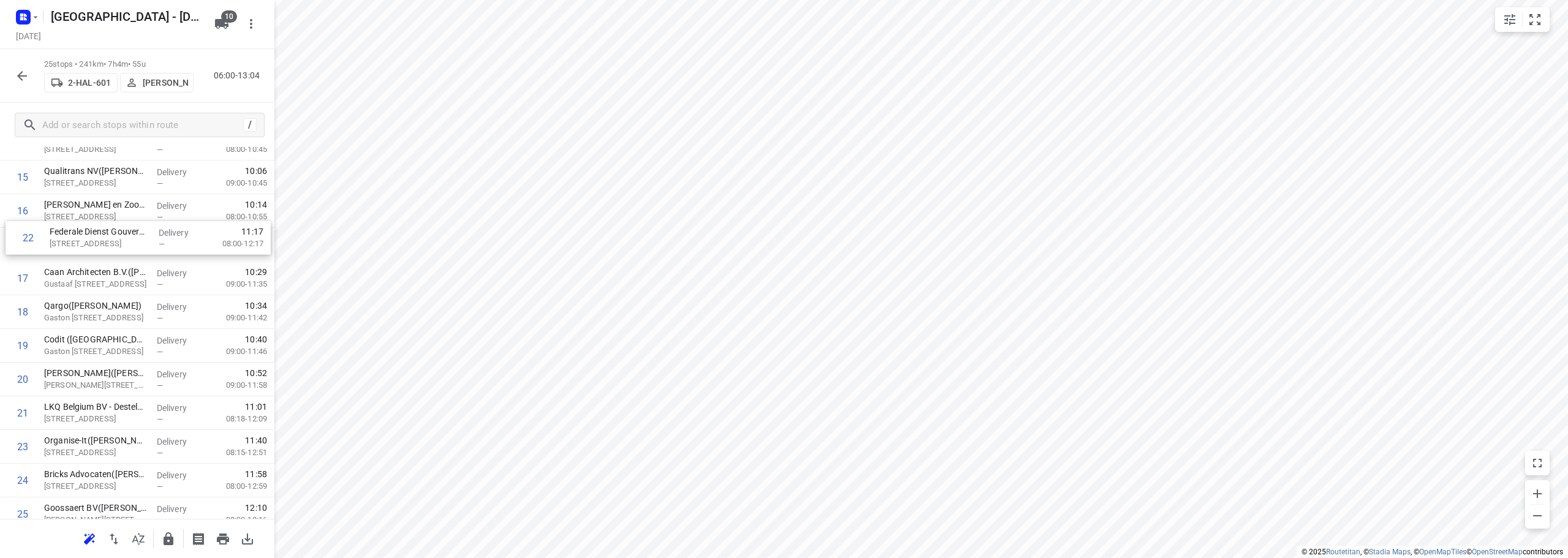
scroll to position [519, 0]
drag, startPoint x: 68, startPoint y: 362, endPoint x: 75, endPoint y: 240, distance: 122.2
click at [75, 240] on div "1 Depot [GEOGRAPHIC_DATA](Depot [GEOGRAPHIC_DATA]) [STREET_ADDRESS] Delivery — …" at bounding box center [137, 110] width 274 height 842
drag, startPoint x: 73, startPoint y: 474, endPoint x: 75, endPoint y: 358, distance: 116.0
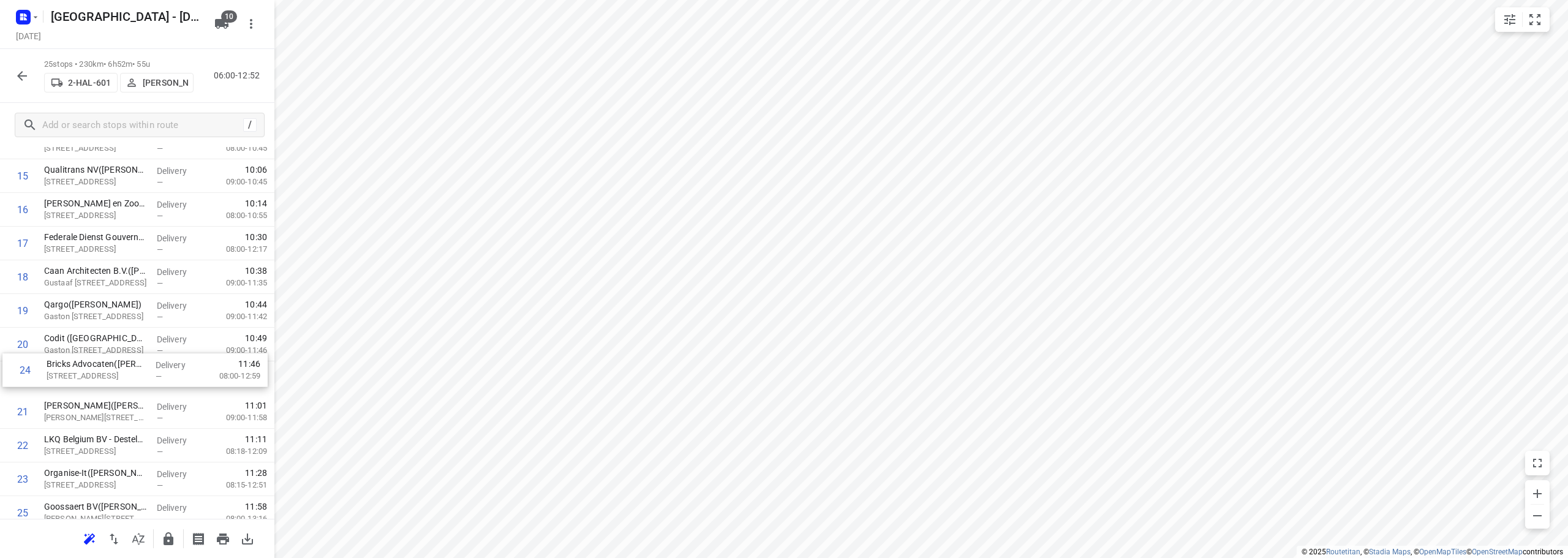
click at [75, 358] on div "1 Depot [GEOGRAPHIC_DATA](Depot [GEOGRAPHIC_DATA]) [STREET_ADDRESS] Delivery — …" at bounding box center [137, 108] width 274 height 842
drag, startPoint x: 71, startPoint y: 459, endPoint x: 74, endPoint y: 351, distance: 108.0
click at [74, 351] on div "1 Depot [GEOGRAPHIC_DATA](Depot [GEOGRAPHIC_DATA]) [STREET_ADDRESS] Delivery — …" at bounding box center [137, 63] width 274 height 842
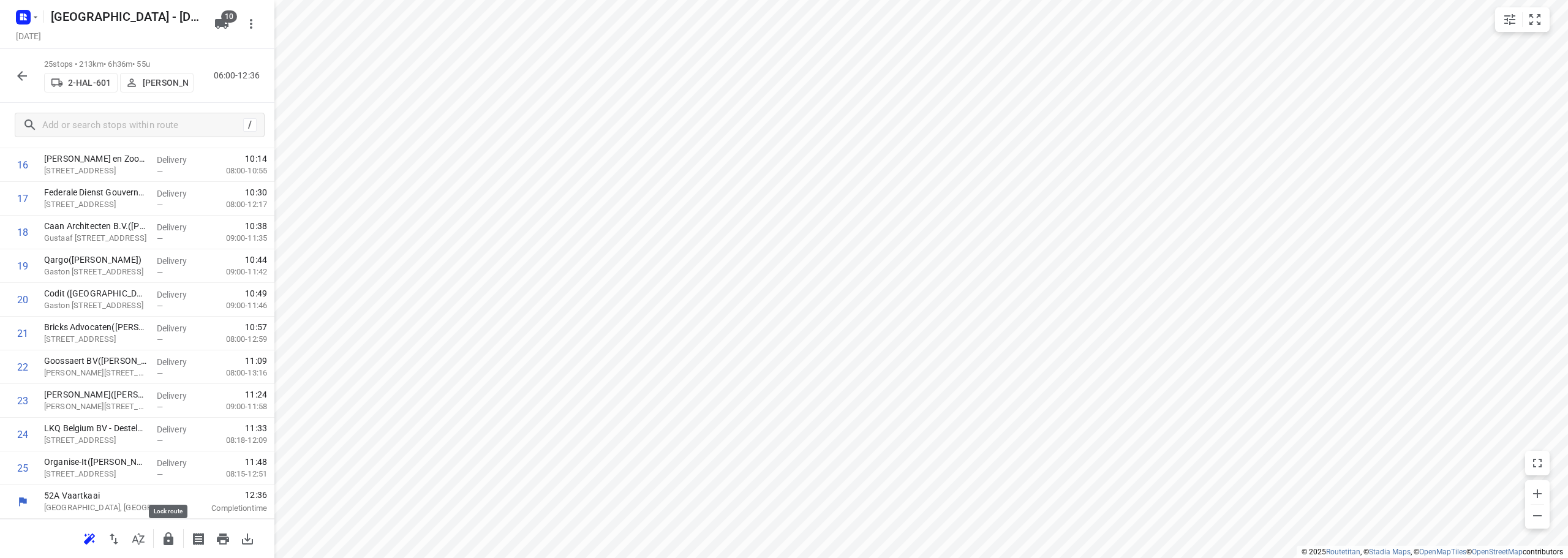
click at [171, 539] on icon "button" at bounding box center [168, 538] width 10 height 13
click at [24, 80] on icon "button" at bounding box center [22, 76] width 15 height 15
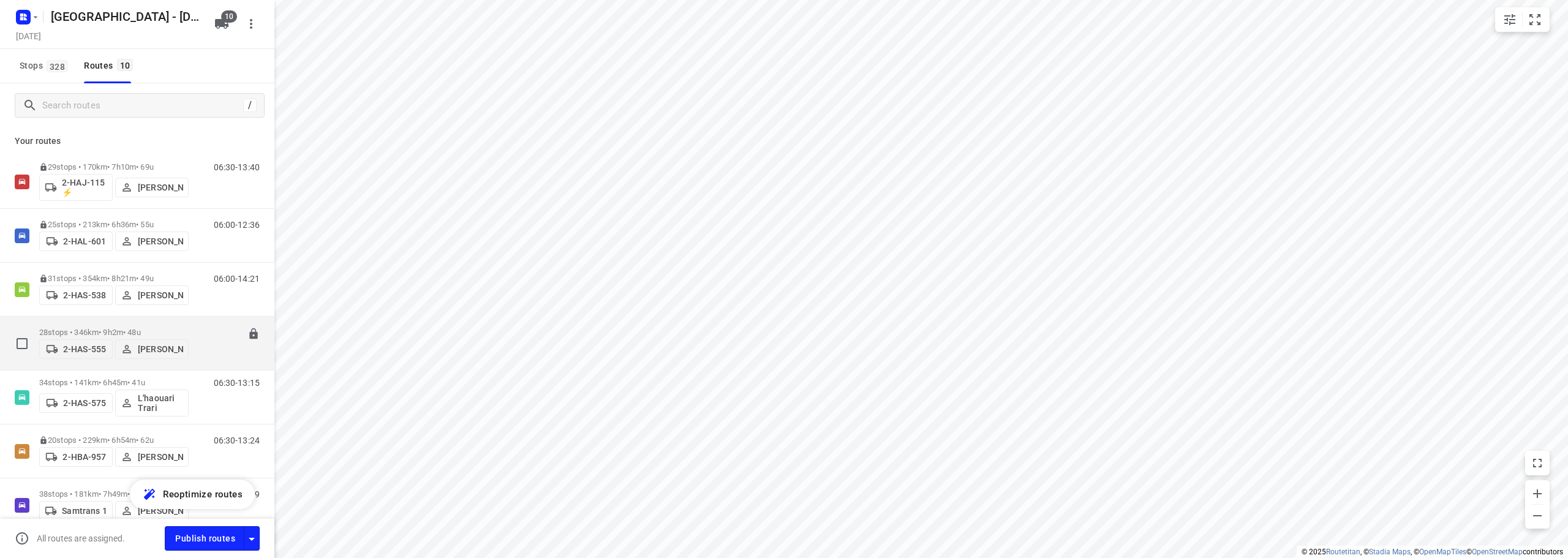
click at [117, 322] on div "28 stops • 346km • 9h2m • 48u 2-HAS-555 [PERSON_NAME]" at bounding box center [114, 343] width 150 height 44
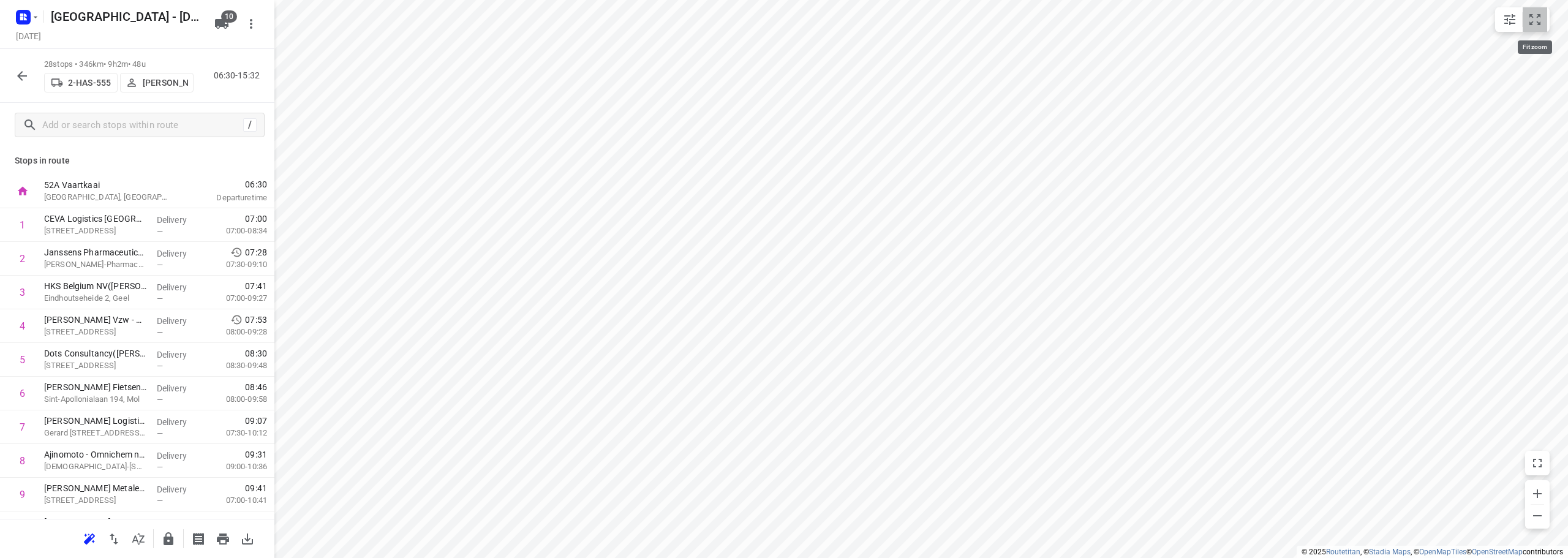
click at [1543, 26] on button "small contained button group" at bounding box center [1534, 19] width 24 height 24
drag, startPoint x: 74, startPoint y: 399, endPoint x: 77, endPoint y: 362, distance: 37.1
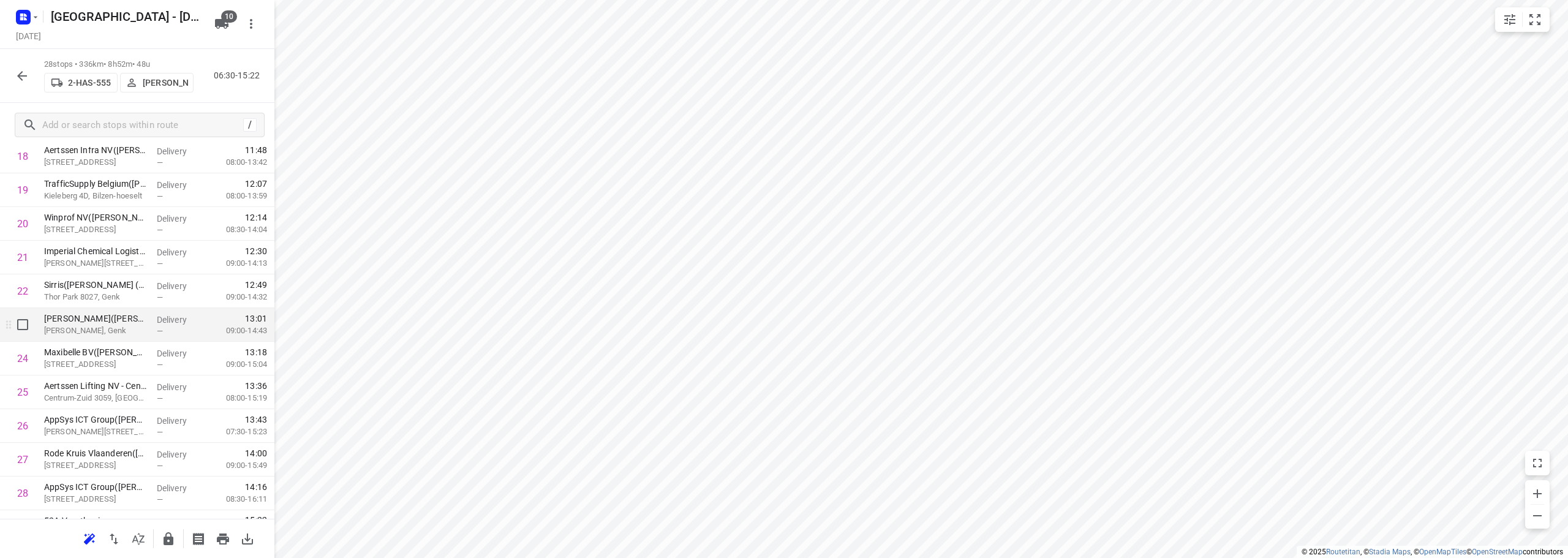
scroll to position [666, 0]
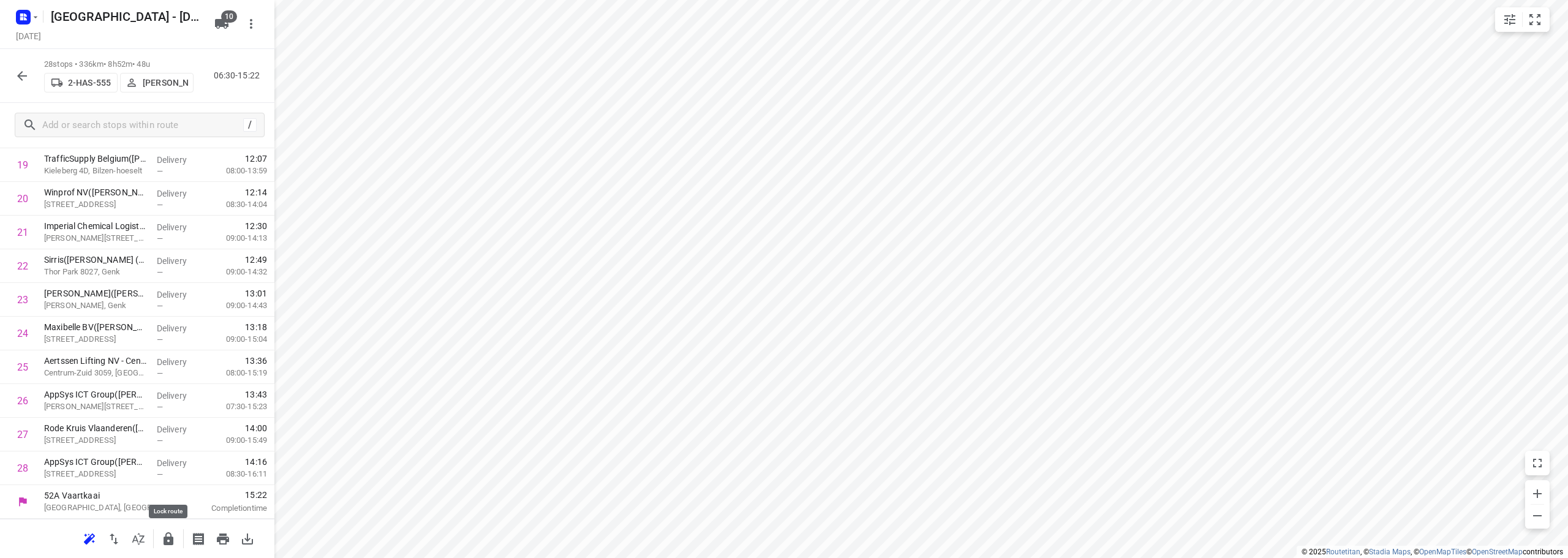
click at [165, 539] on icon "button" at bounding box center [168, 538] width 10 height 13
click at [16, 72] on icon "button" at bounding box center [22, 76] width 15 height 15
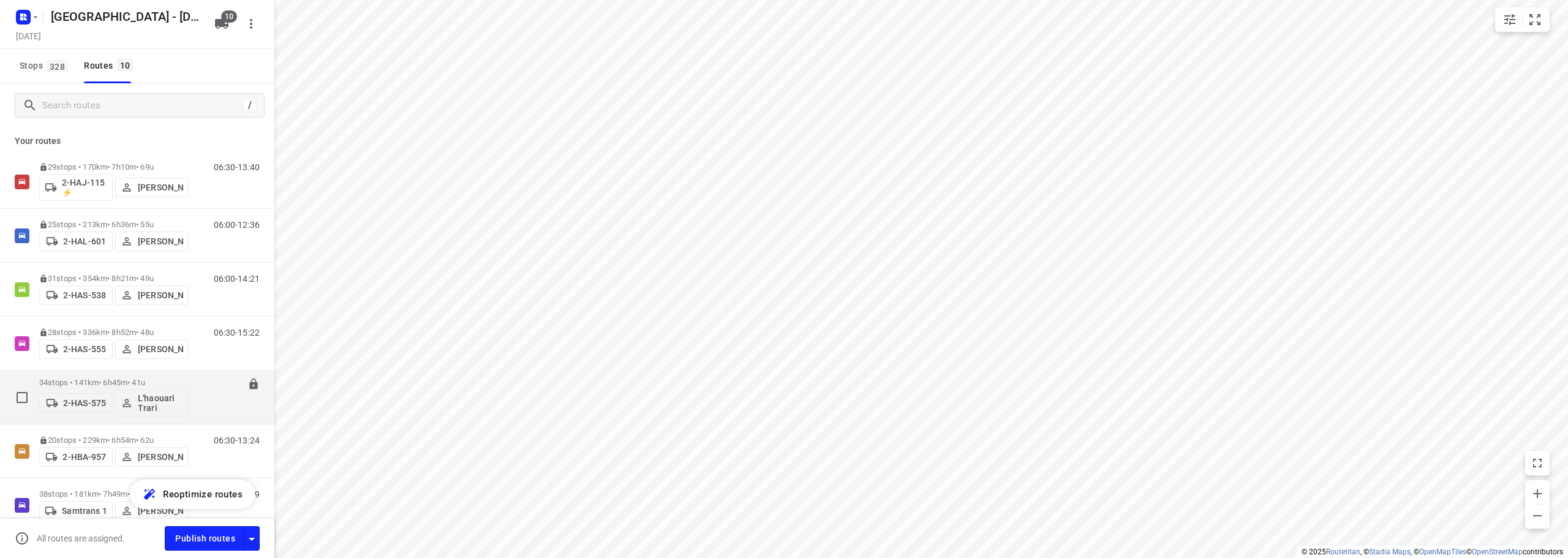
click at [132, 379] on p "34 stops • 141km • 6h45m • 41u" at bounding box center [114, 382] width 150 height 9
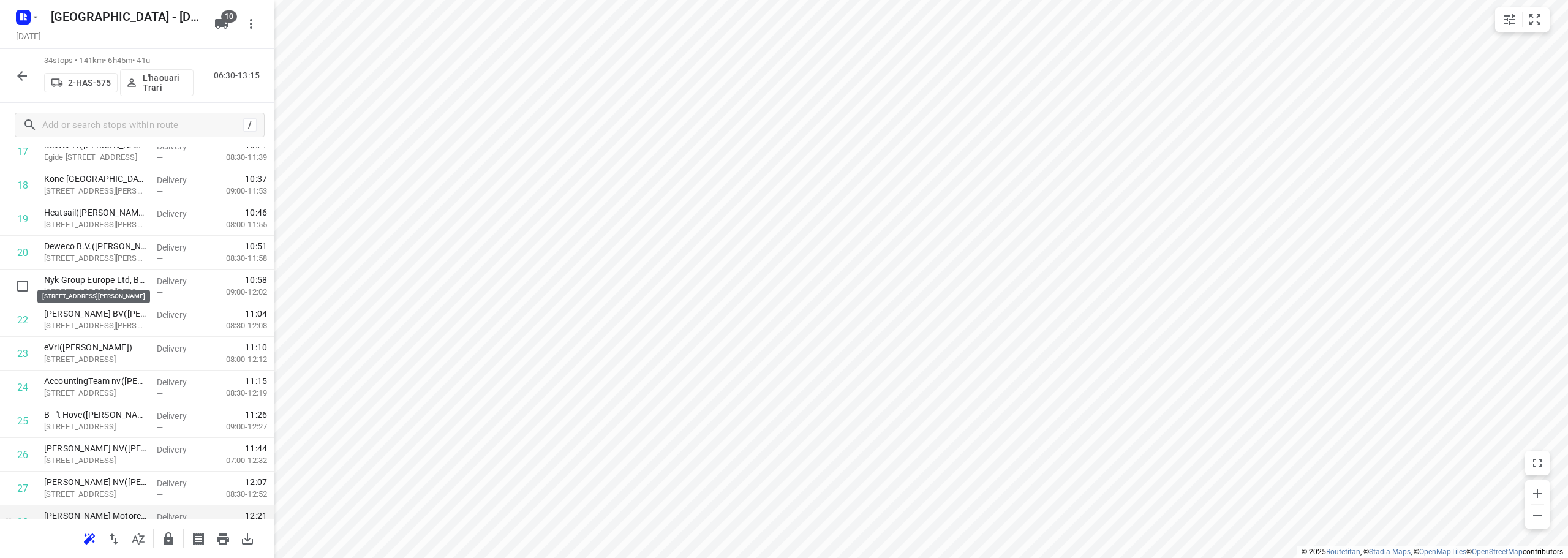
scroll to position [869, 0]
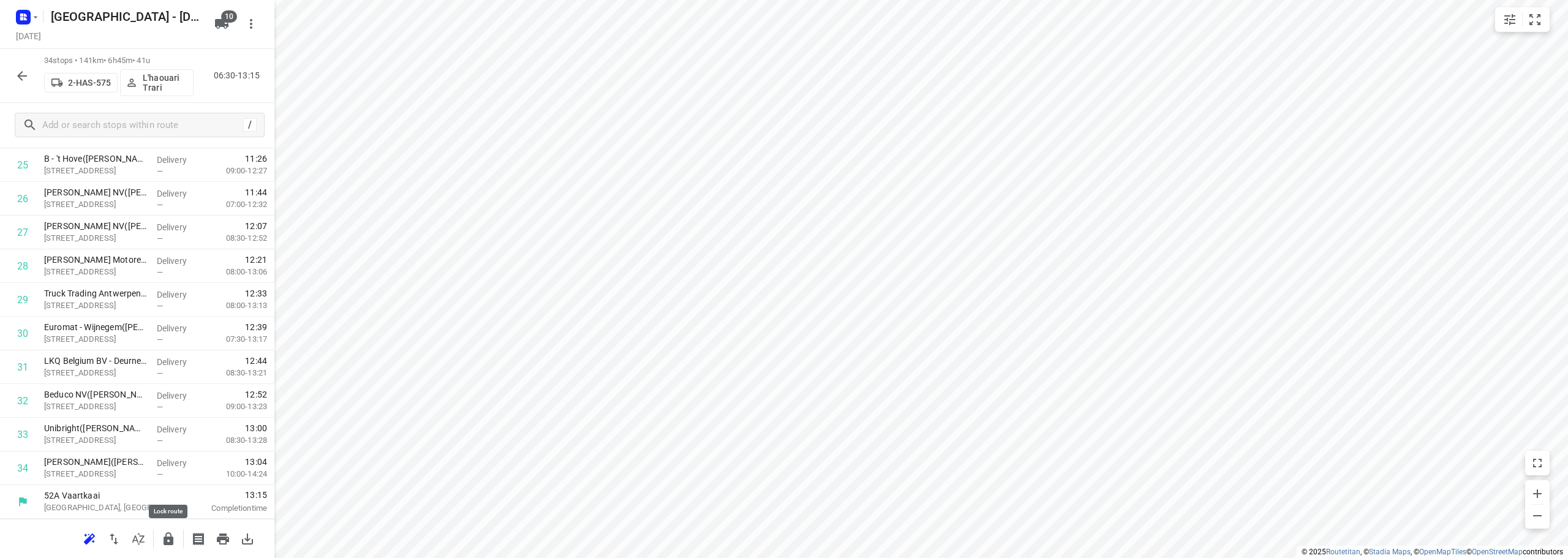
click at [165, 536] on icon "button" at bounding box center [168, 539] width 15 height 15
click at [23, 70] on icon "button" at bounding box center [22, 76] width 15 height 15
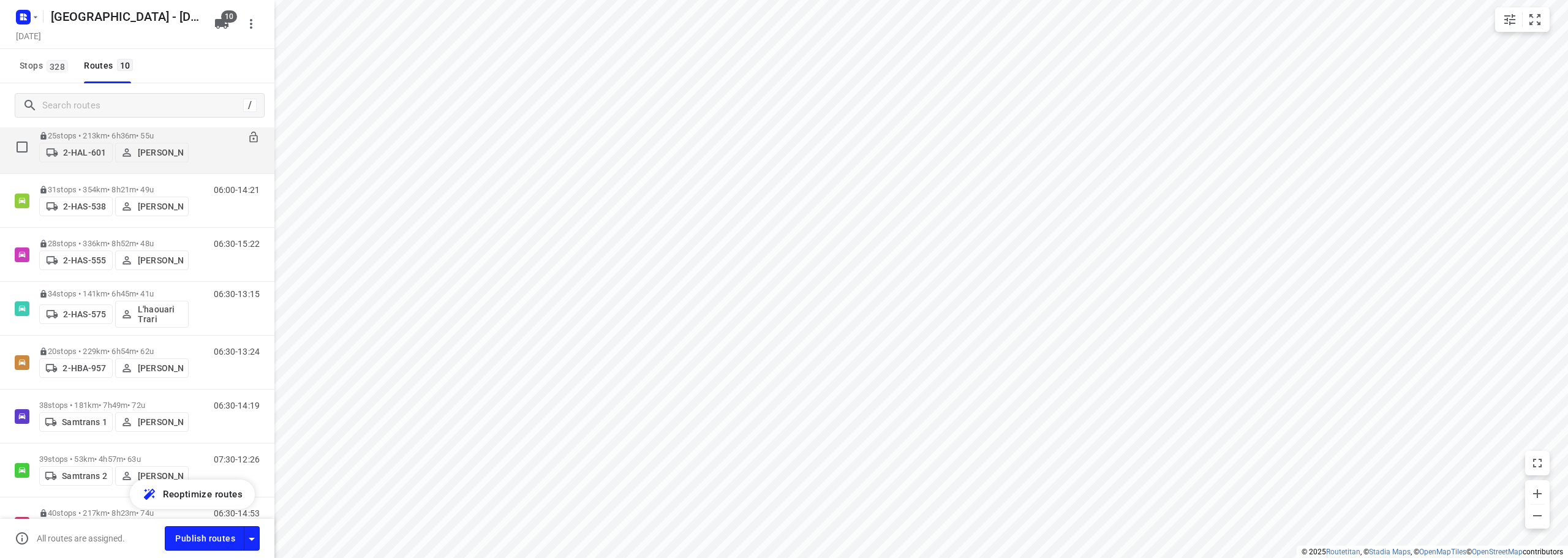
scroll to position [184, 0]
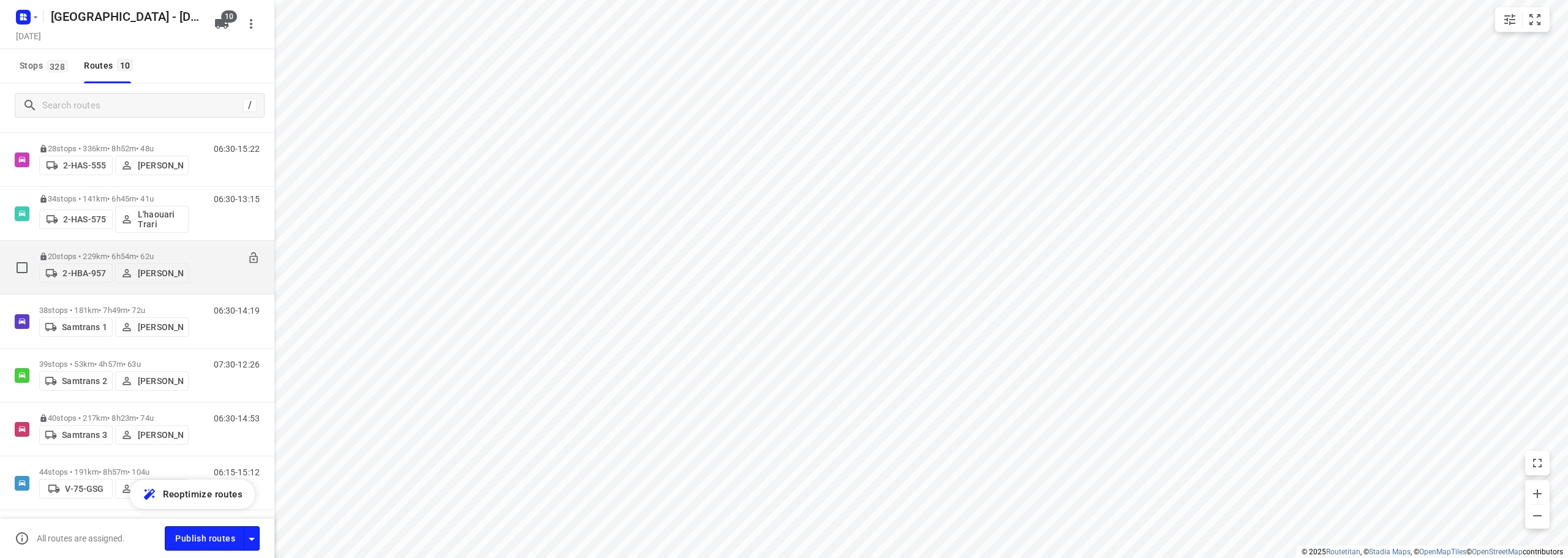
click at [145, 252] on p "20 stops • 229km • 6h54m • 62u" at bounding box center [114, 256] width 150 height 9
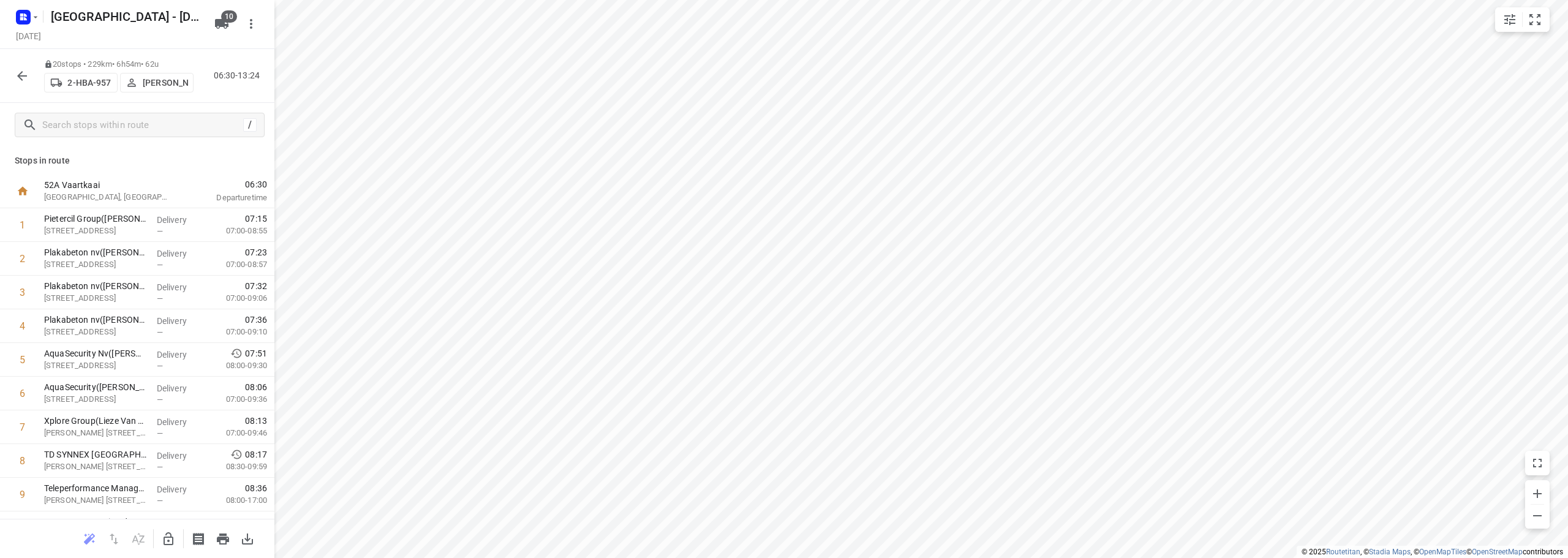
click at [25, 70] on icon "button" at bounding box center [22, 76] width 15 height 15
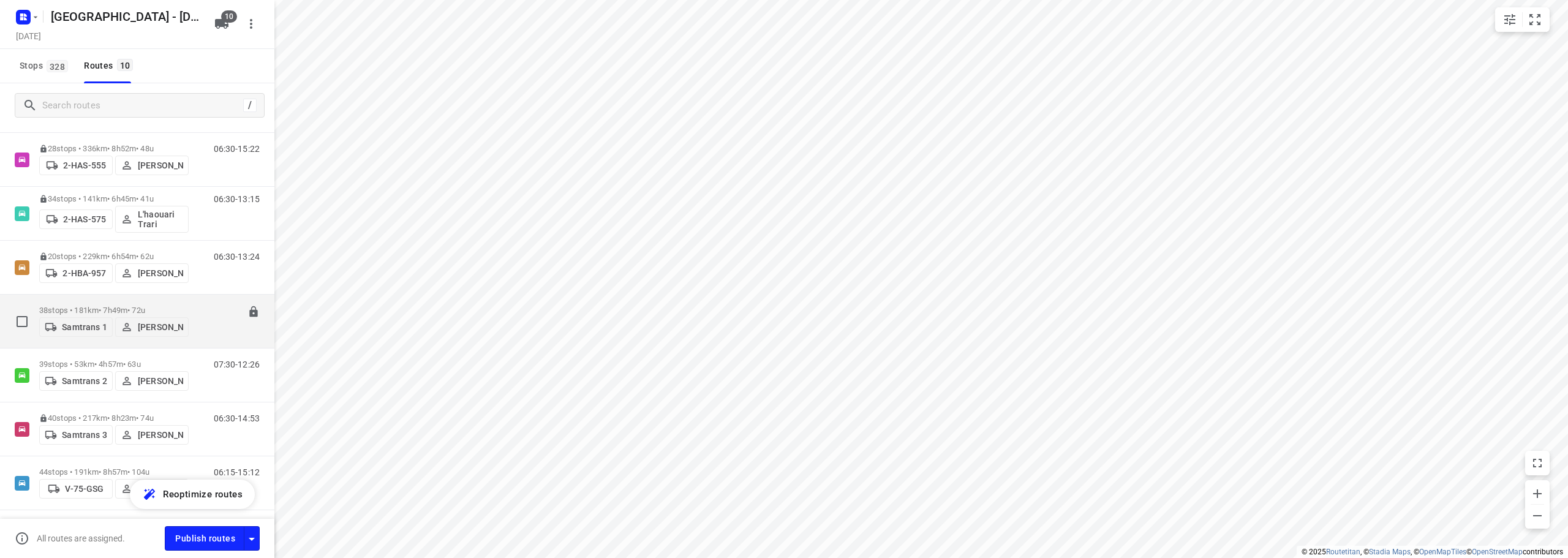
click at [164, 301] on div "38 stops • 181km • 7h49m • 72u Samtrans 1 [PERSON_NAME]" at bounding box center [114, 321] width 150 height 44
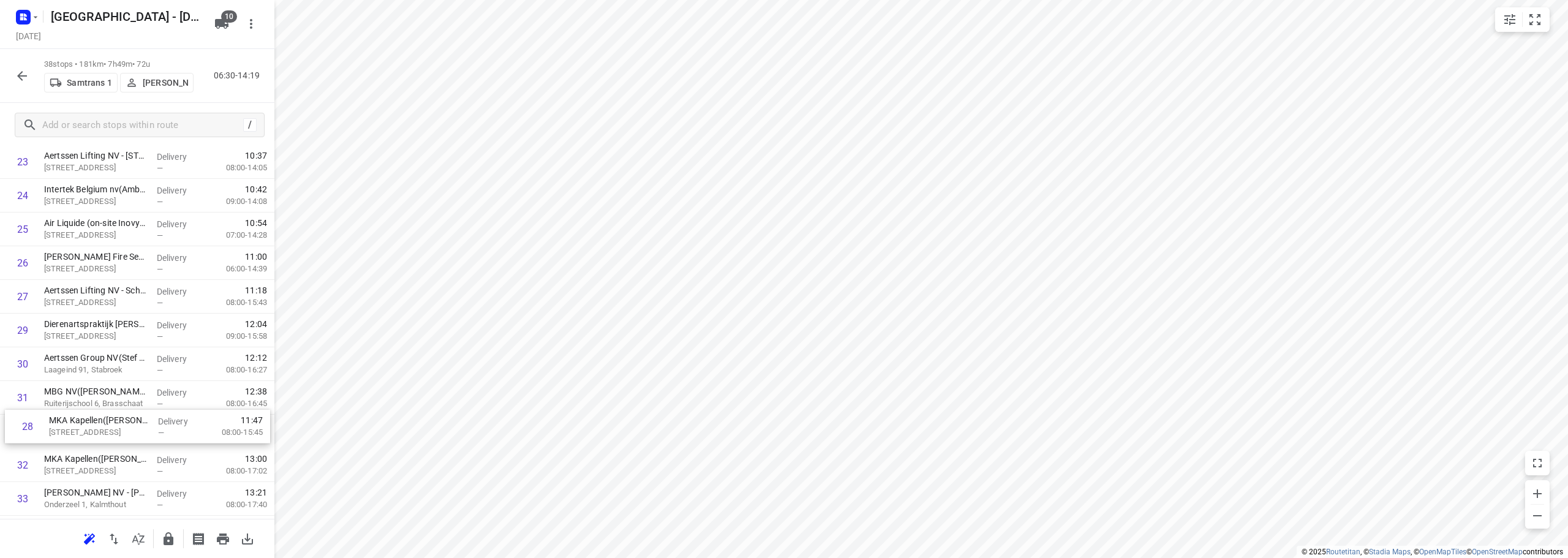
scroll to position [809, 0]
drag, startPoint x: 71, startPoint y: 391, endPoint x: 75, endPoint y: 433, distance: 42.2
click at [75, 433] on div "1 Stedelijk CLB [GEOGRAPHIC_DATA](Ambius - [GEOGRAPHIC_DATA]) [STREET_ADDRESS] …" at bounding box center [137, 40] width 274 height 1281
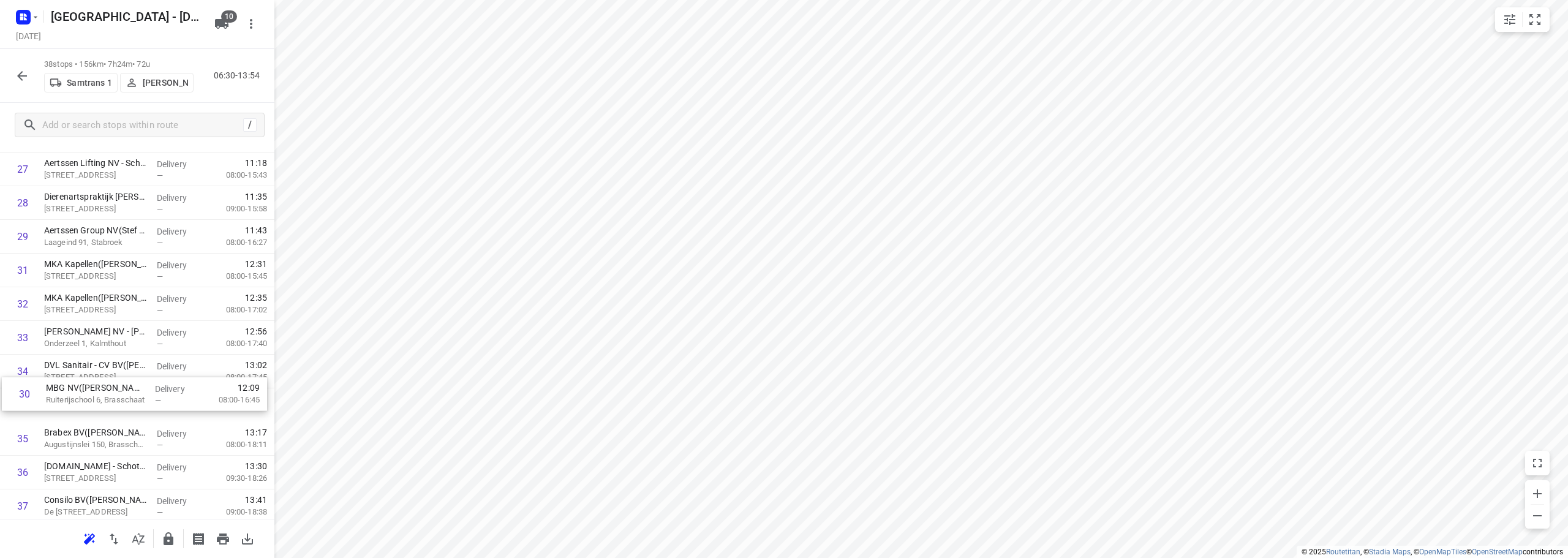
drag, startPoint x: 58, startPoint y: 268, endPoint x: 60, endPoint y: 402, distance: 134.0
click at [173, 542] on icon "button" at bounding box center [168, 538] width 10 height 13
click at [31, 78] on button "button" at bounding box center [21, 75] width 24 height 24
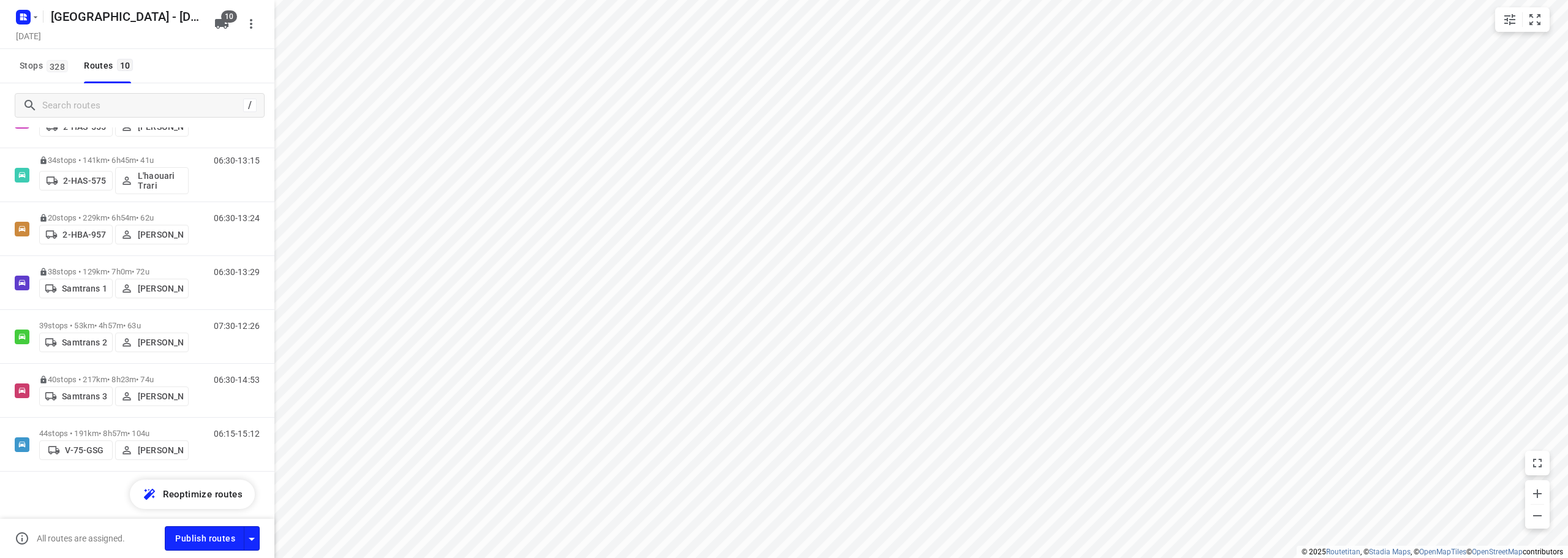
scroll to position [224, 0]
click at [173, 313] on div "39 stops • 53km • 4h57m • 63u Samtrans 2 [PERSON_NAME]" at bounding box center [114, 334] width 150 height 44
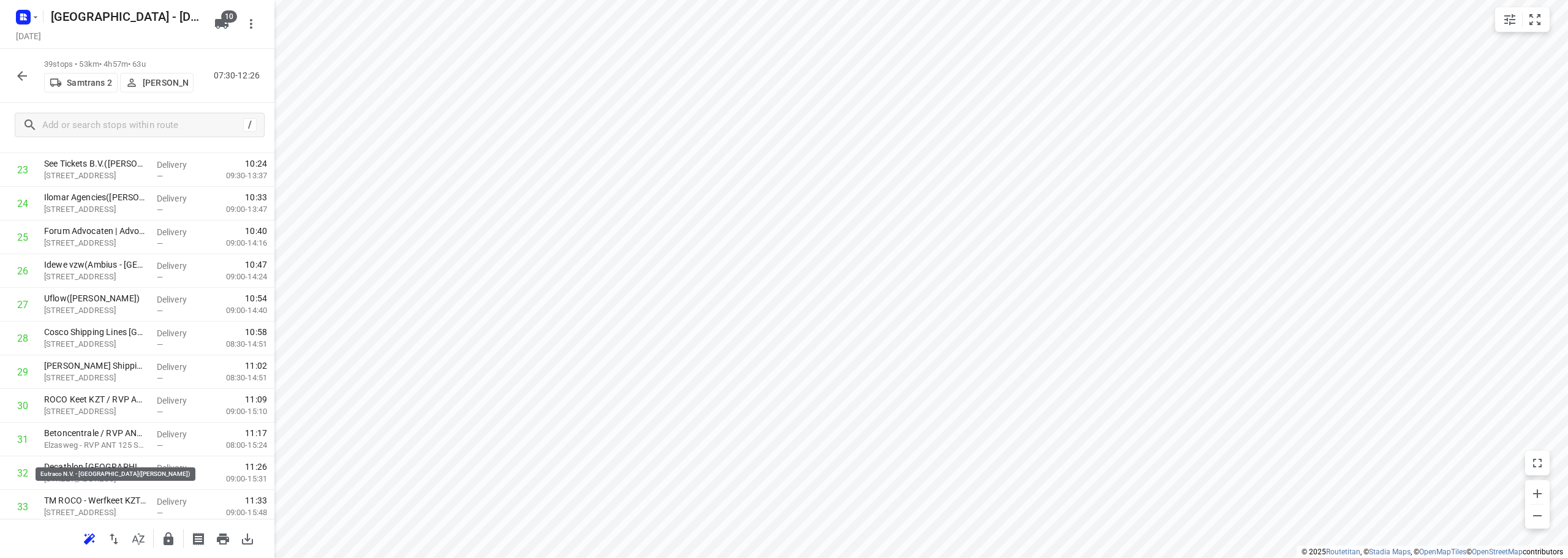
scroll to position [1037, 0]
click at [165, 542] on icon "button" at bounding box center [168, 538] width 10 height 13
click at [23, 77] on icon "button" at bounding box center [22, 76] width 15 height 15
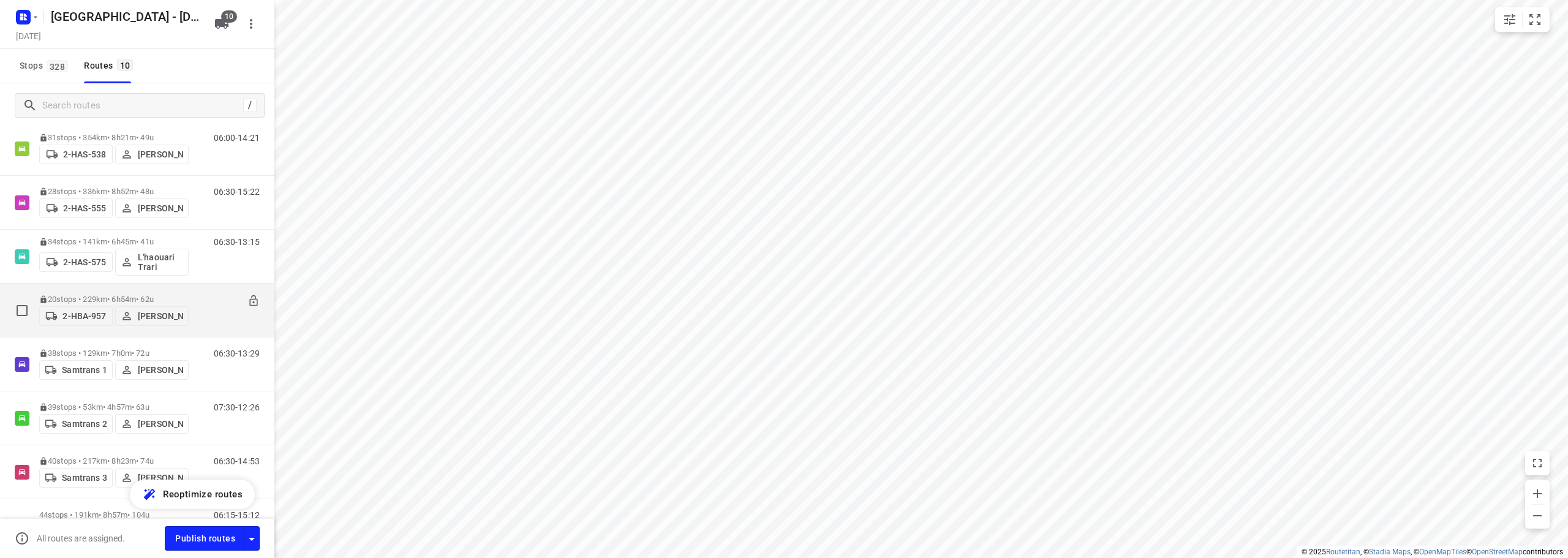
scroll to position [224, 0]
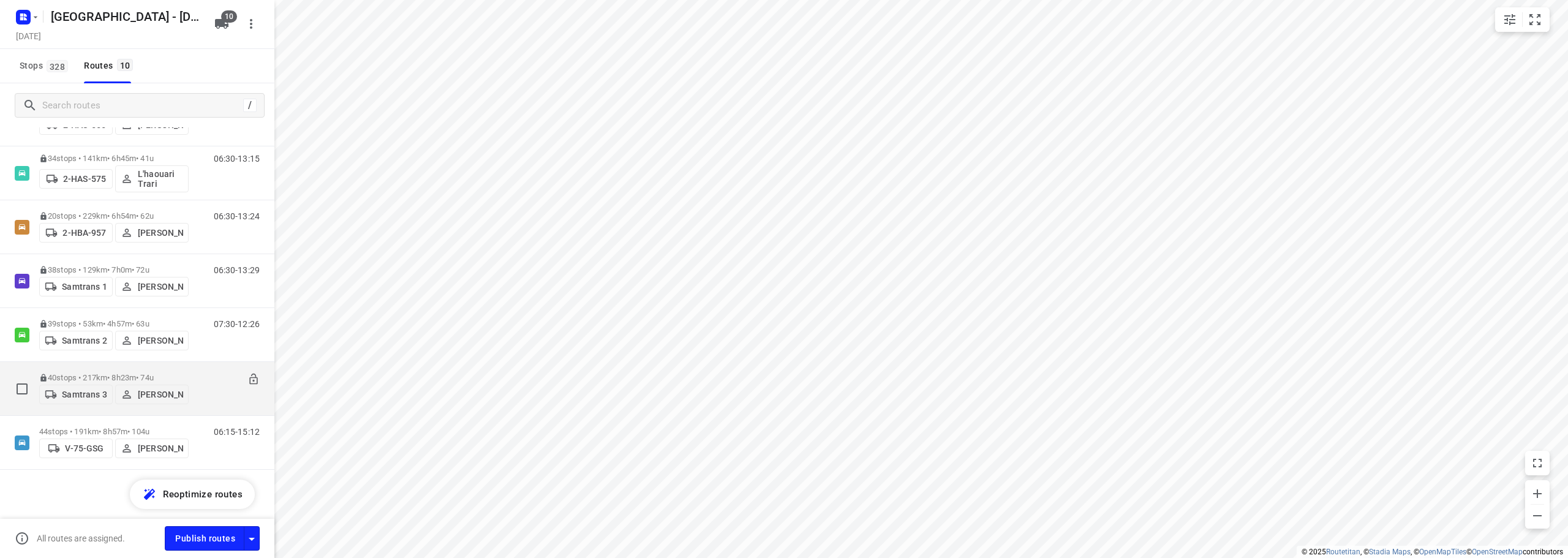
click at [176, 368] on div "40 stops • 217km • 8h23m • 74u Samtrans 3 [PERSON_NAME]" at bounding box center [114, 388] width 150 height 44
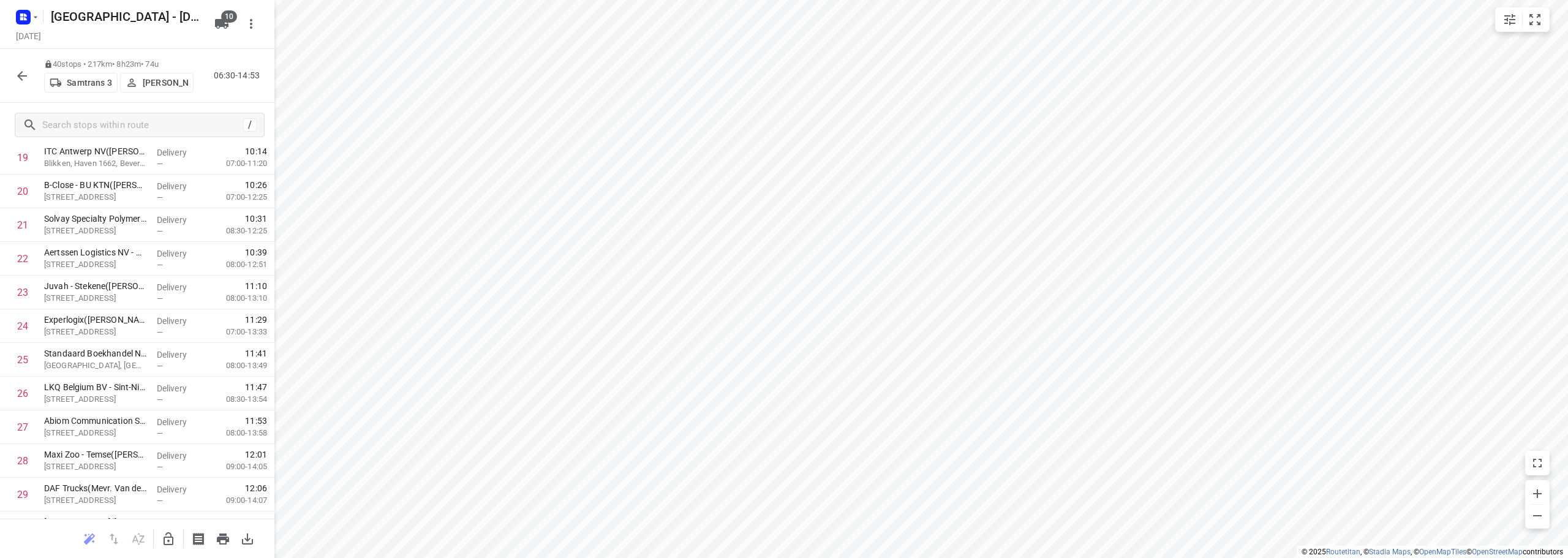
scroll to position [1071, 0]
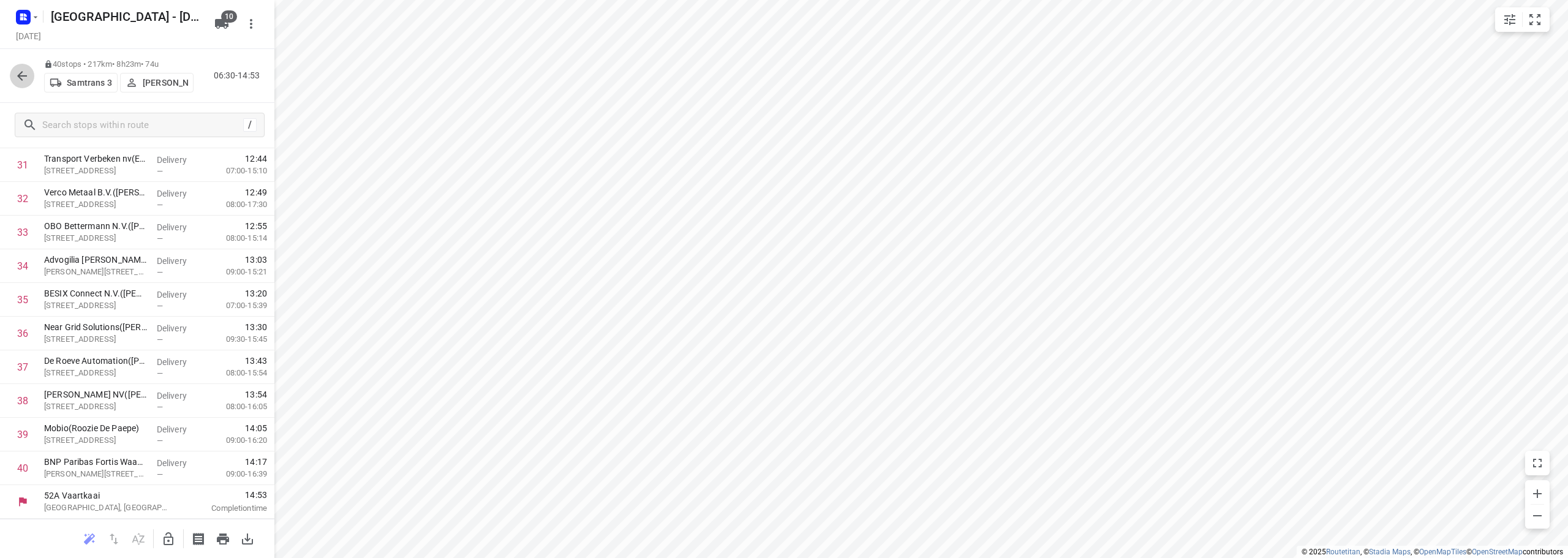
click at [18, 78] on icon "button" at bounding box center [22, 76] width 15 height 15
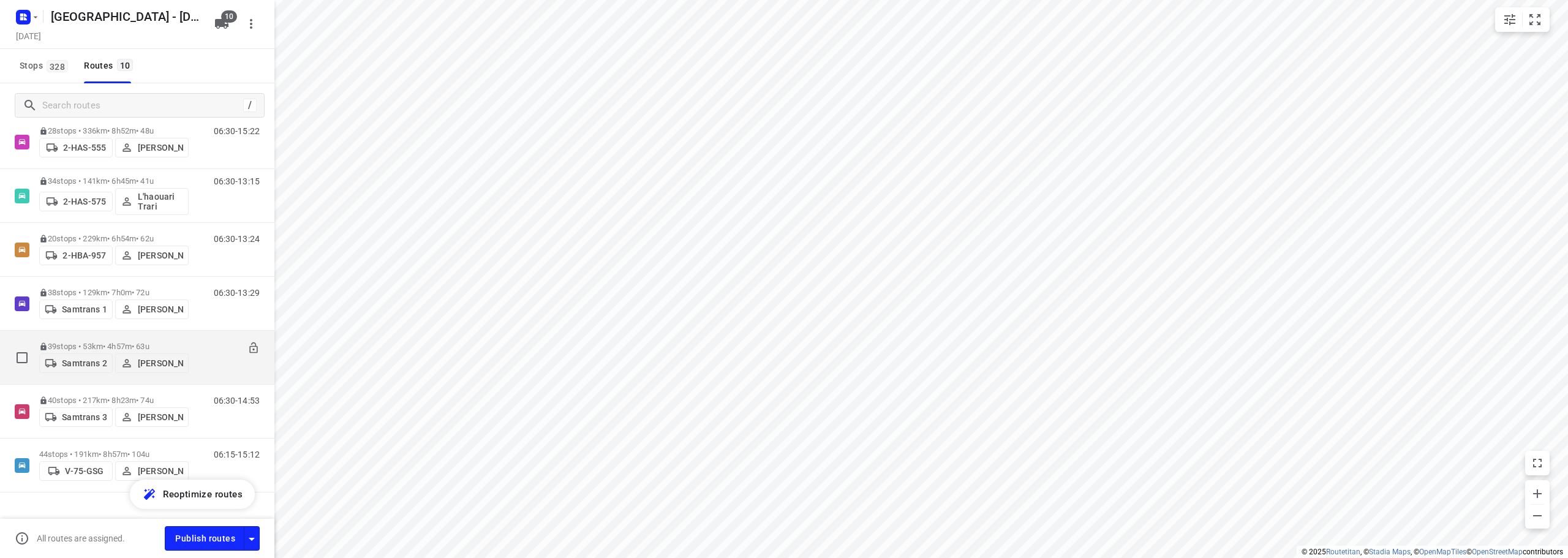
scroll to position [224, 0]
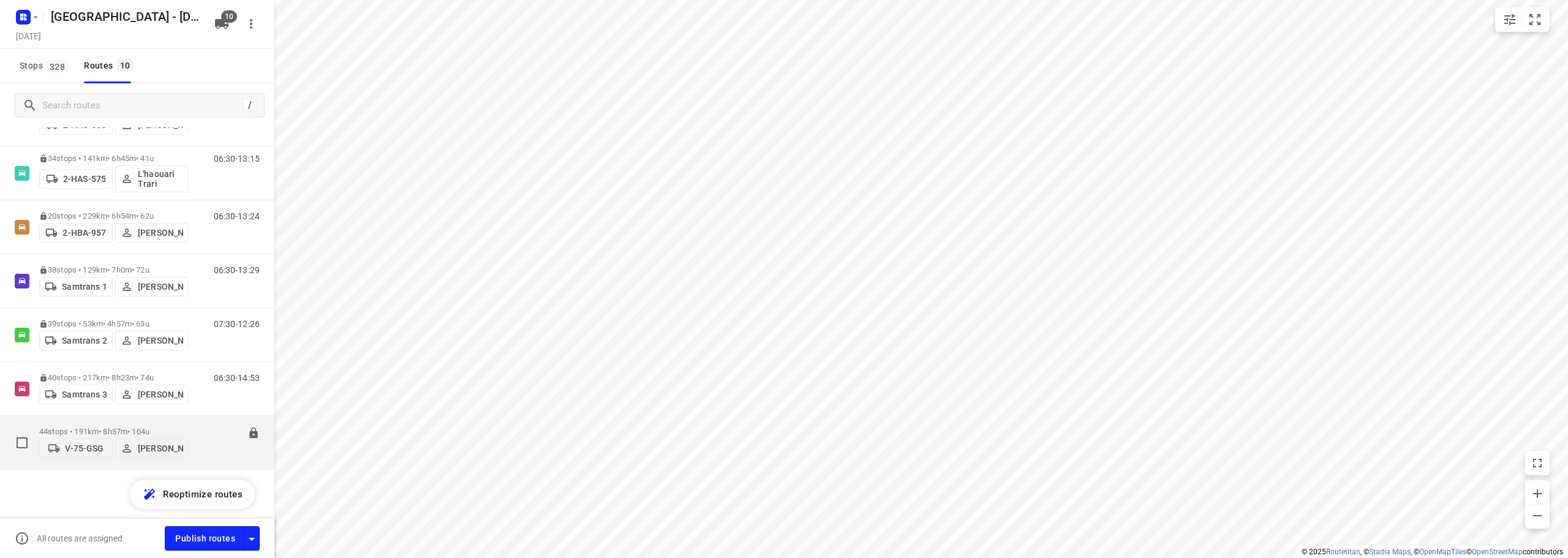
click at [137, 421] on div "44 stops • 191km • 8h57m • 104u V-75-GSG [PERSON_NAME]" at bounding box center [114, 442] width 150 height 44
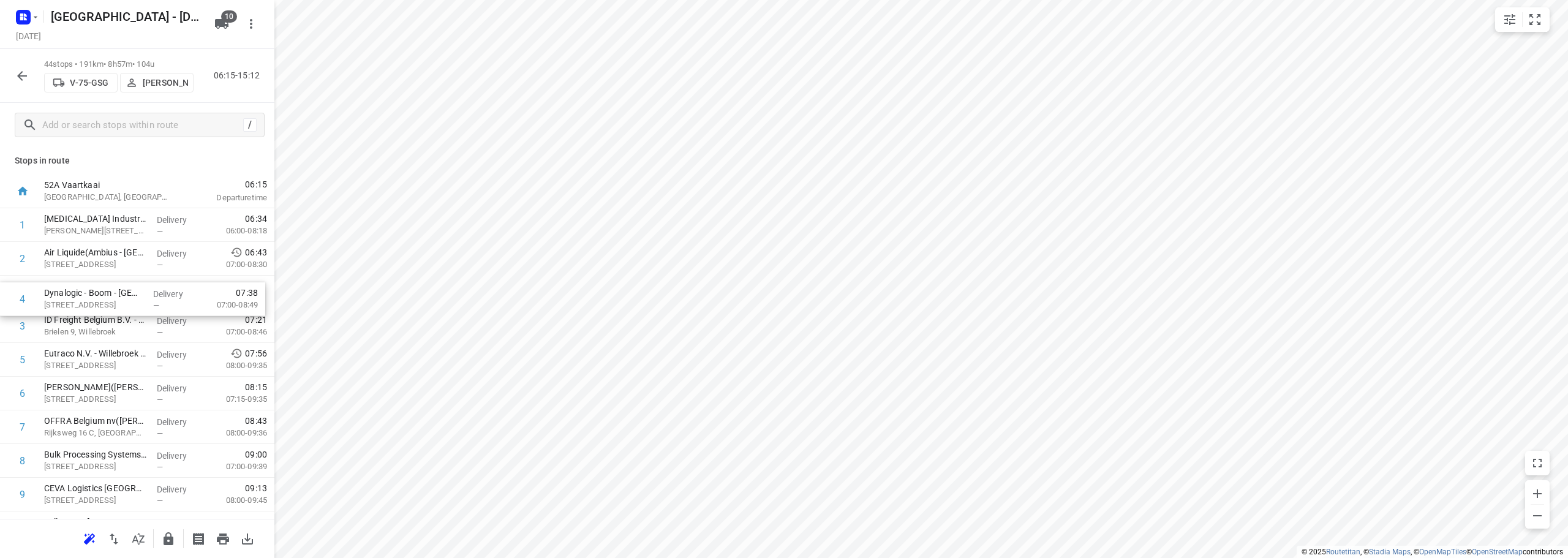
drag, startPoint x: 54, startPoint y: 323, endPoint x: 55, endPoint y: 290, distance: 33.0
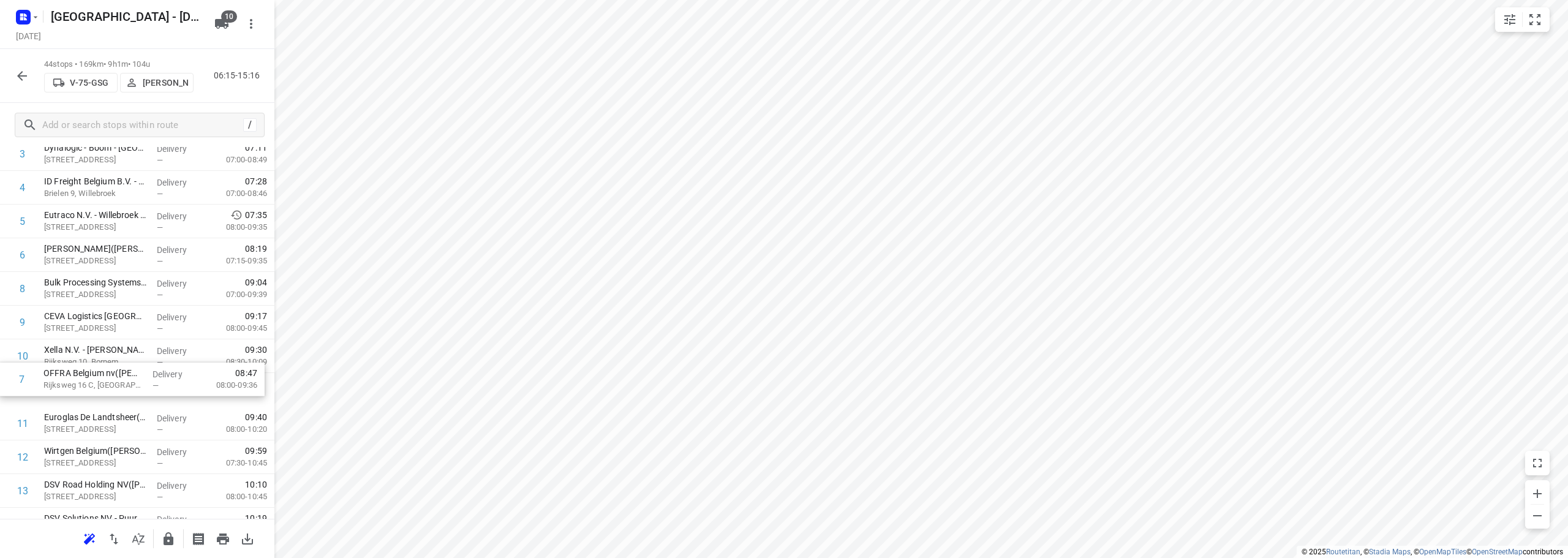
scroll to position [139, 0]
drag, startPoint x: 69, startPoint y: 416, endPoint x: 68, endPoint y: 365, distance: 51.0
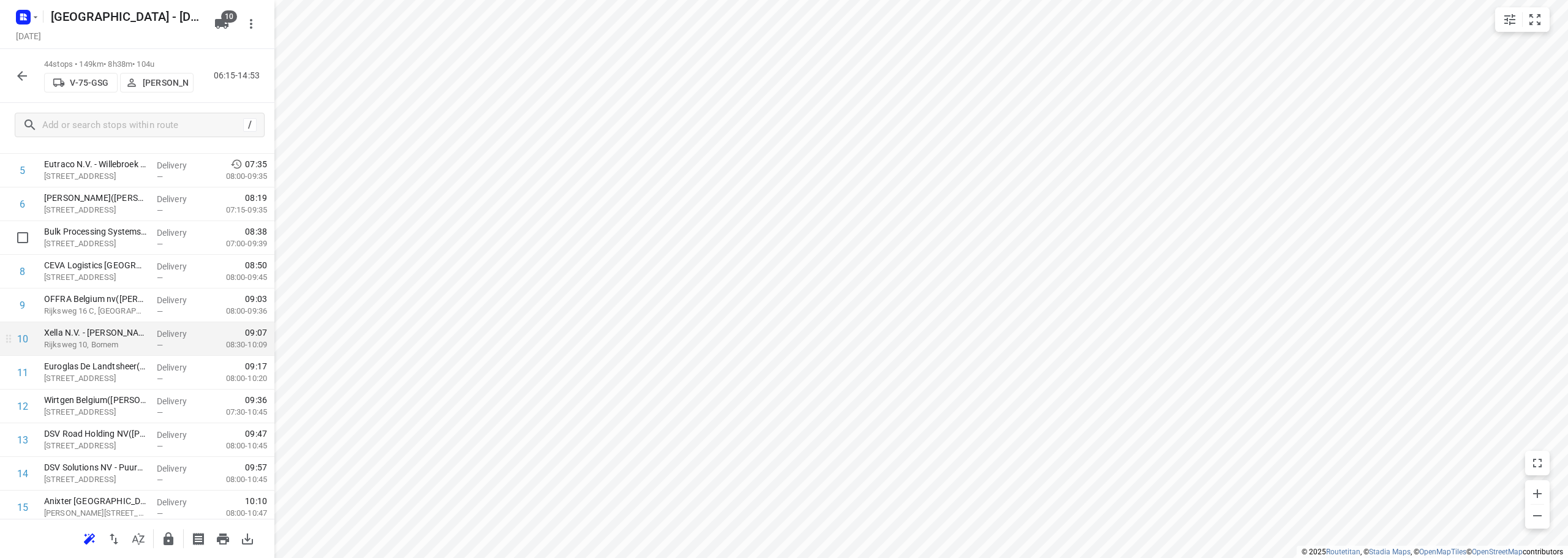
scroll to position [261, 0]
drag, startPoint x: 63, startPoint y: 402, endPoint x: 63, endPoint y: 365, distance: 37.0
drag, startPoint x: 56, startPoint y: 263, endPoint x: 56, endPoint y: 225, distance: 38.0
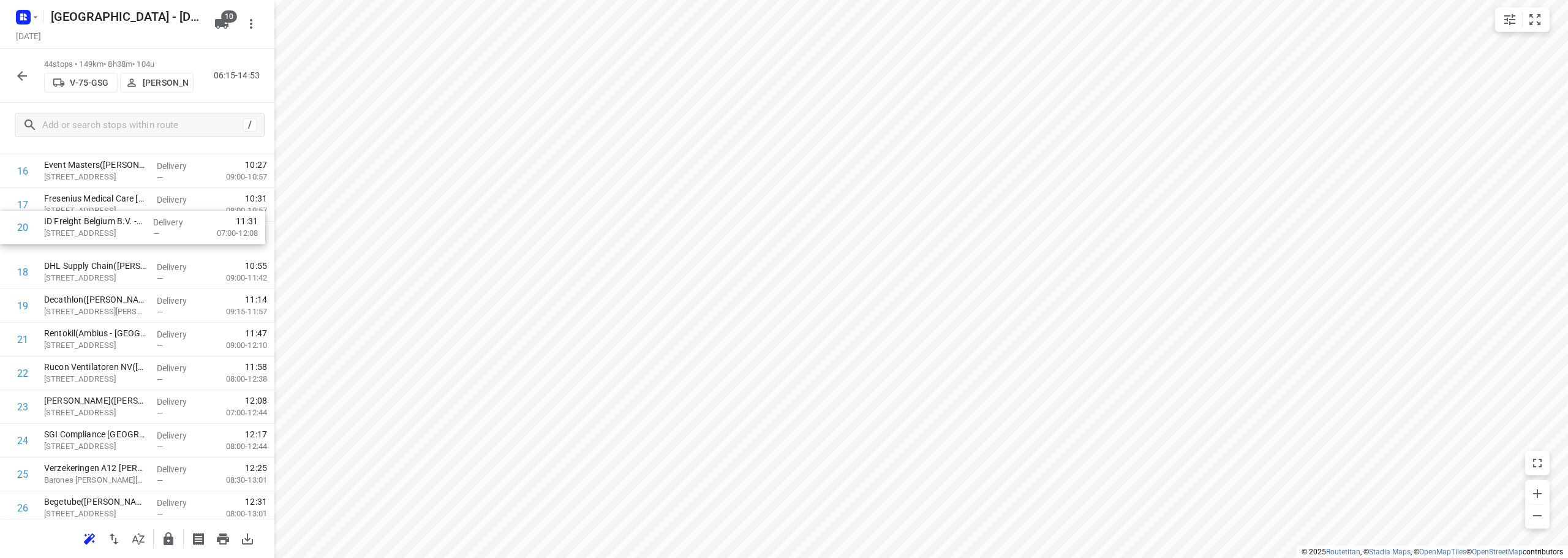
click at [56, 225] on div "1 [MEDICAL_DATA] Industries([STREET_ADDRESS][PERSON_NAME] Delivery — 06:34 06:0…" at bounding box center [137, 390] width 274 height 1482
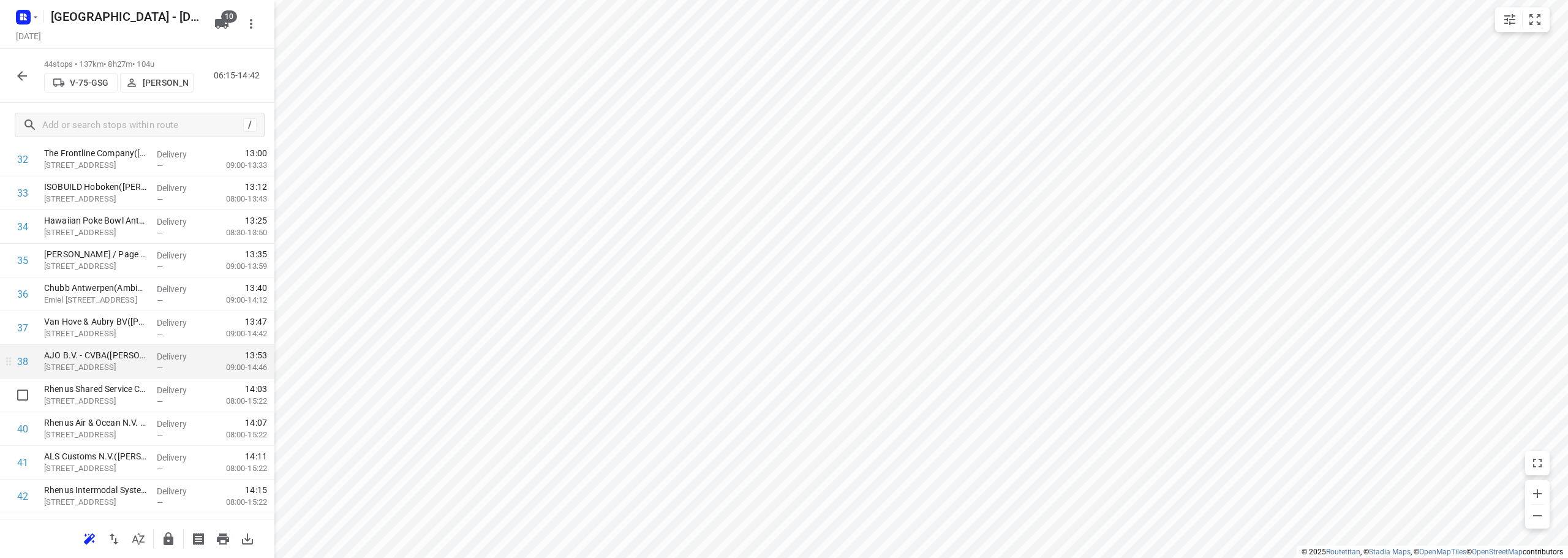
scroll to position [1205, 0]
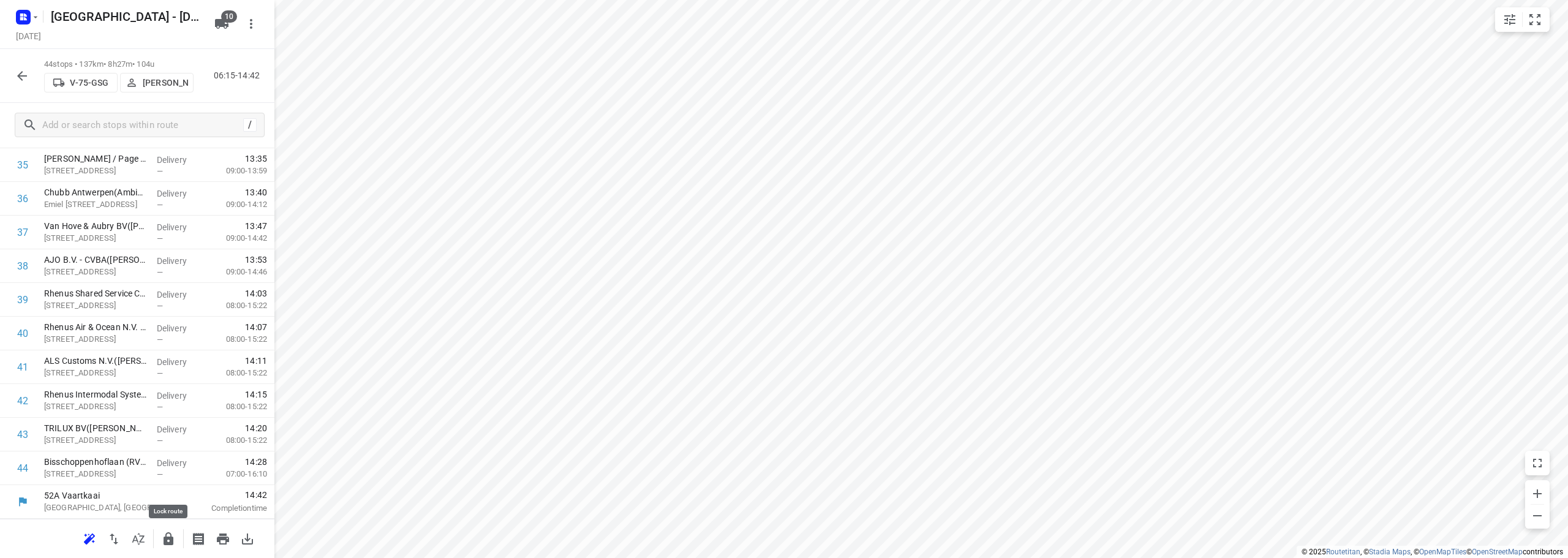
click at [165, 534] on icon "button" at bounding box center [168, 539] width 15 height 15
click at [21, 73] on icon "button" at bounding box center [21, 75] width 10 height 10
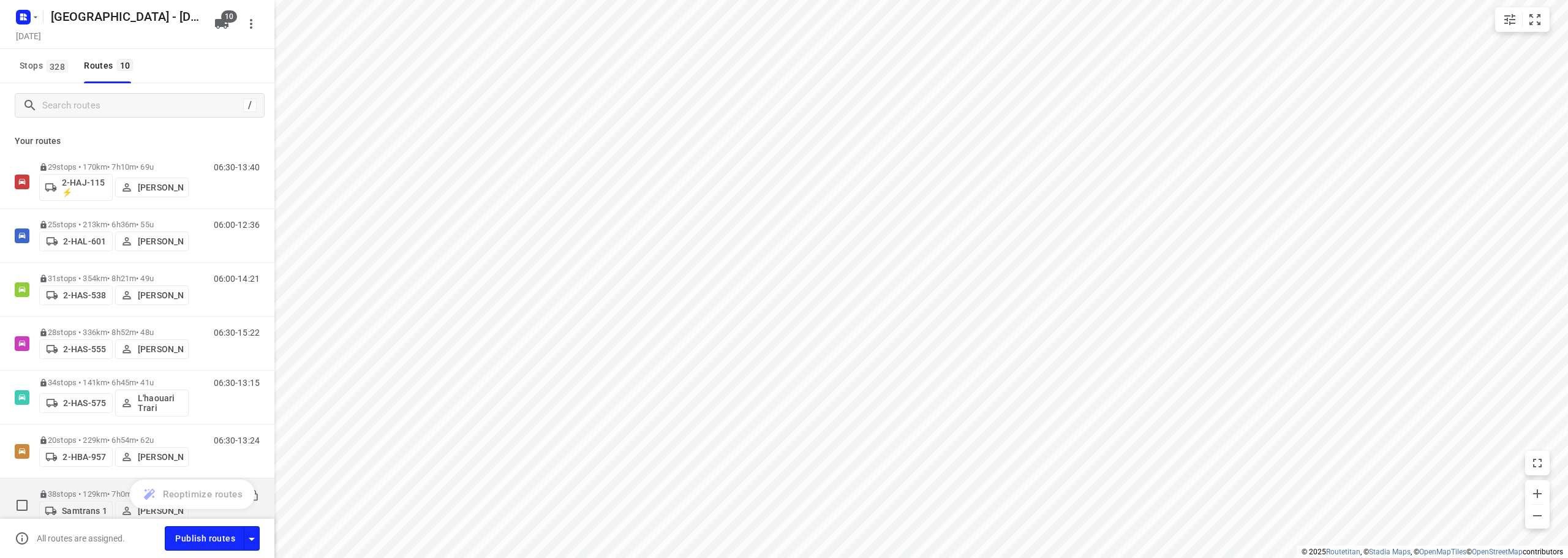
scroll to position [224, 0]
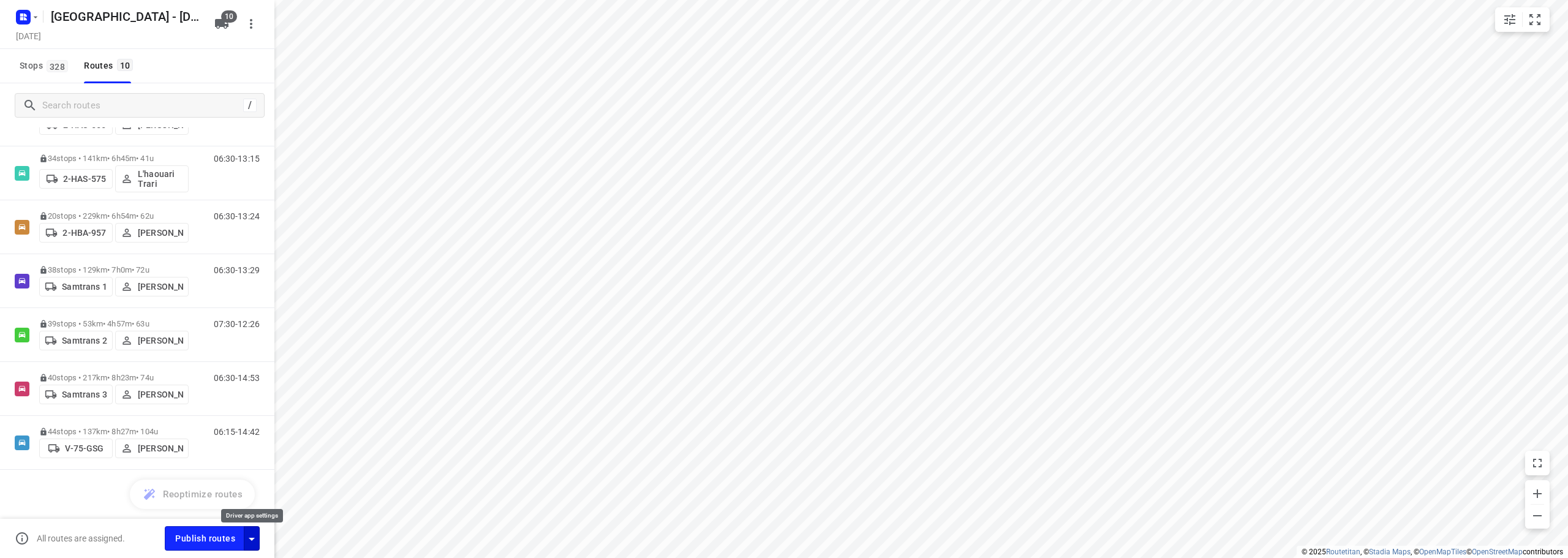
click at [252, 537] on icon "button" at bounding box center [252, 539] width 15 height 15
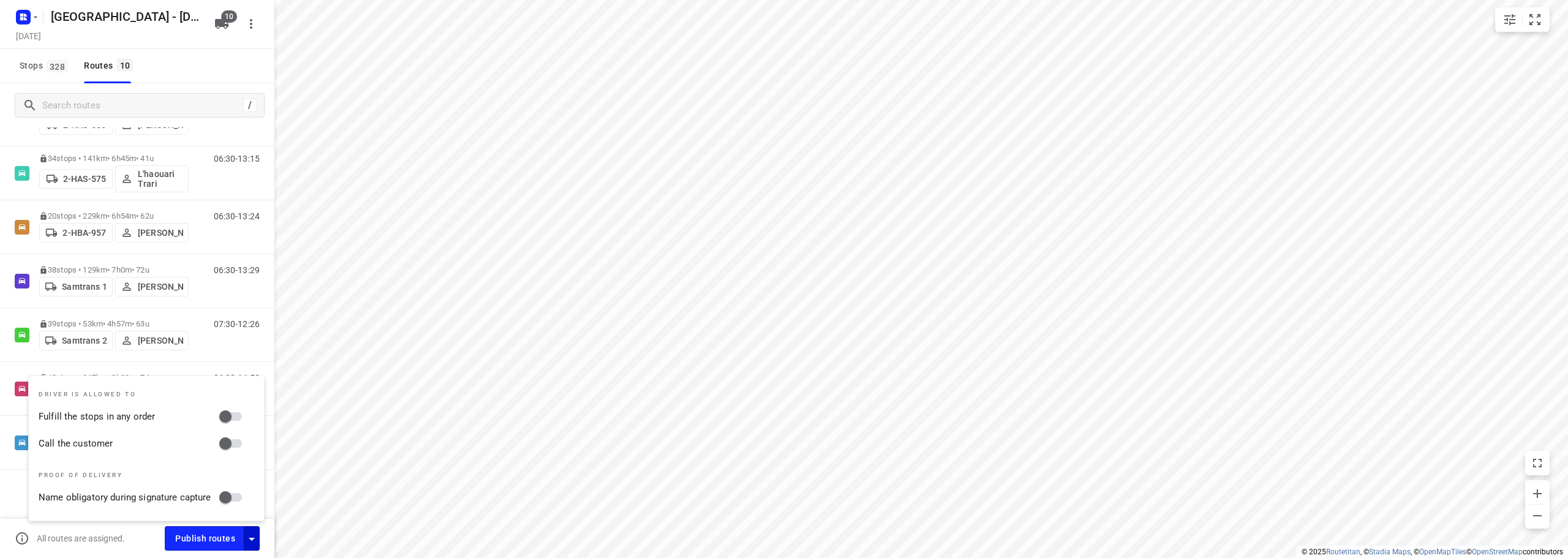
click at [229, 445] on input "Call the customer" at bounding box center [225, 444] width 70 height 24
checkbox input "true"
click at [227, 412] on input "Fulfill the stops in any order" at bounding box center [225, 417] width 70 height 24
checkbox input "true"
click at [8, 477] on div "29 stops • 170km • 7h10m • 69u 2-HAJ-115 ⚡ [PERSON_NAME] 06:30-13:40 25 stops •…" at bounding box center [137, 243] width 274 height 625
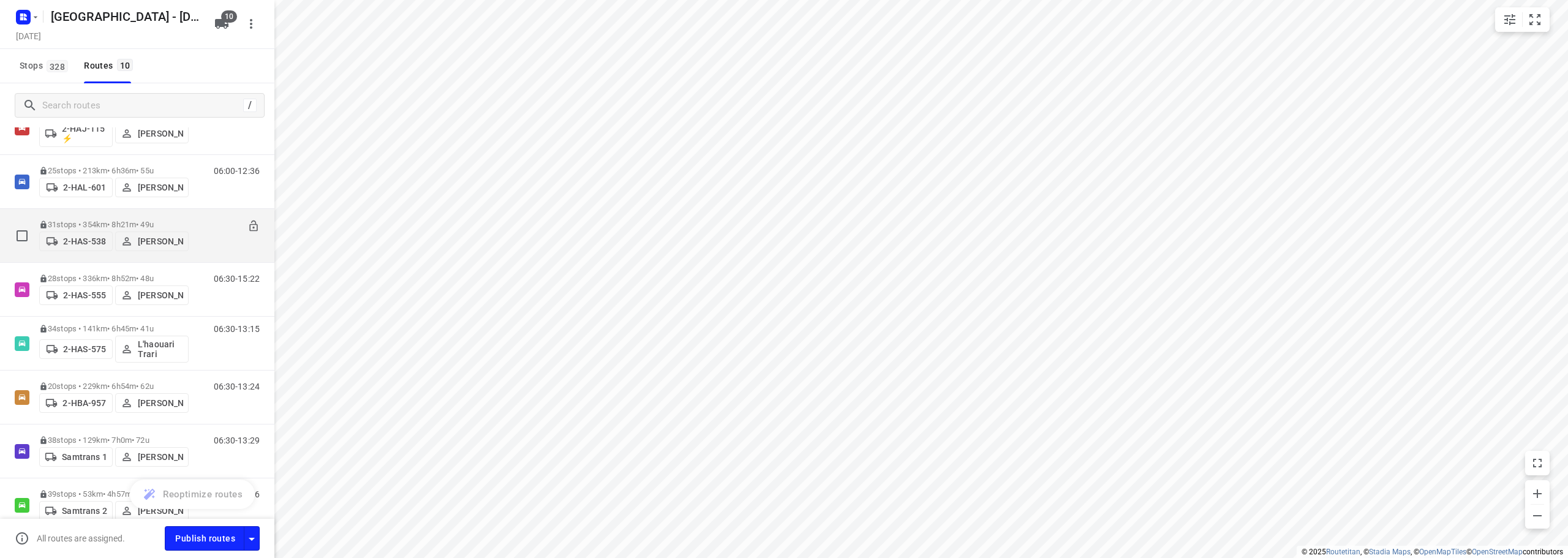
scroll to position [0, 0]
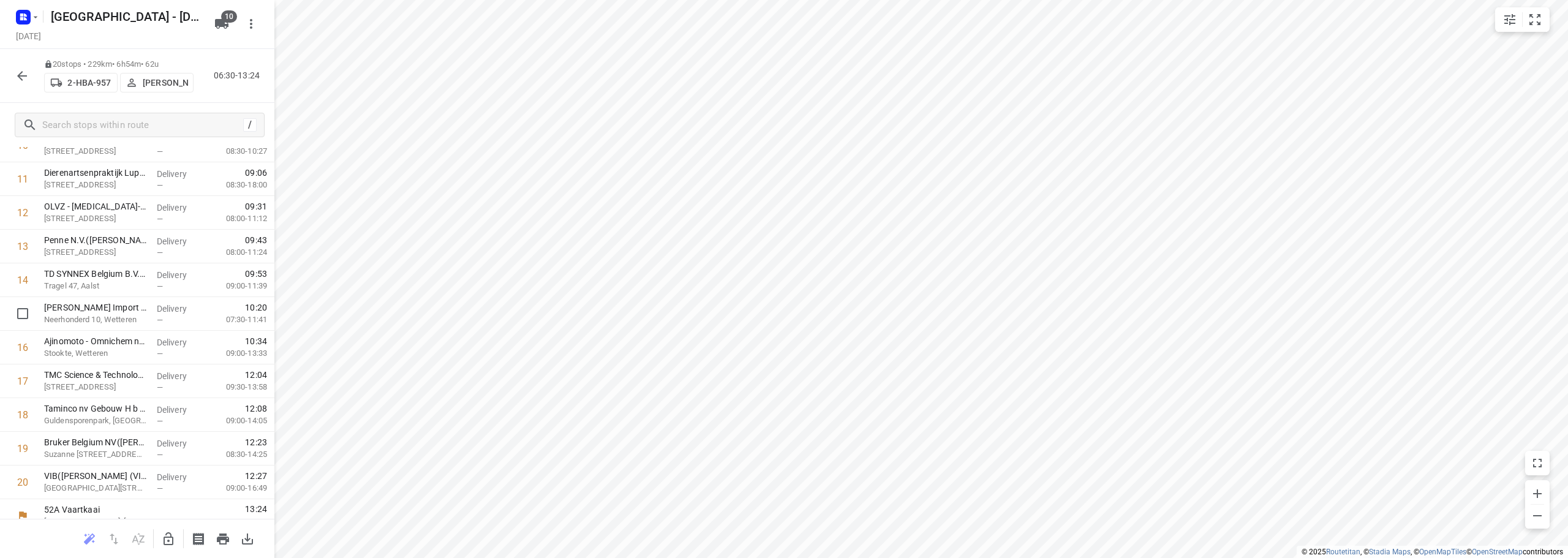
scroll to position [429, 0]
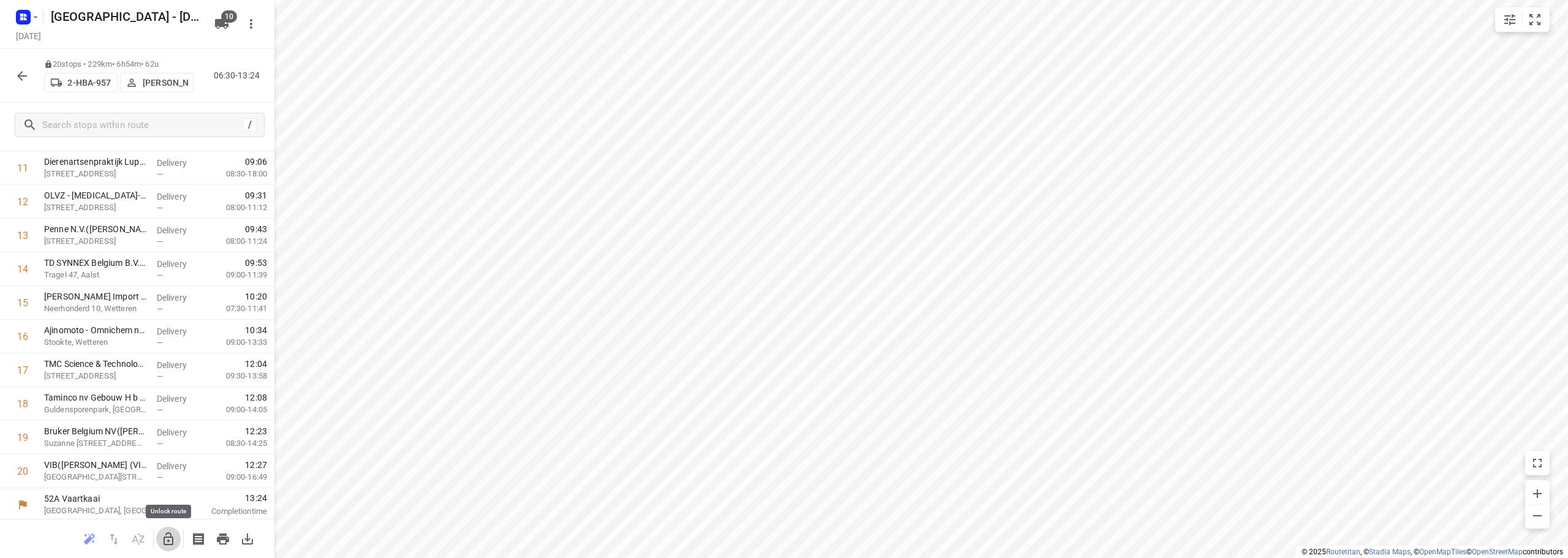
click at [163, 536] on icon "button" at bounding box center [168, 539] width 15 height 15
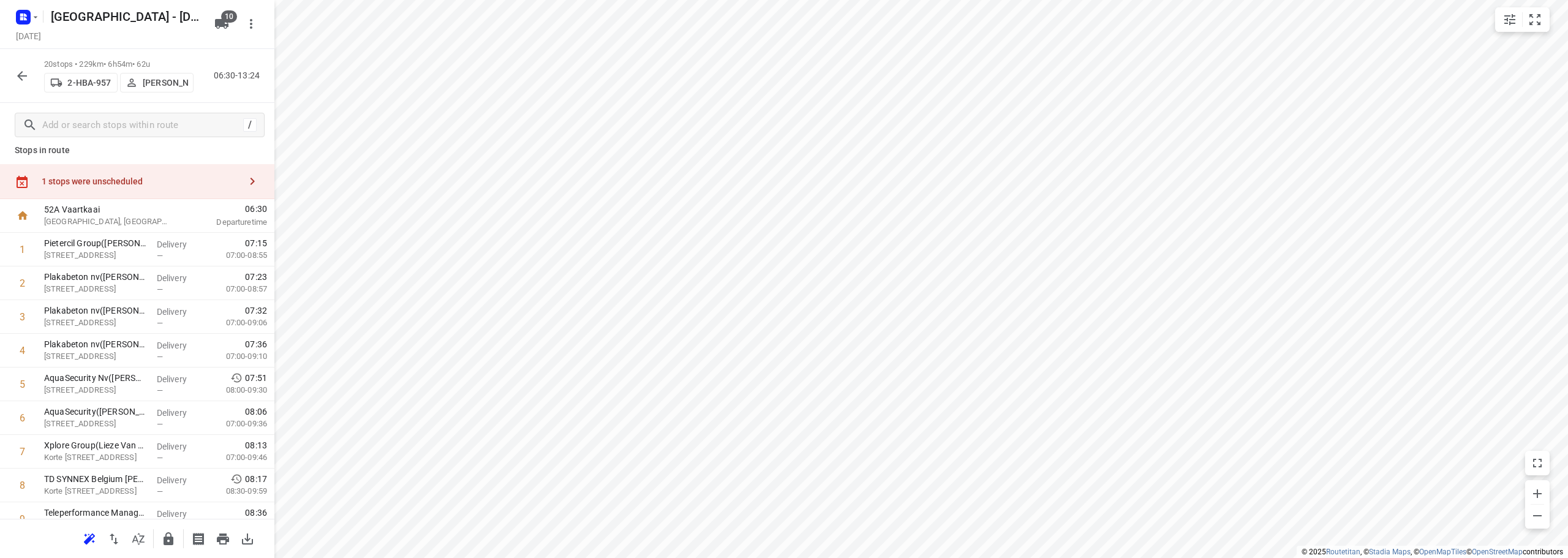
scroll to position [0, 0]
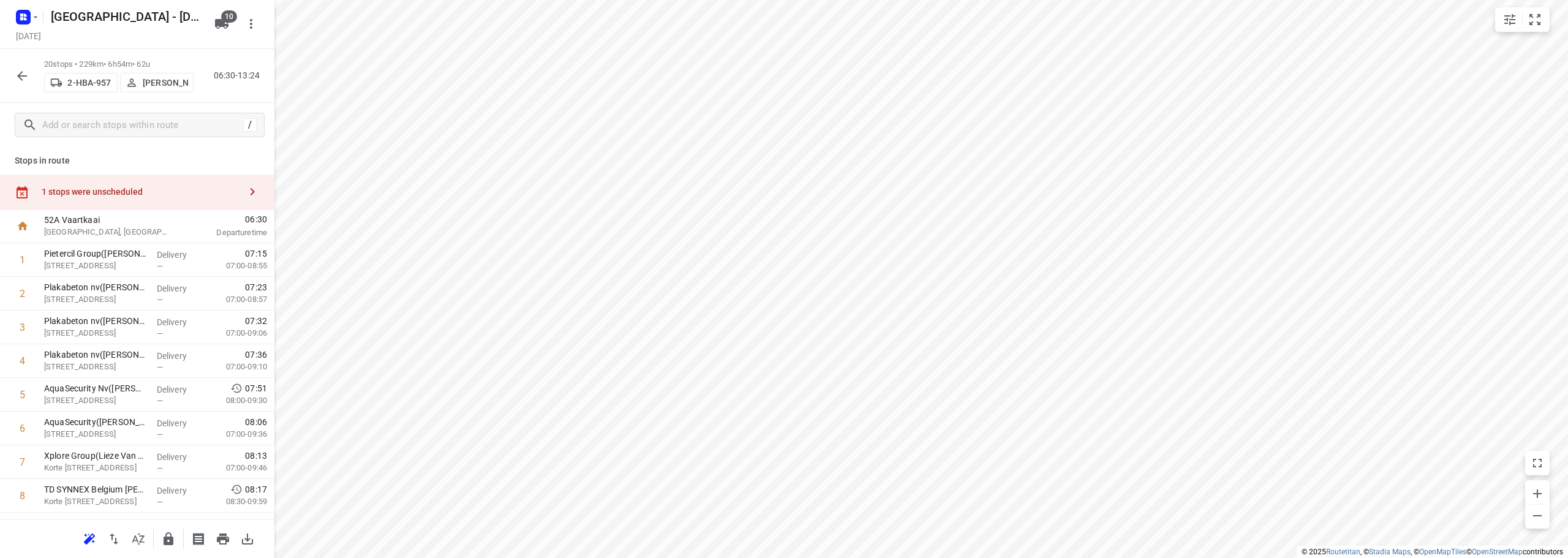
click at [111, 191] on div "1 stops were unscheduled" at bounding box center [140, 191] width 198 height 10
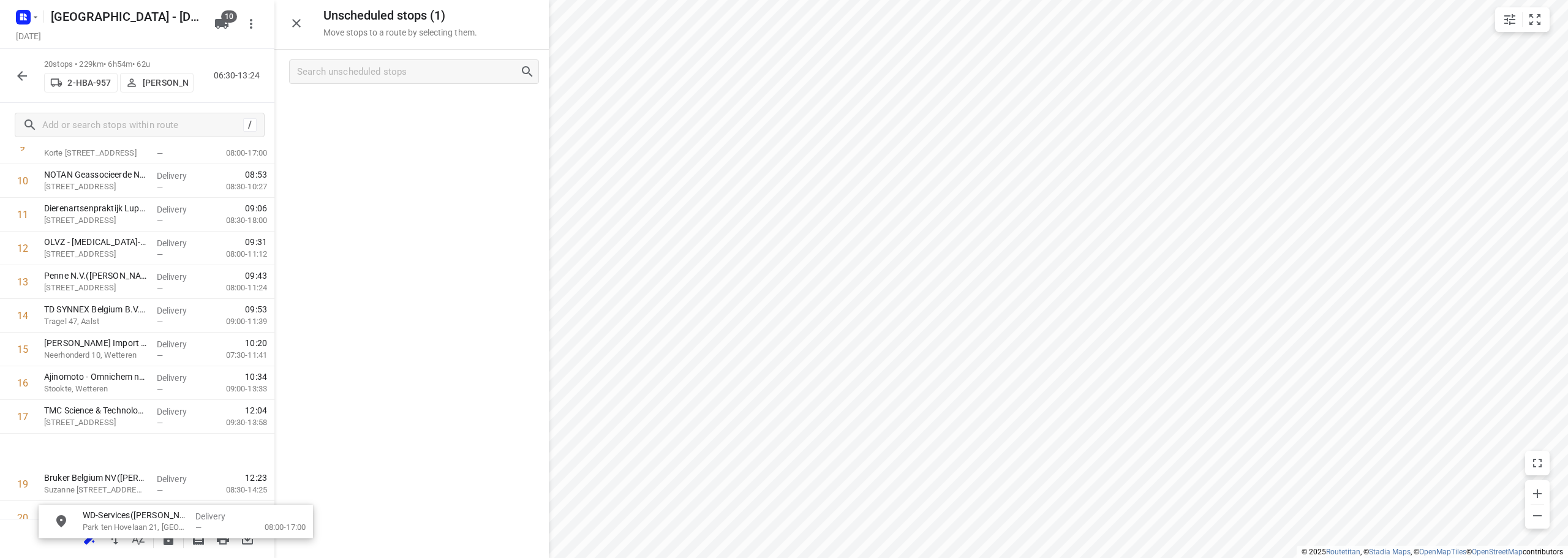
scroll to position [384, 0]
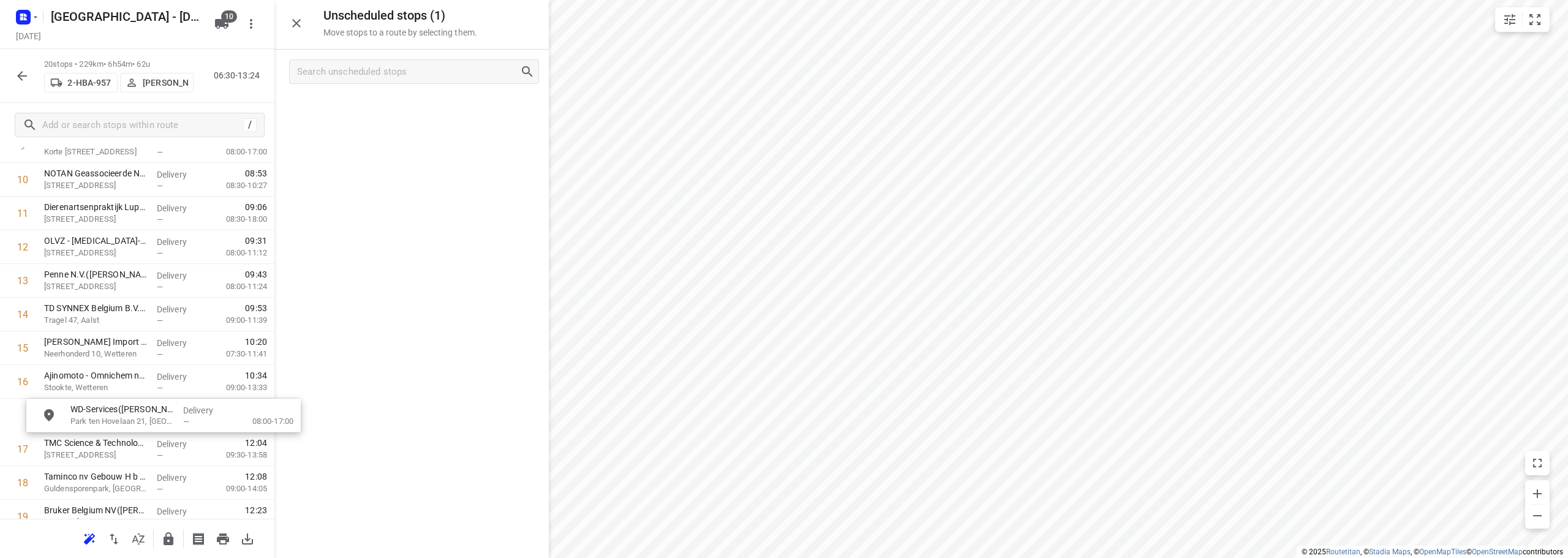
drag, startPoint x: 369, startPoint y: 106, endPoint x: 115, endPoint y: 416, distance: 400.8
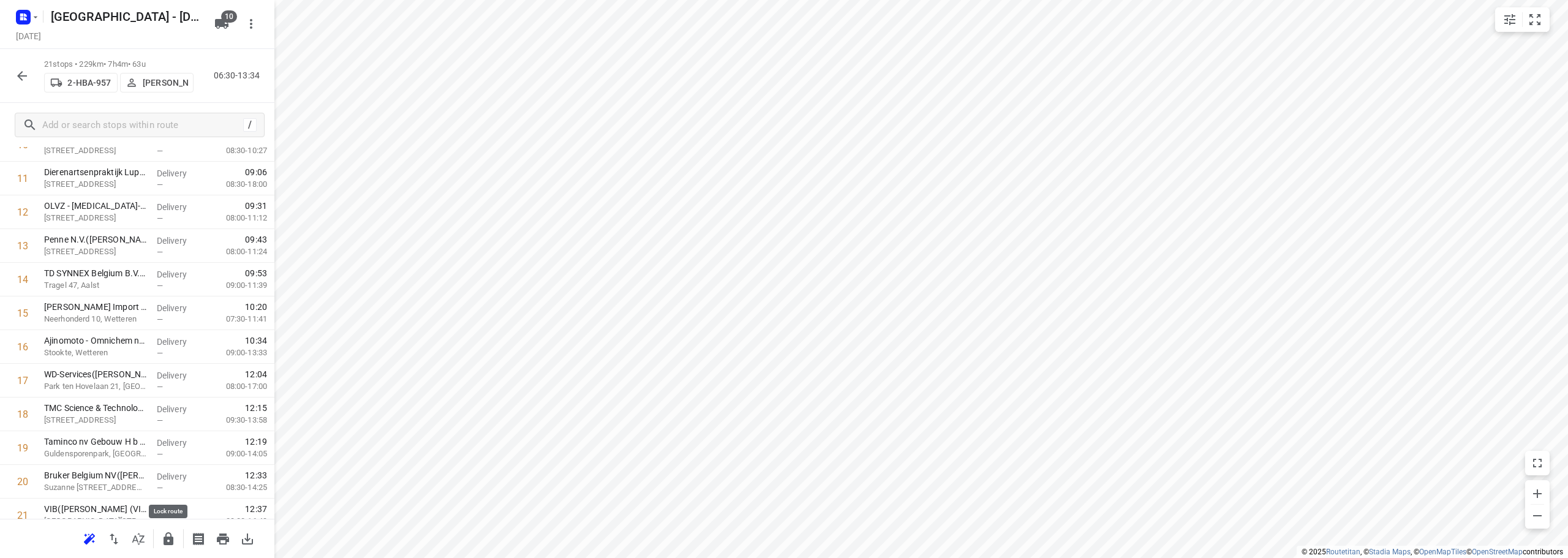
click at [168, 536] on icon "button" at bounding box center [168, 539] width 15 height 15
click at [18, 75] on icon "button" at bounding box center [22, 76] width 15 height 15
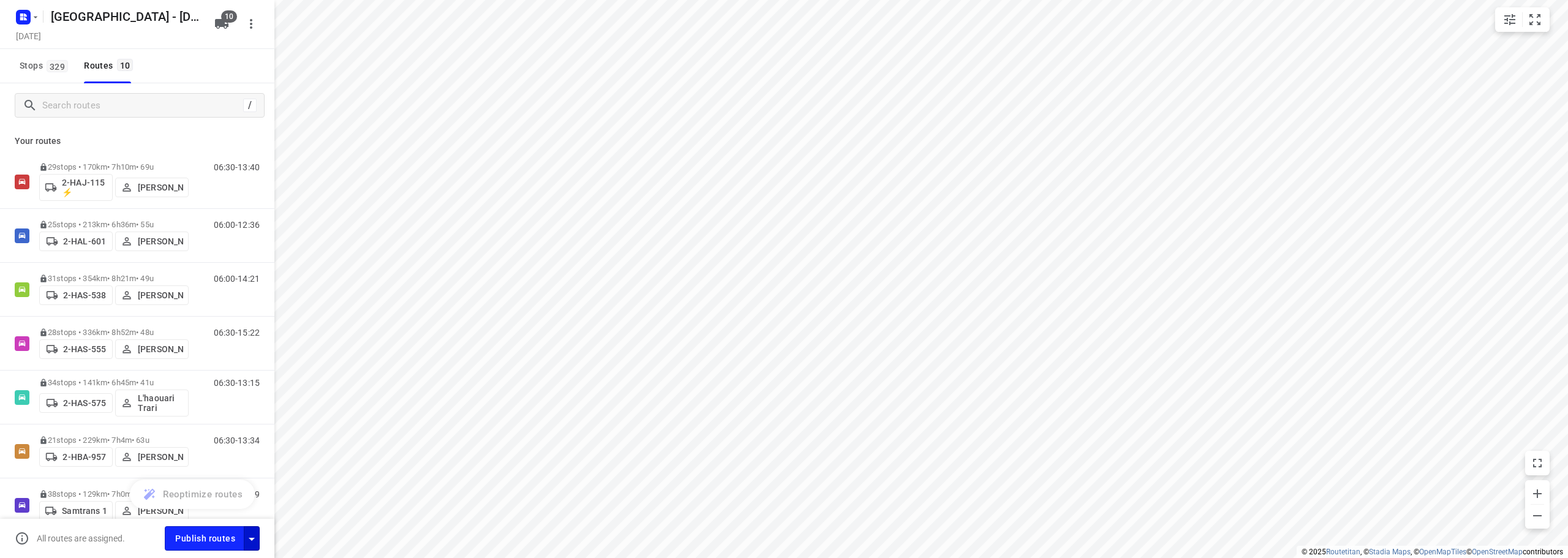
click at [259, 535] on button "button" at bounding box center [252, 538] width 16 height 24
click at [256, 538] on icon "button" at bounding box center [252, 539] width 15 height 15
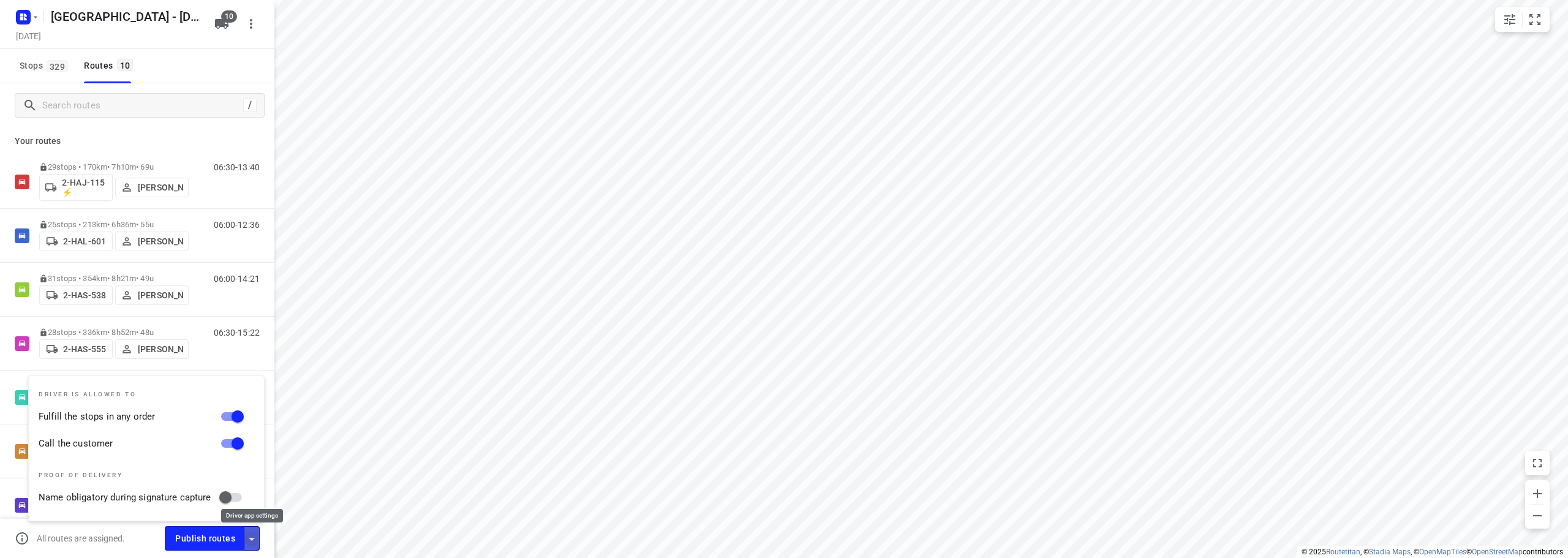
click at [253, 538] on icon "button" at bounding box center [252, 540] width 6 height 3
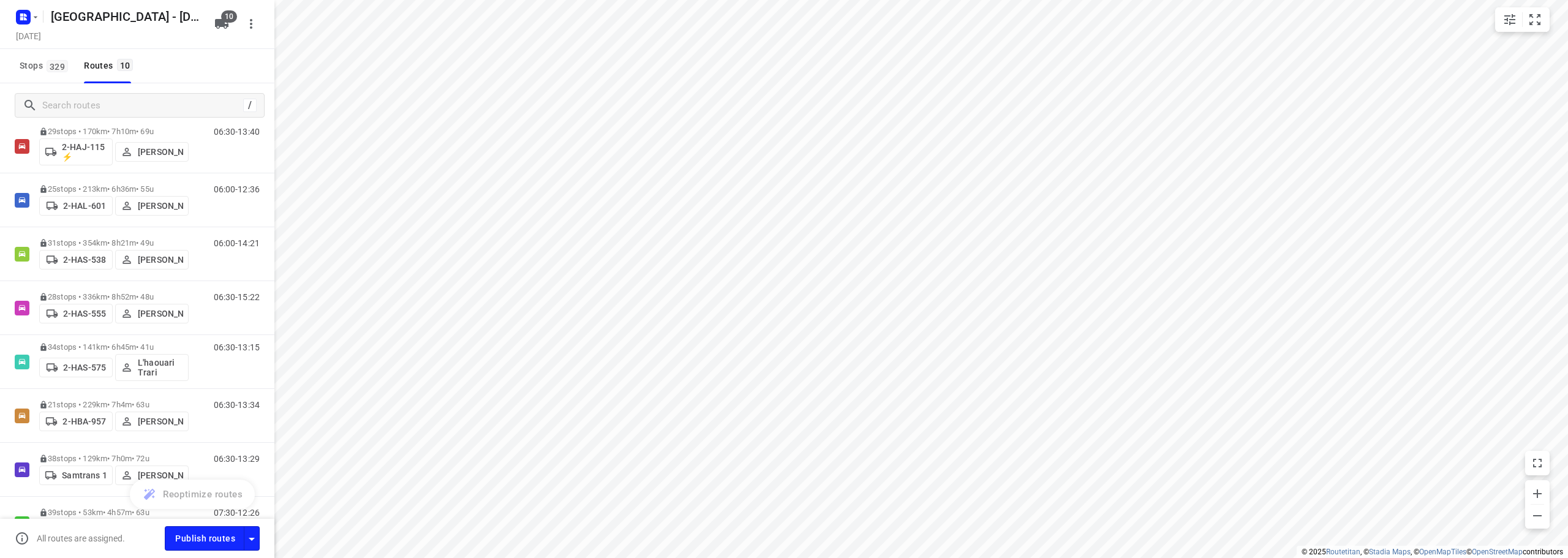
scroll to position [224, 0]
